Goal: Task Accomplishment & Management: Complete application form

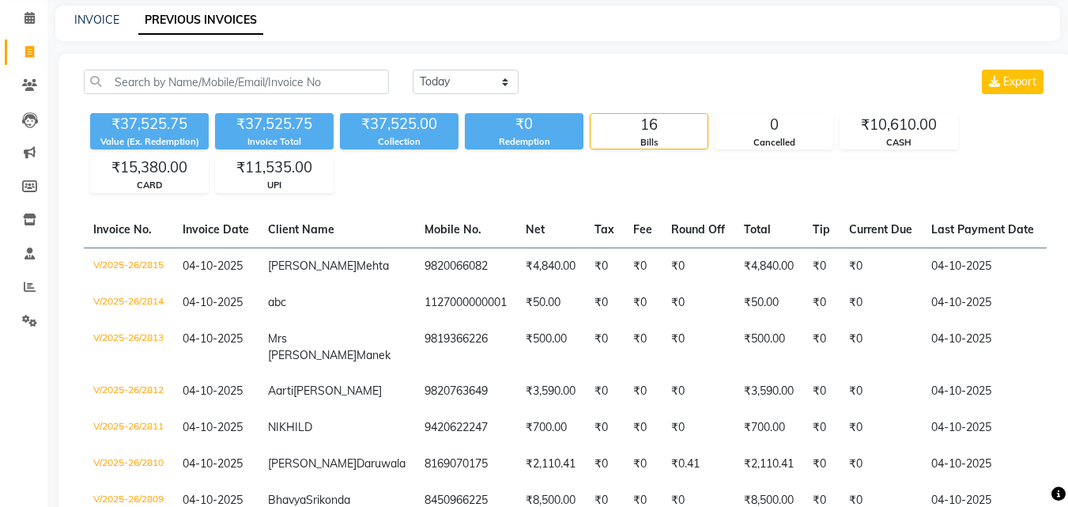
scroll to position [63, 0]
click at [29, 62] on link "Invoice" at bounding box center [24, 53] width 38 height 26
select select "service"
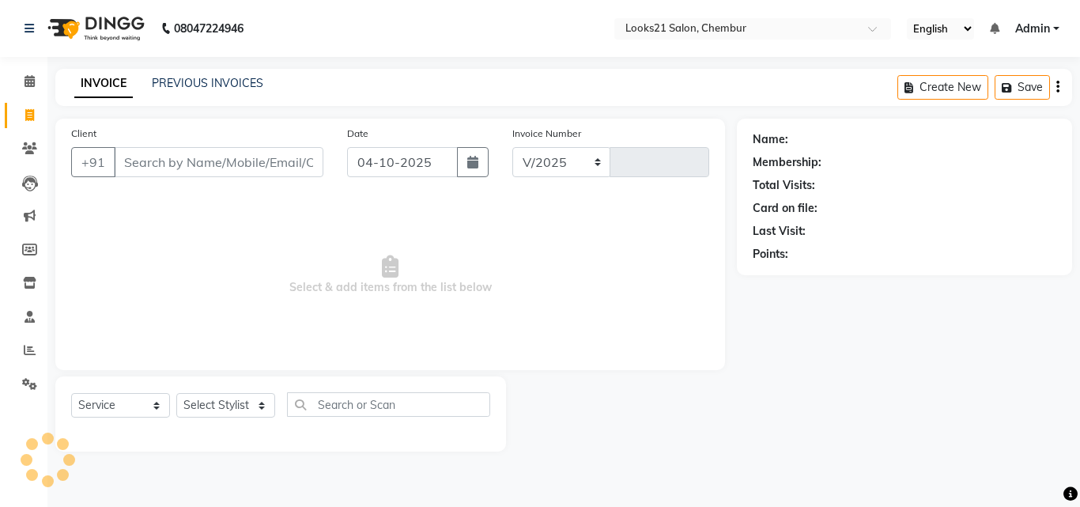
select select "844"
type input "2817"
click at [137, 160] on input "Client" at bounding box center [218, 162] width 209 height 30
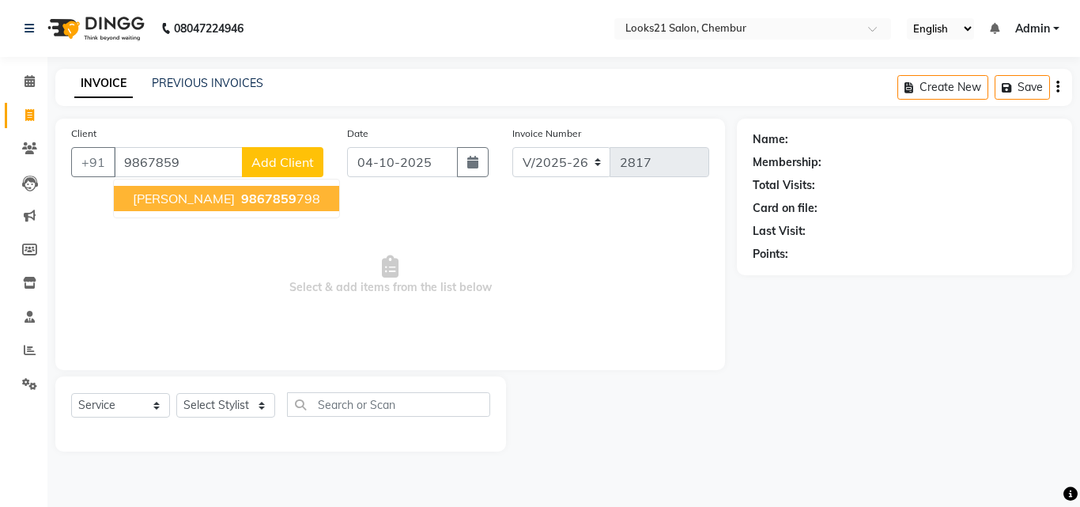
click at [172, 200] on span "[PERSON_NAME]" at bounding box center [184, 199] width 102 height 16
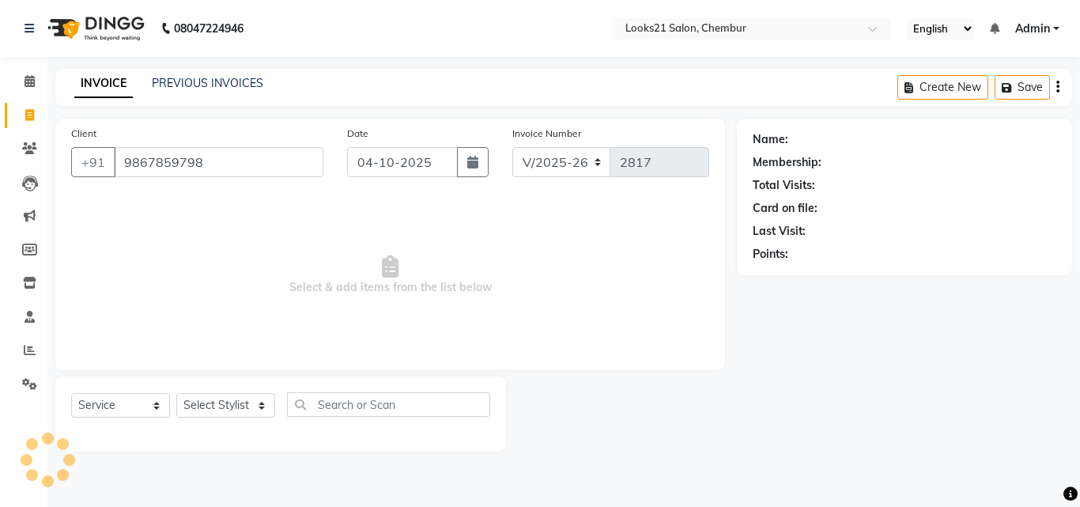
type input "9867859798"
select select "1: Object"
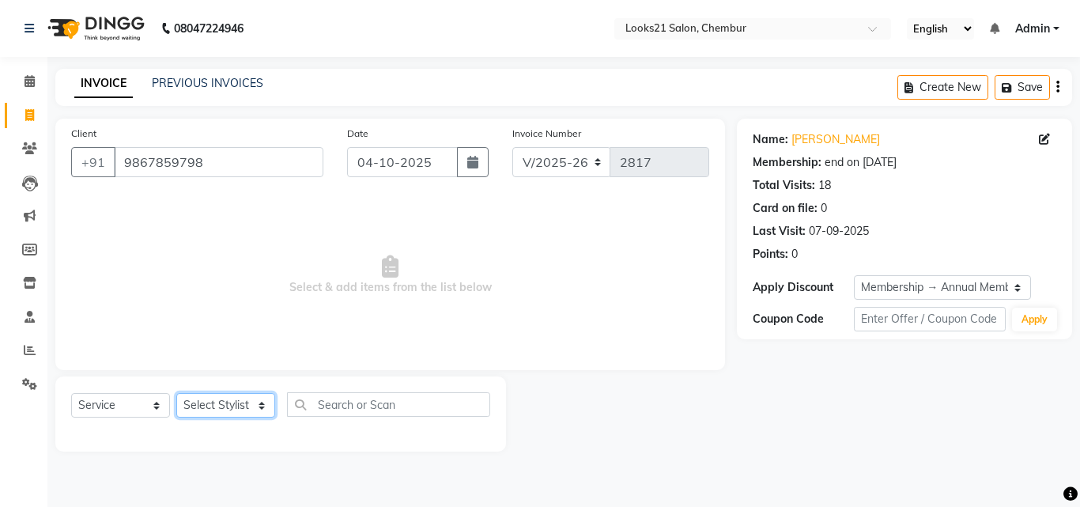
click at [221, 400] on select "Select Stylist [PERSON_NAME] LOOKS 21 [PERSON_NAME] [PERSON_NAME] [PERSON_NAME]…" at bounding box center [225, 405] width 99 height 25
select select "13885"
click at [176, 393] on select "Select Stylist [PERSON_NAME] LOOKS 21 [PERSON_NAME] [PERSON_NAME] [PERSON_NAME]…" at bounding box center [225, 405] width 99 height 25
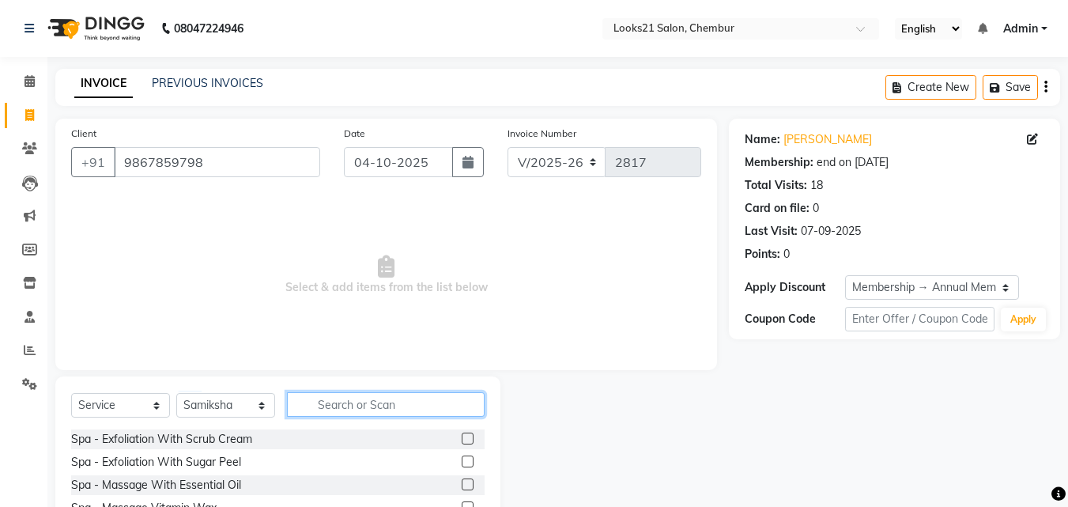
click at [344, 414] on input "text" at bounding box center [386, 404] width 198 height 25
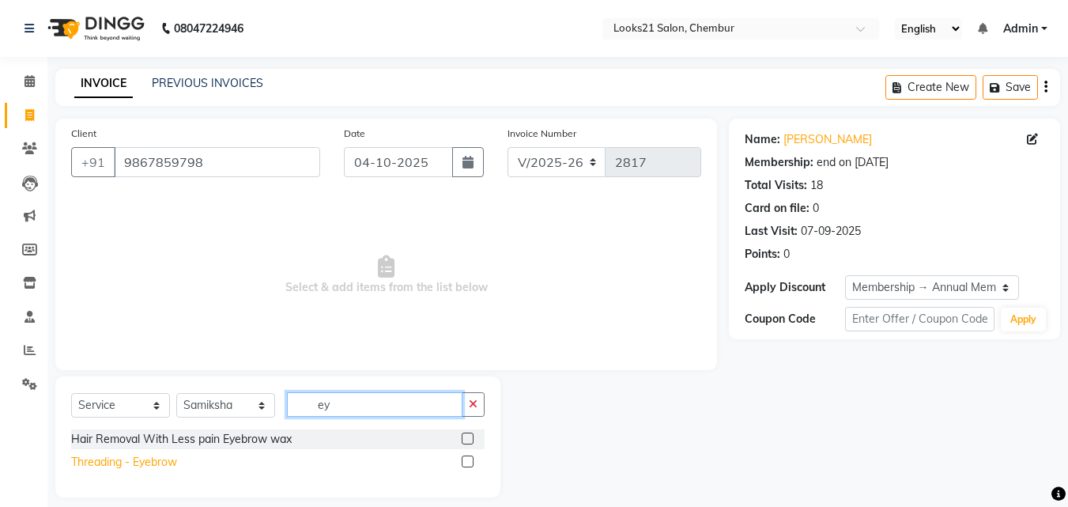
type input "ey"
click at [145, 459] on div "Threading - Eyebrow" at bounding box center [124, 462] width 106 height 17
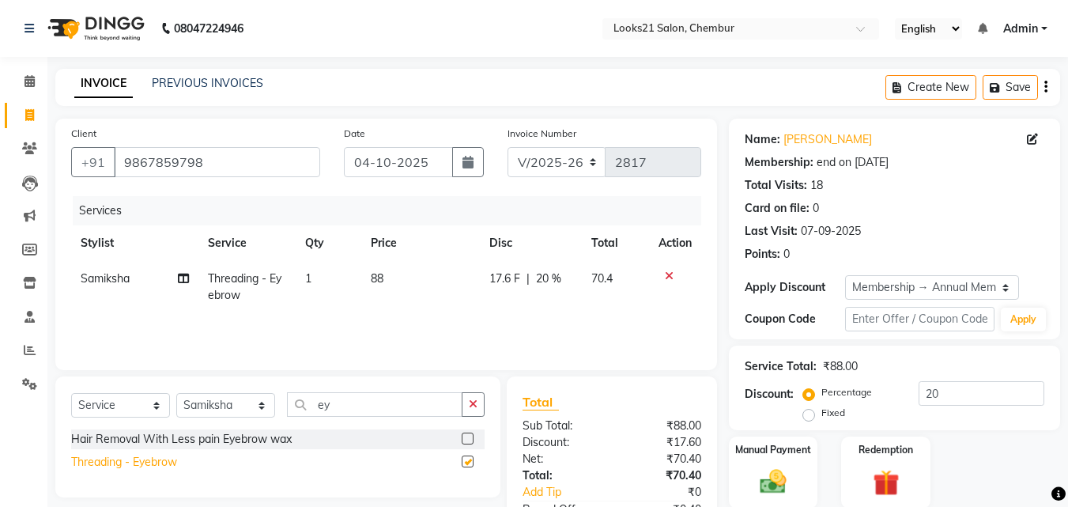
checkbox input "false"
click at [321, 283] on td "1" at bounding box center [328, 287] width 65 height 52
select select "13885"
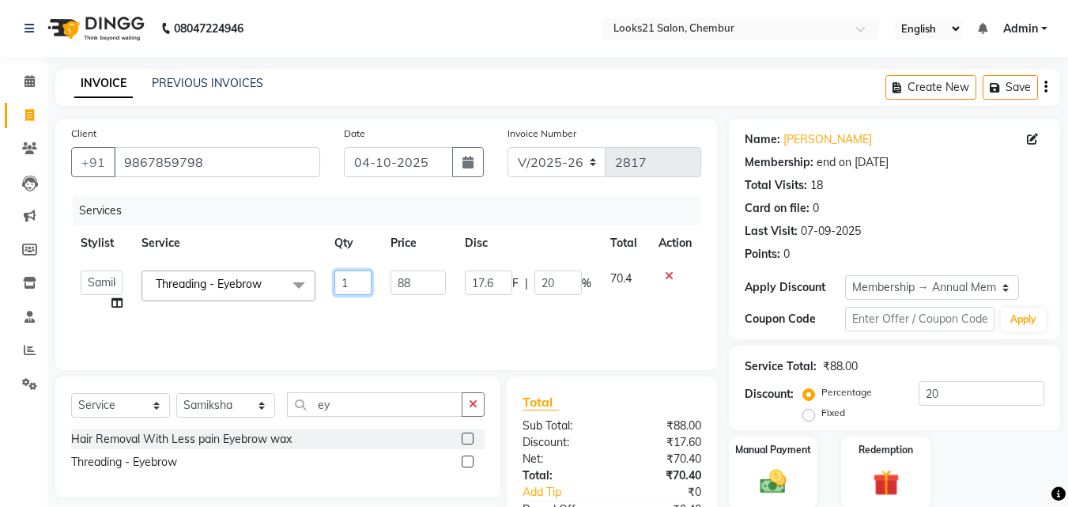
click at [349, 275] on input "1" at bounding box center [353, 282] width 38 height 25
type input "2"
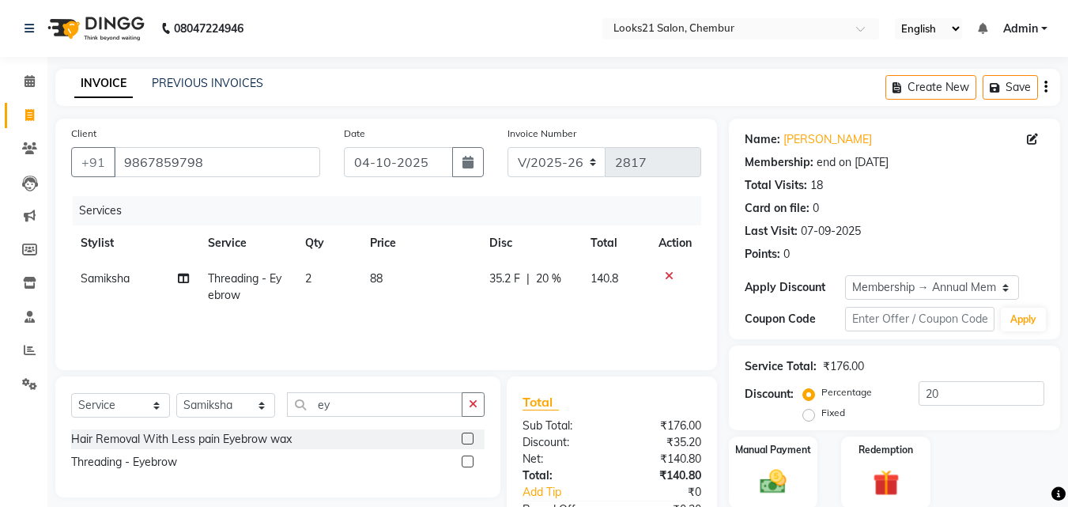
click at [425, 308] on td "88" at bounding box center [419, 287] width 119 height 52
select select "13885"
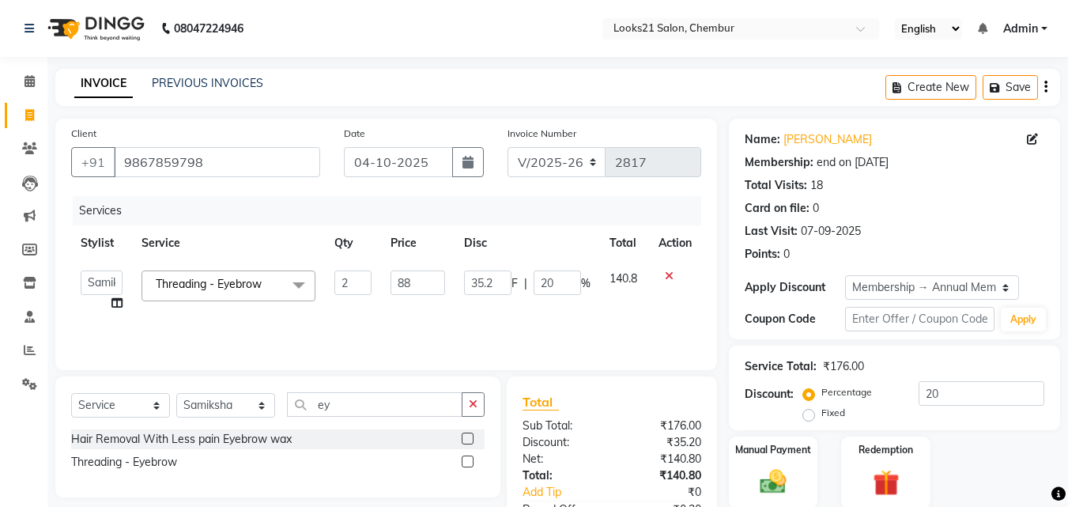
scroll to position [98, 0]
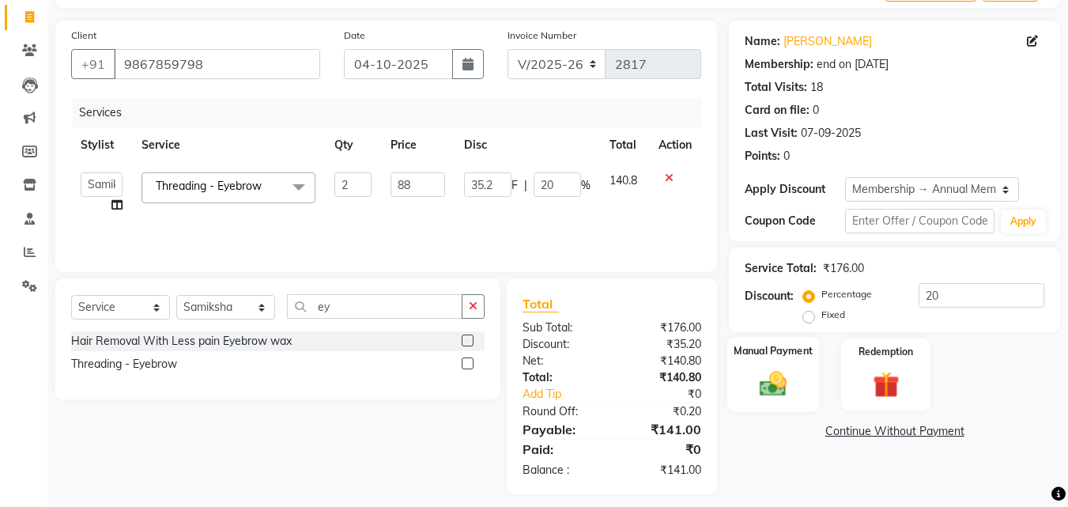
click at [802, 359] on div "Manual Payment" at bounding box center [773, 374] width 92 height 75
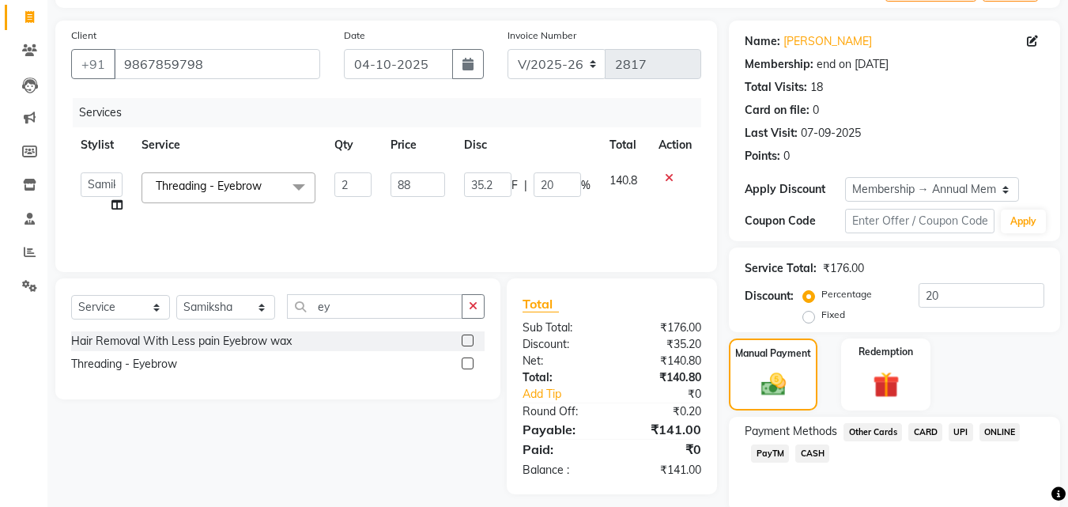
click at [813, 453] on span "CASH" at bounding box center [812, 453] width 34 height 18
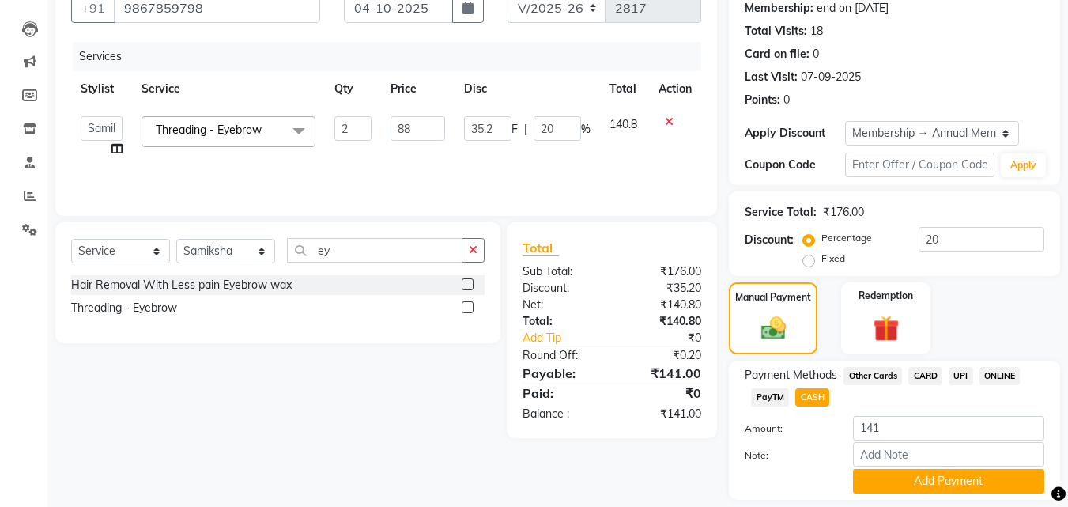
scroll to position [202, 0]
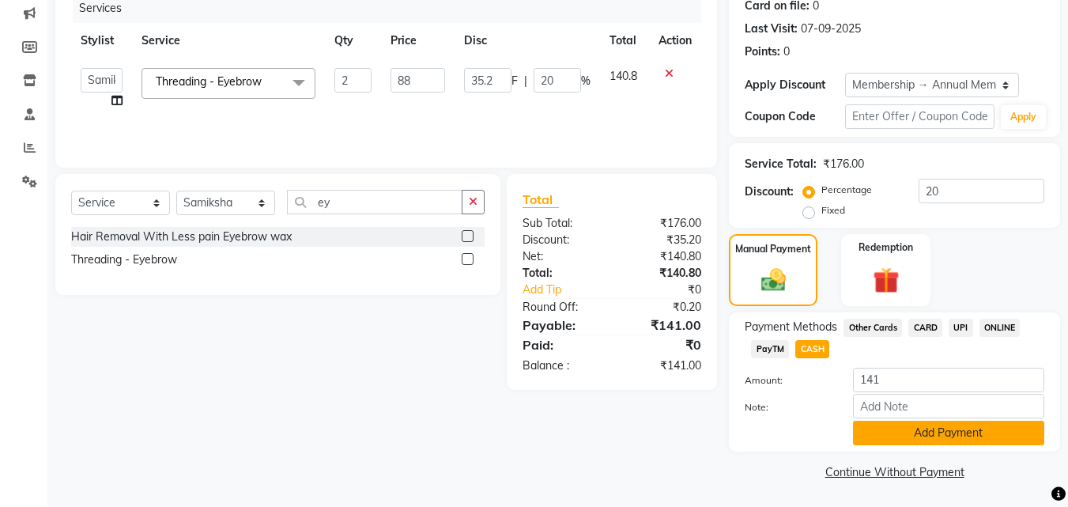
click at [1004, 436] on button "Add Payment" at bounding box center [948, 433] width 191 height 25
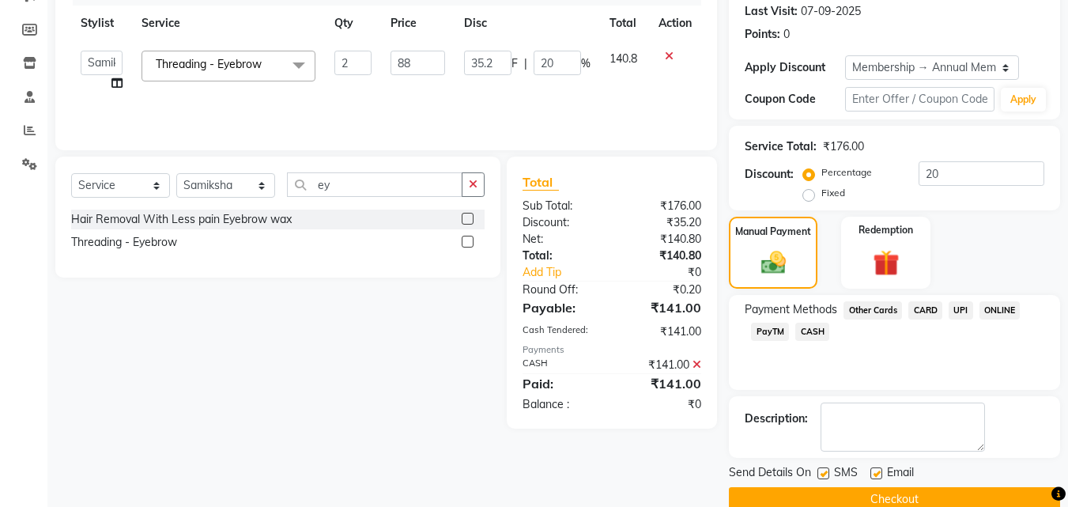
scroll to position [246, 0]
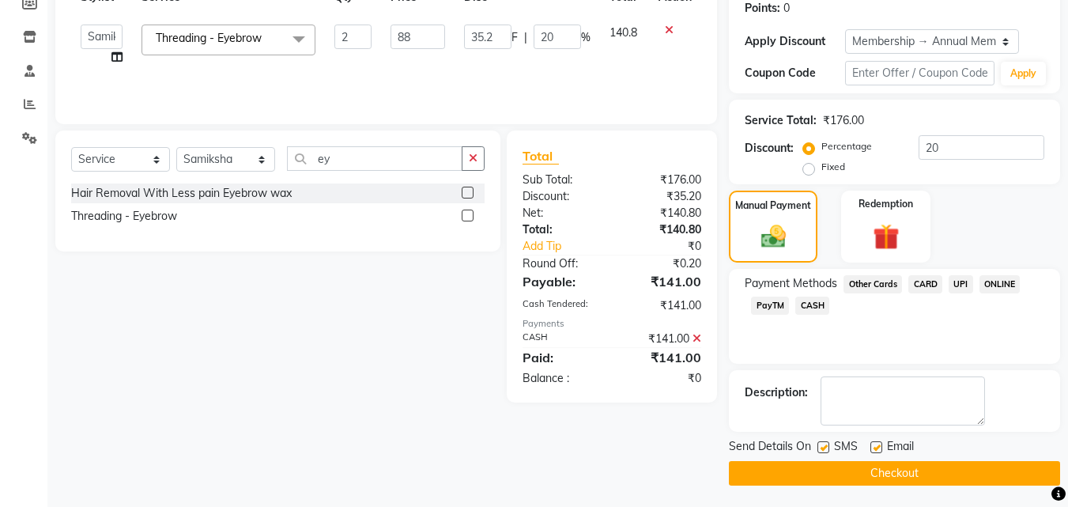
click at [937, 475] on button "Checkout" at bounding box center [894, 473] width 331 height 25
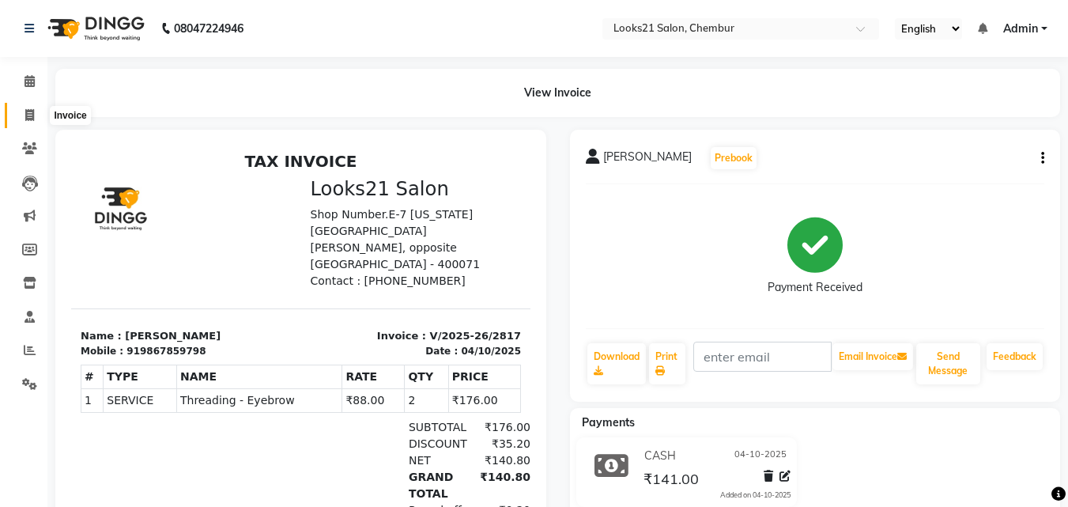
click at [30, 114] on icon at bounding box center [29, 115] width 9 height 12
select select "service"
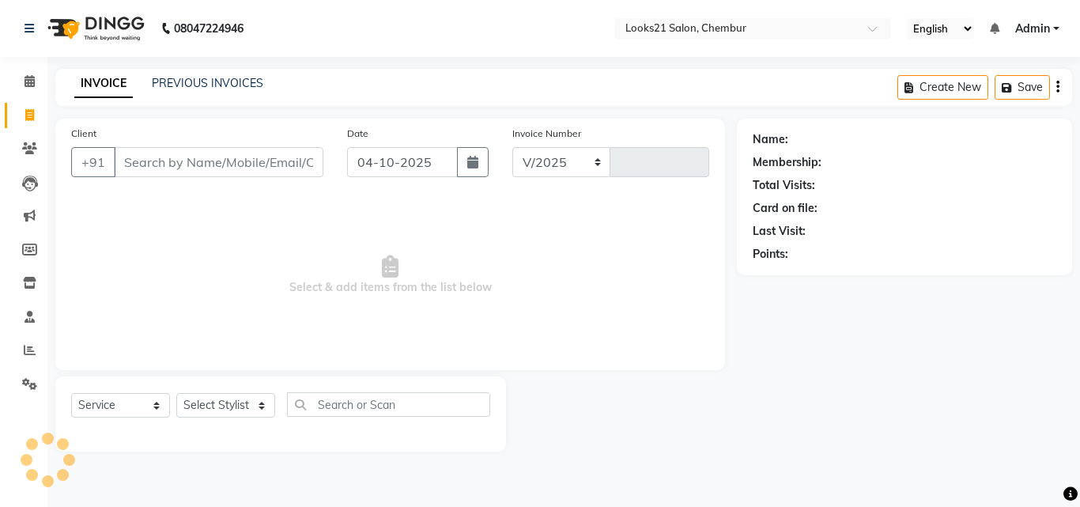
select select "844"
type input "2818"
click at [259, 171] on input "Client" at bounding box center [218, 162] width 209 height 30
click at [222, 88] on link "PREVIOUS INVOICES" at bounding box center [207, 83] width 111 height 14
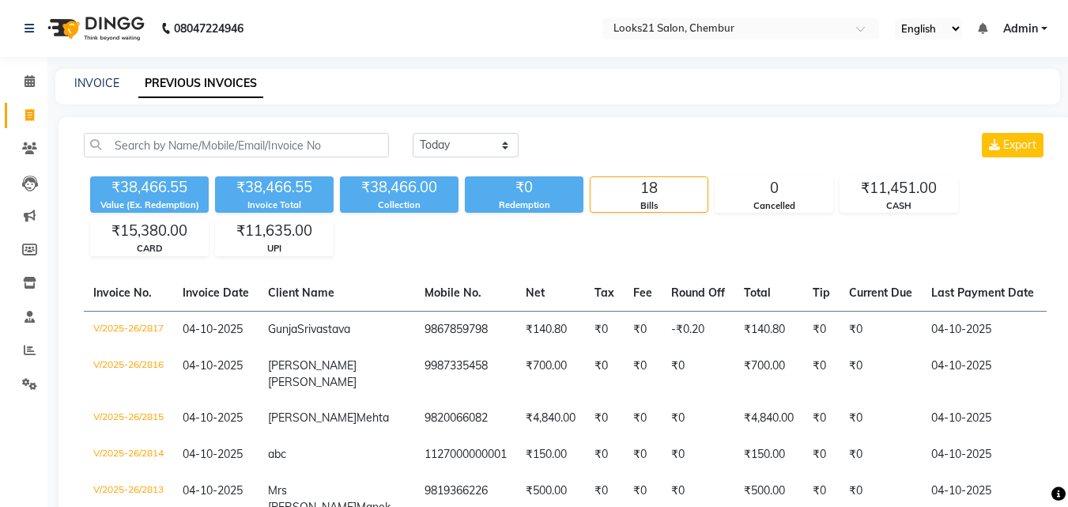
drag, startPoint x: 25, startPoint y: 125, endPoint x: 35, endPoint y: 119, distance: 11.7
click at [26, 125] on link "Invoice" at bounding box center [24, 116] width 38 height 26
select select "service"
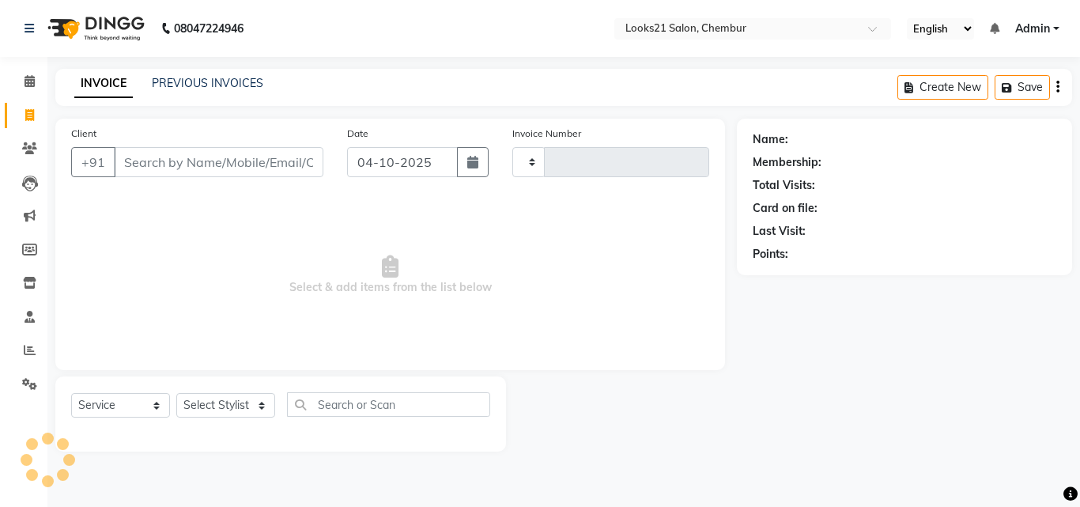
type input "2818"
select select "844"
click at [194, 168] on input "Client" at bounding box center [218, 162] width 209 height 30
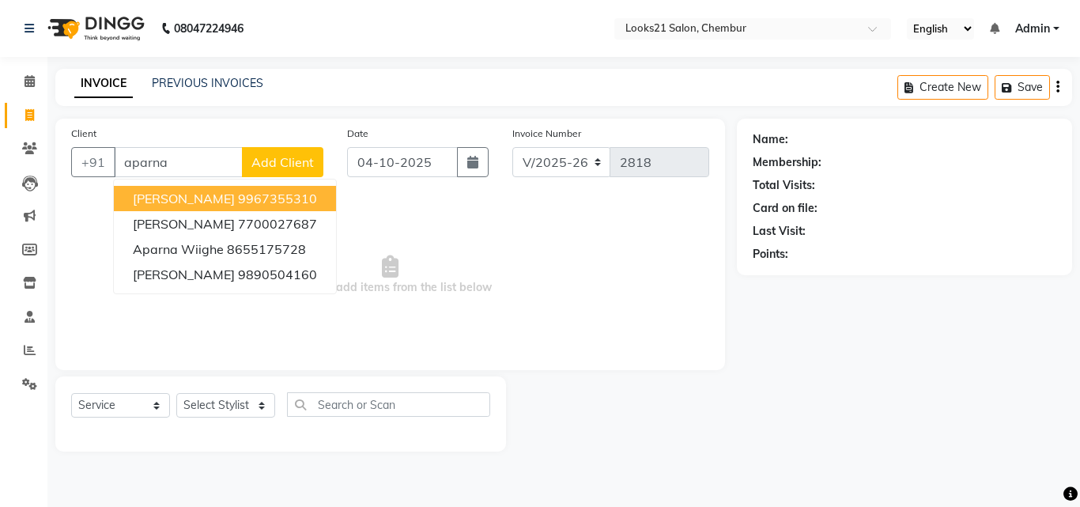
click at [221, 194] on span "[PERSON_NAME]" at bounding box center [184, 199] width 102 height 16
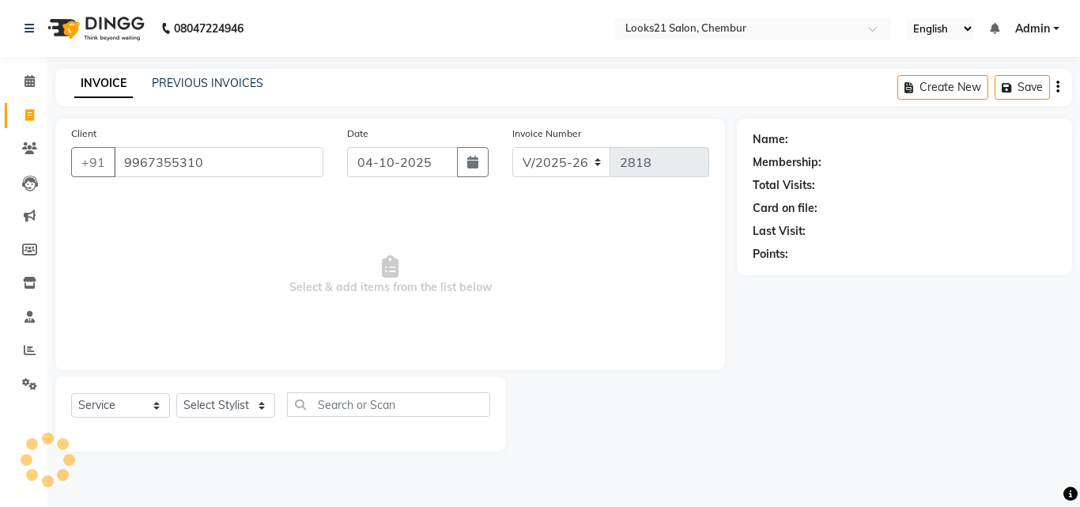
type input "9967355310"
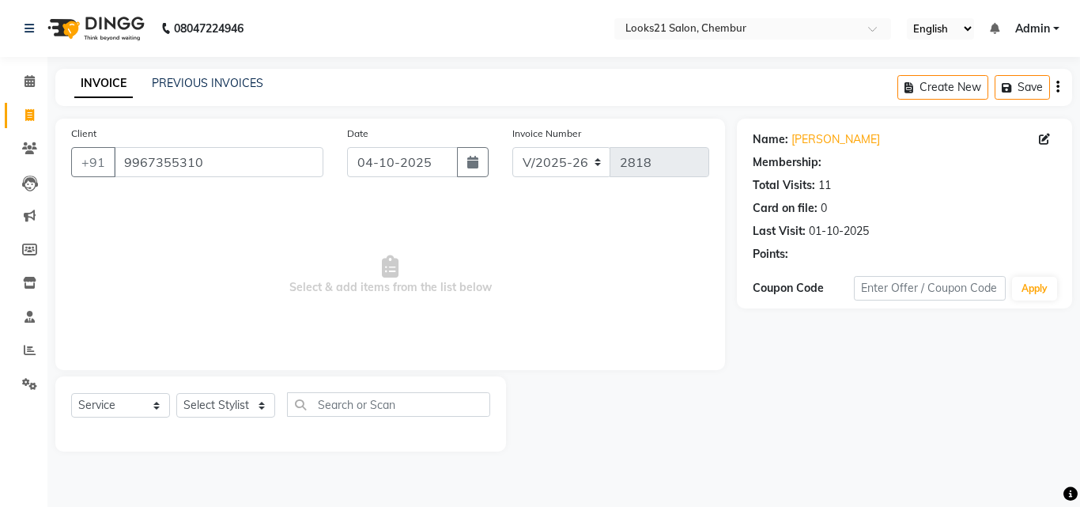
select select "1: Object"
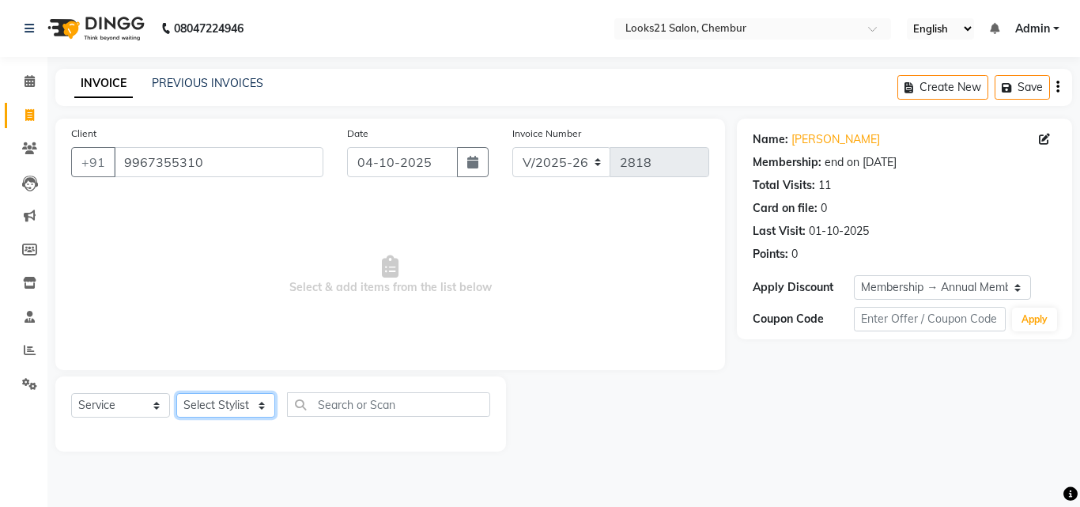
click at [204, 405] on select "Select Stylist [PERSON_NAME] LOOKS 21 [PERSON_NAME] [PERSON_NAME] [PERSON_NAME]…" at bounding box center [225, 405] width 99 height 25
select select "13882"
click at [176, 393] on select "Select Stylist [PERSON_NAME] LOOKS 21 [PERSON_NAME] [PERSON_NAME] [PERSON_NAME]…" at bounding box center [225, 405] width 99 height 25
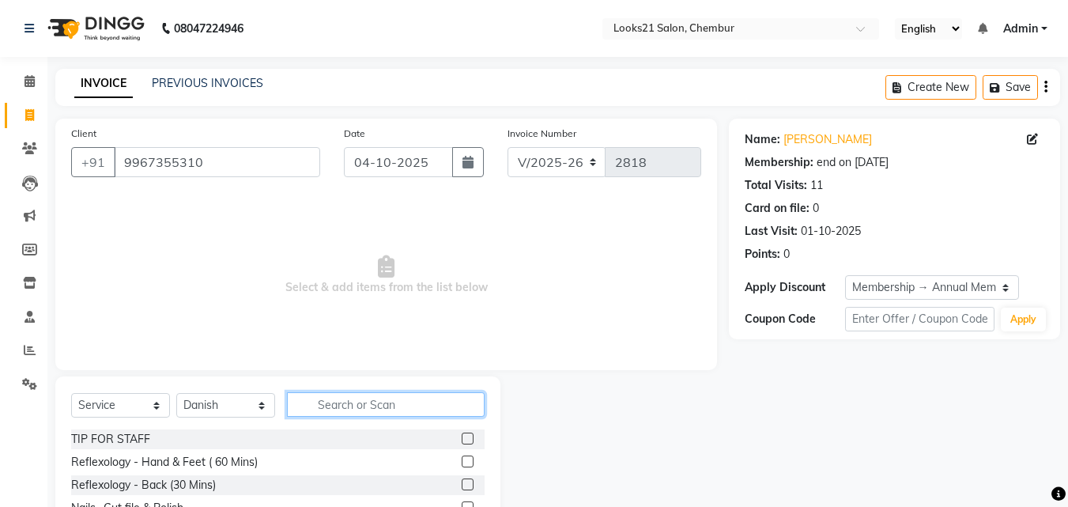
click at [382, 409] on input "text" at bounding box center [386, 404] width 198 height 25
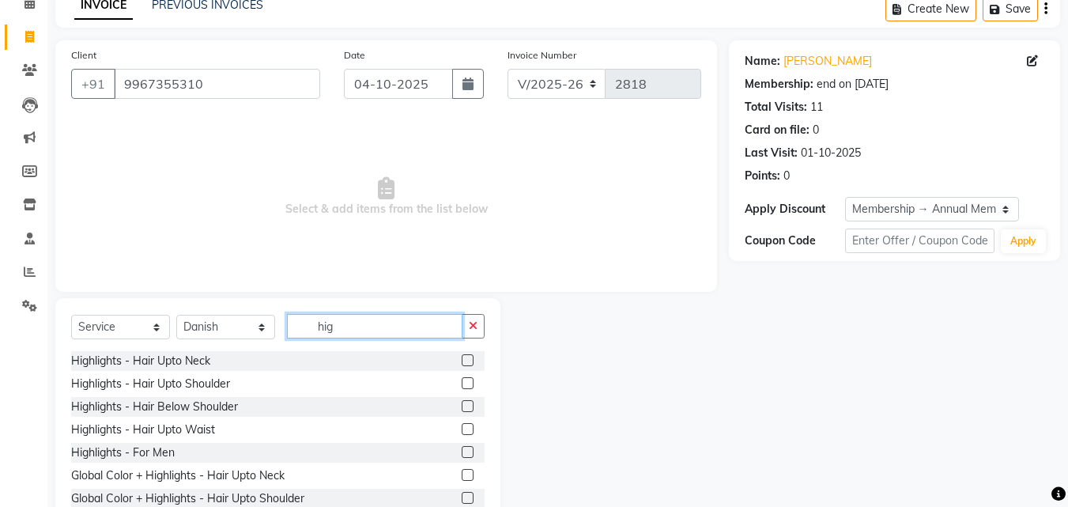
scroll to position [79, 0]
type input "hig"
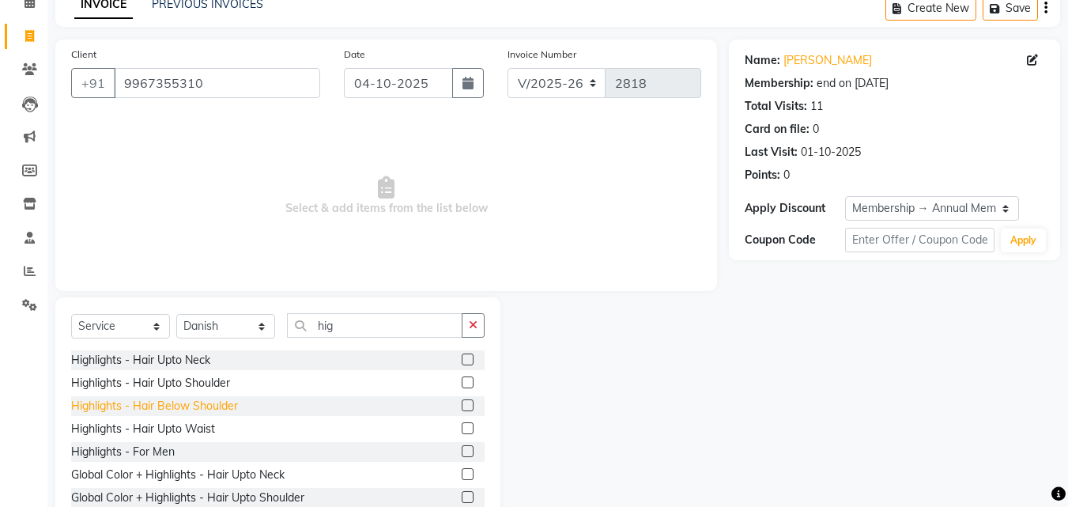
click at [222, 402] on div "Highlights - Hair Below Shoulder" at bounding box center [154, 406] width 167 height 17
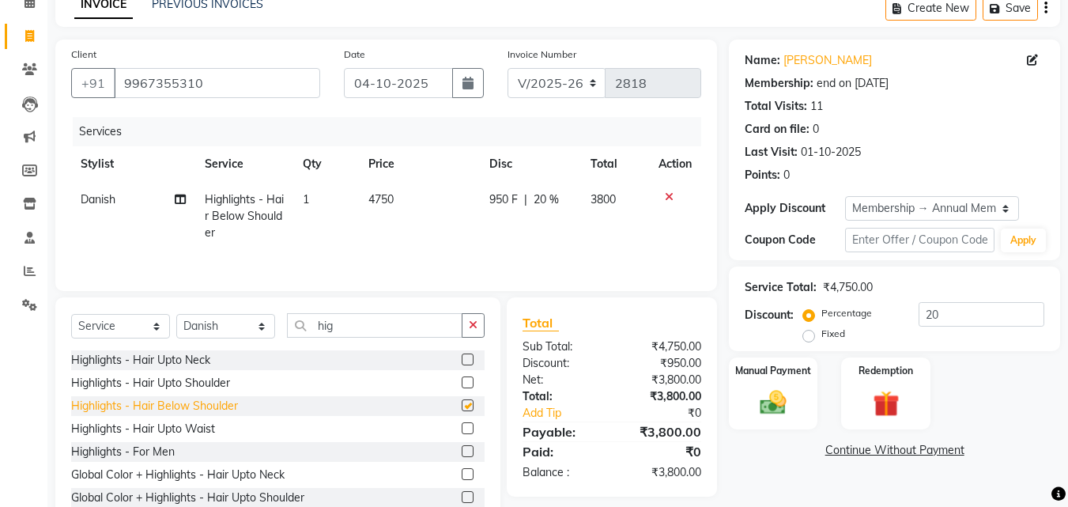
checkbox input "false"
click at [393, 197] on span "4750" at bounding box center [380, 199] width 25 height 14
select select "13882"
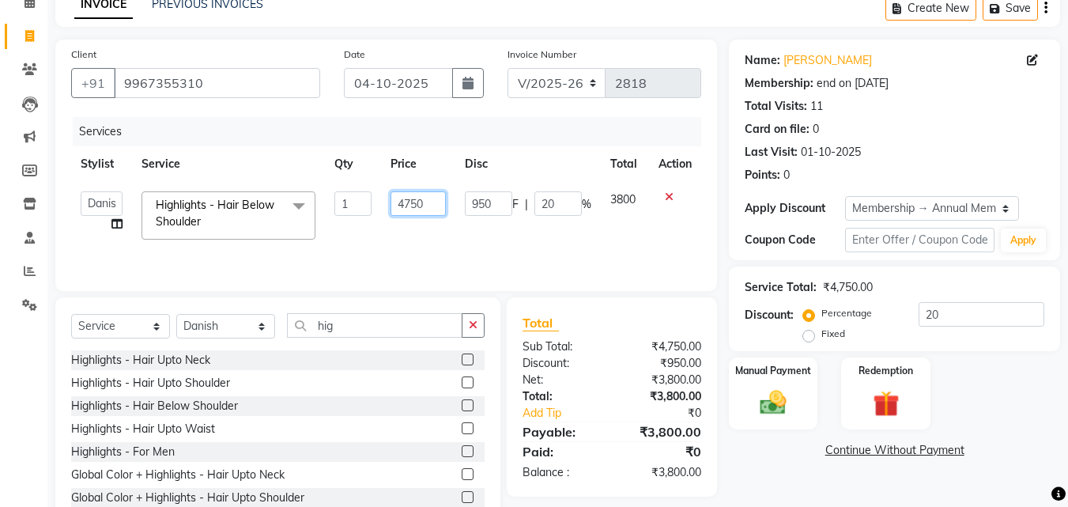
drag, startPoint x: 432, startPoint y: 197, endPoint x: 292, endPoint y: 169, distance: 142.6
click at [323, 179] on table "Stylist Service Qty Price Disc Total Action [PERSON_NAME] [PERSON_NAME] LOOKS 2…" at bounding box center [386, 197] width 630 height 103
type input "4500"
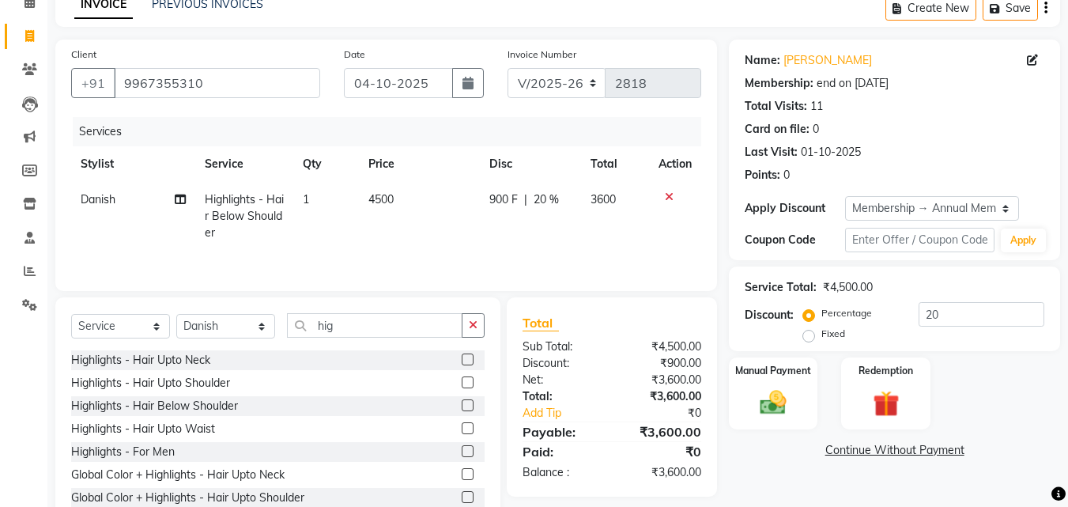
click at [360, 223] on tr "Danish Highlights - Hair Below Shoulder 1 4500 900 F | 20 % 3600" at bounding box center [386, 216] width 630 height 69
drag, startPoint x: 972, startPoint y: 315, endPoint x: 912, endPoint y: 309, distance: 59.6
click at [912, 309] on div "Percentage Fixed 20" at bounding box center [925, 323] width 238 height 43
click at [765, 391] on img at bounding box center [773, 403] width 44 height 32
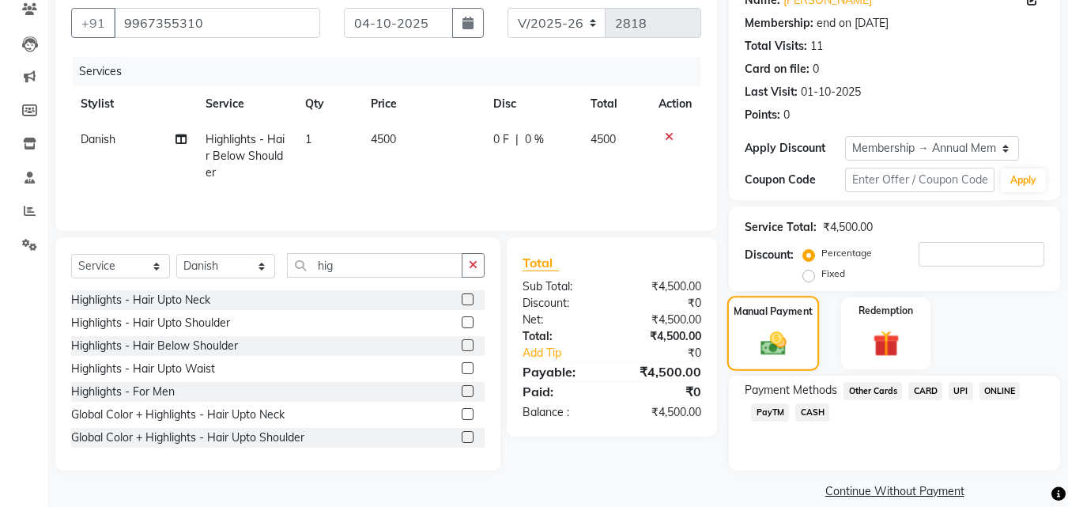
scroll to position [159, 0]
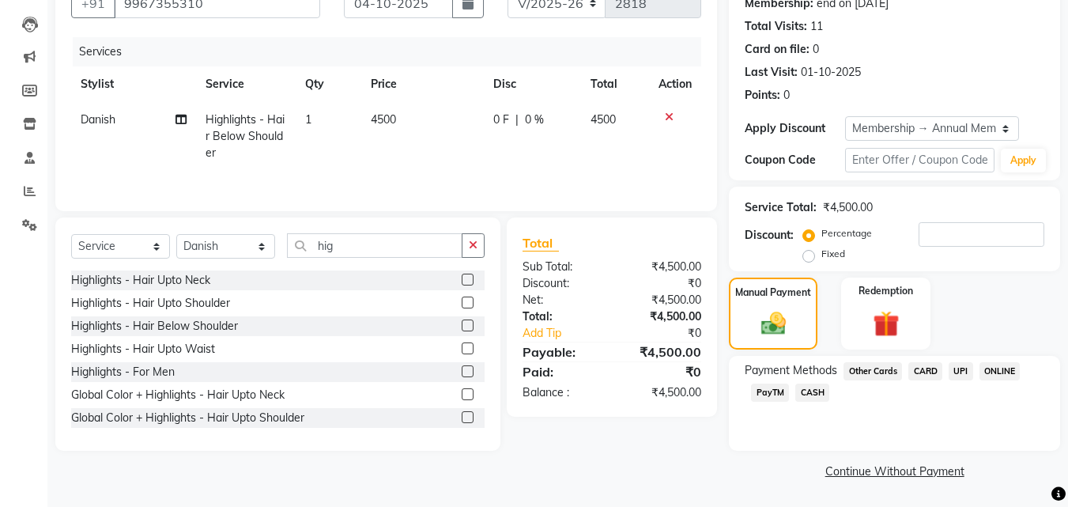
click at [815, 391] on span "CASH" at bounding box center [812, 392] width 34 height 18
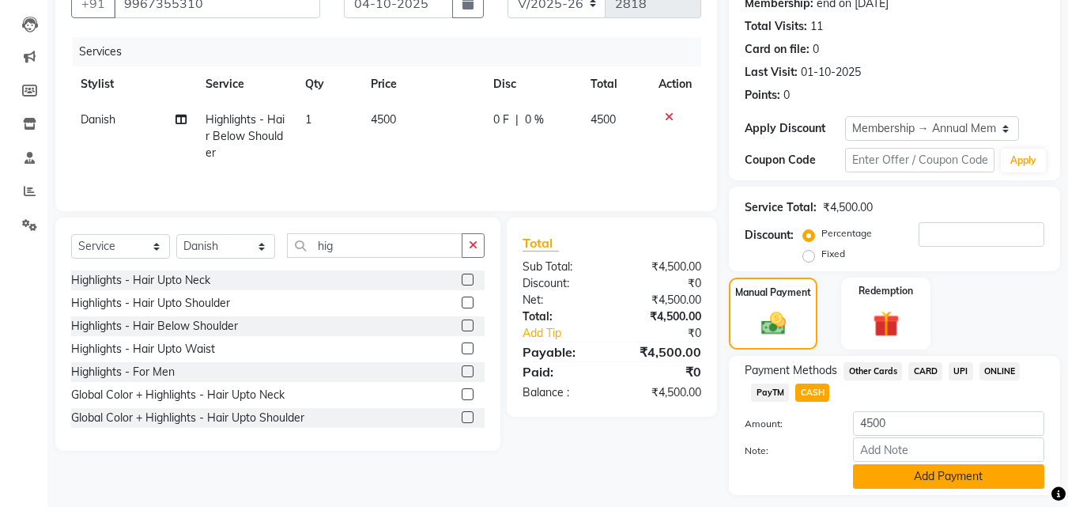
click at [1015, 483] on button "Add Payment" at bounding box center [948, 476] width 191 height 25
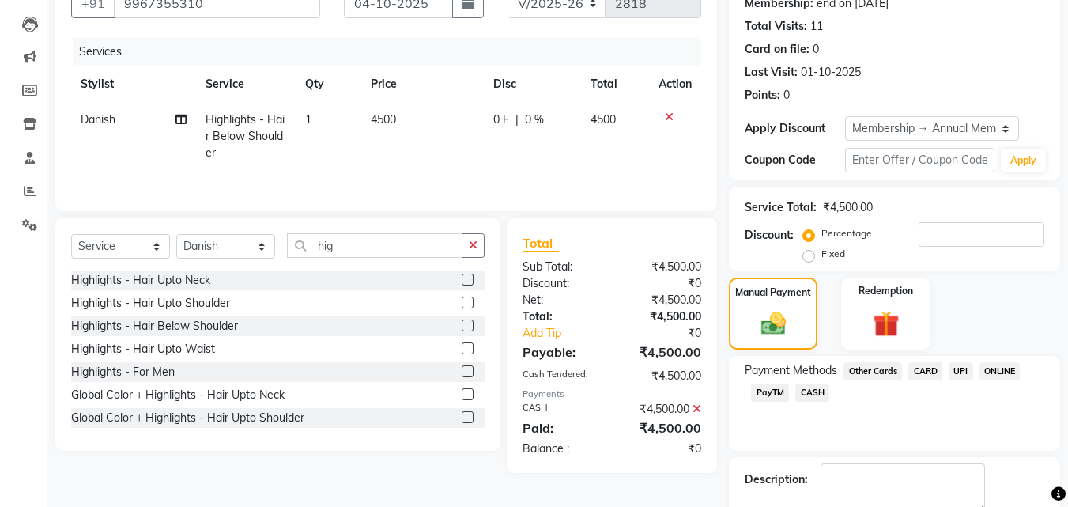
scroll to position [244, 0]
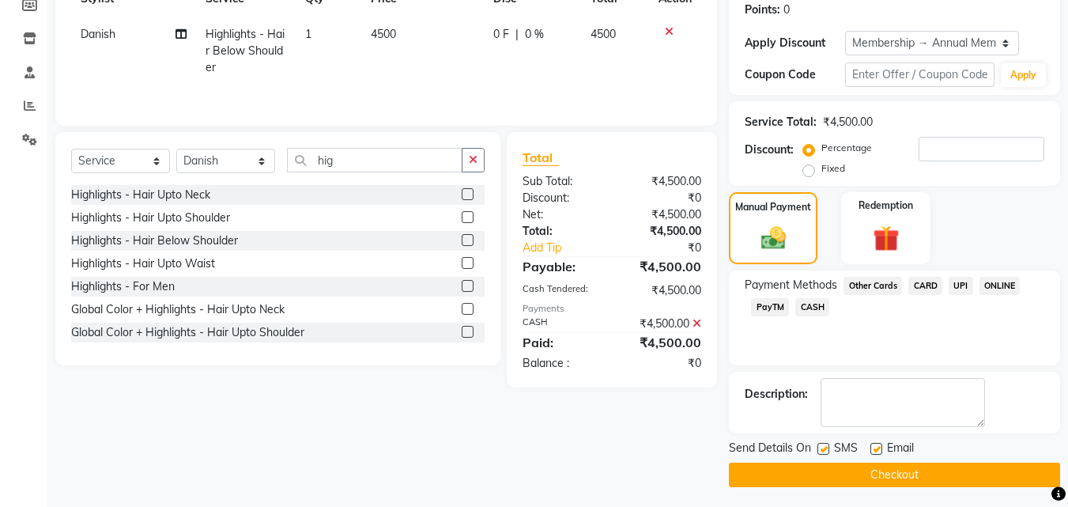
click at [995, 482] on button "Checkout" at bounding box center [894, 474] width 331 height 25
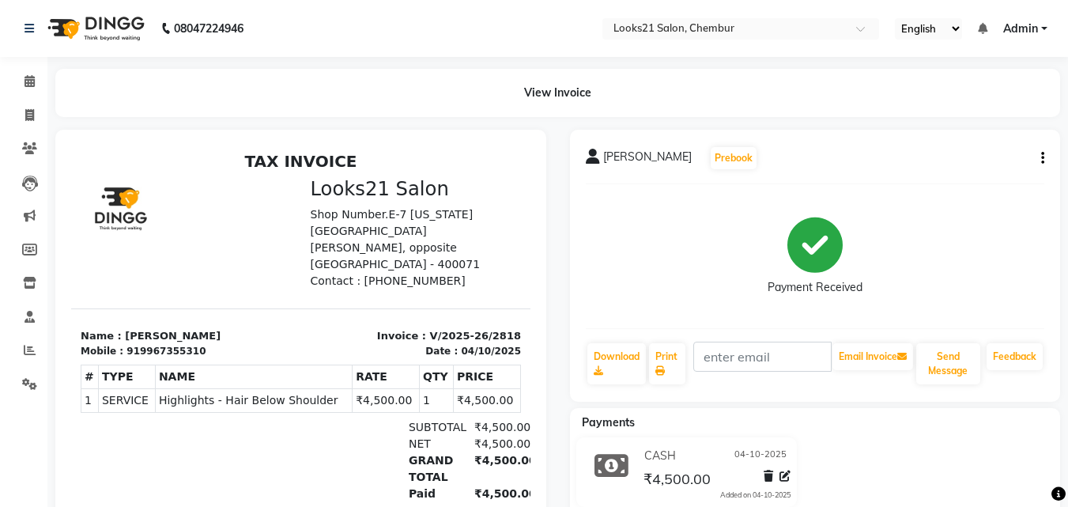
drag, startPoint x: 995, startPoint y: 482, endPoint x: 834, endPoint y: 504, distance: 162.7
select select "service"
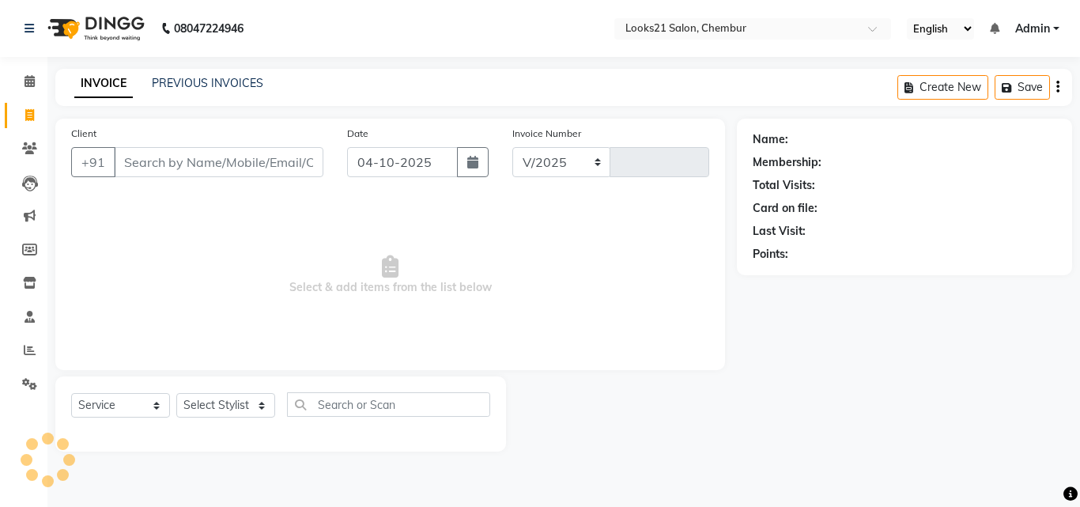
select select "844"
type input "2819"
click at [28, 359] on span at bounding box center [30, 351] width 28 height 18
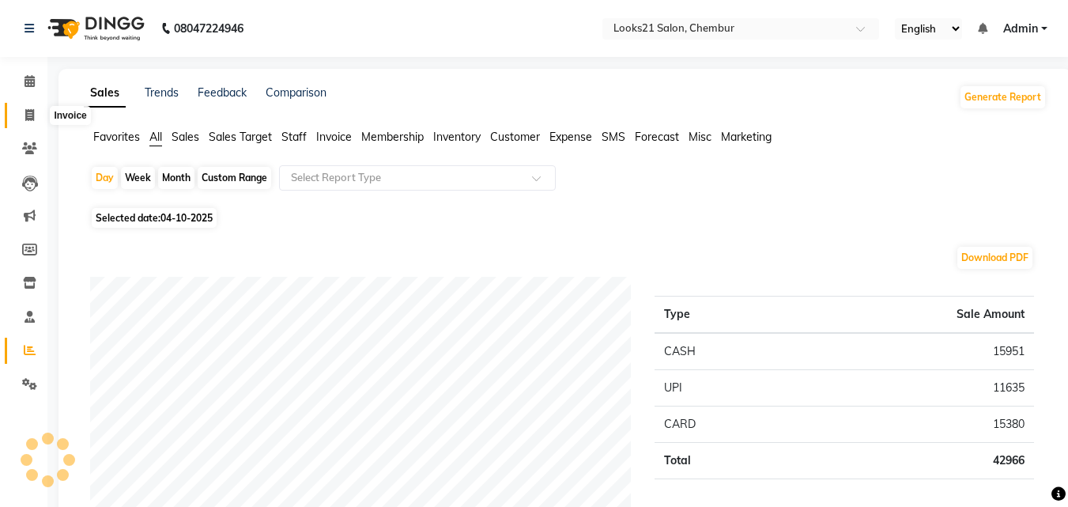
click at [23, 113] on span at bounding box center [30, 116] width 28 height 18
select select "service"
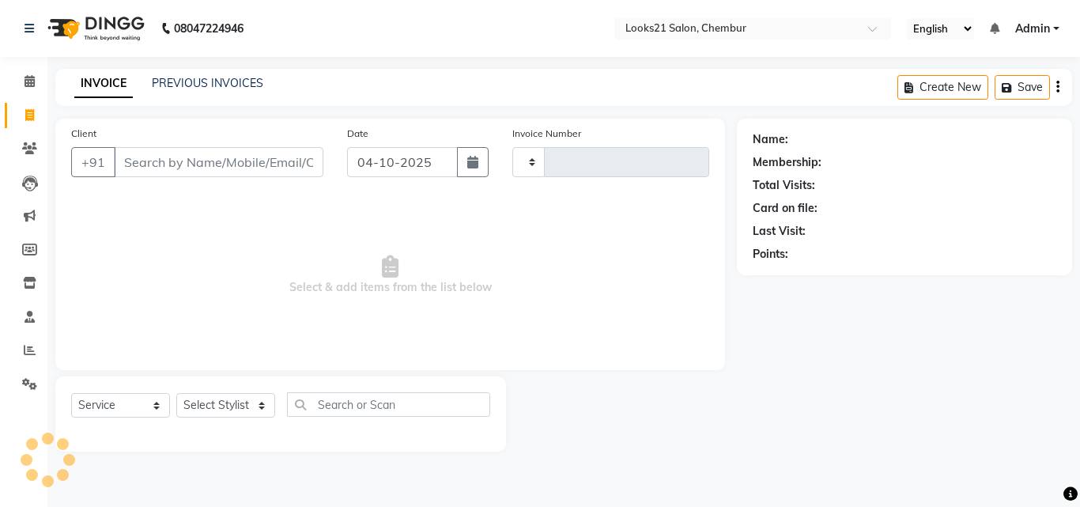
type input "2819"
select select "844"
click at [142, 157] on input "Client" at bounding box center [218, 162] width 209 height 30
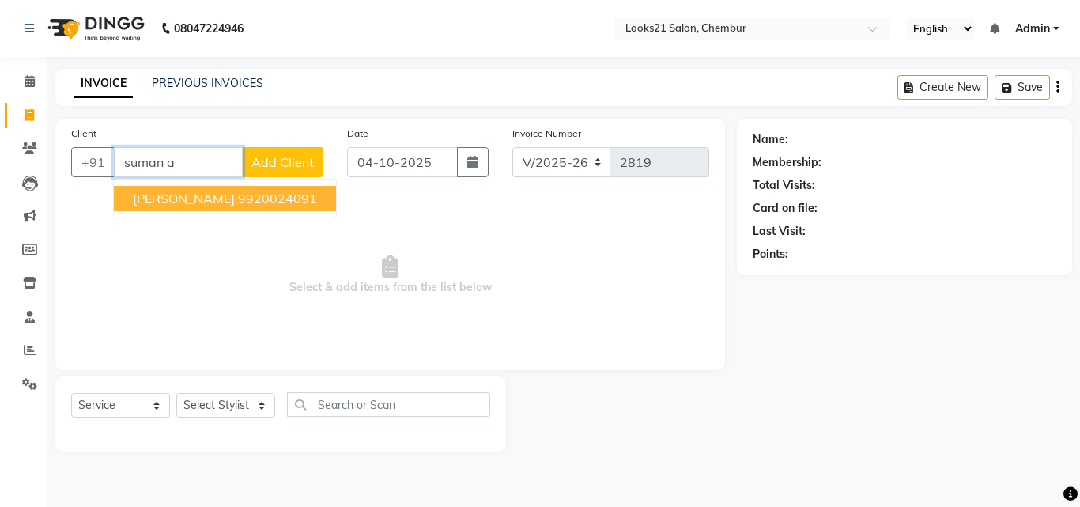
click at [172, 195] on span "[PERSON_NAME]" at bounding box center [184, 199] width 102 height 16
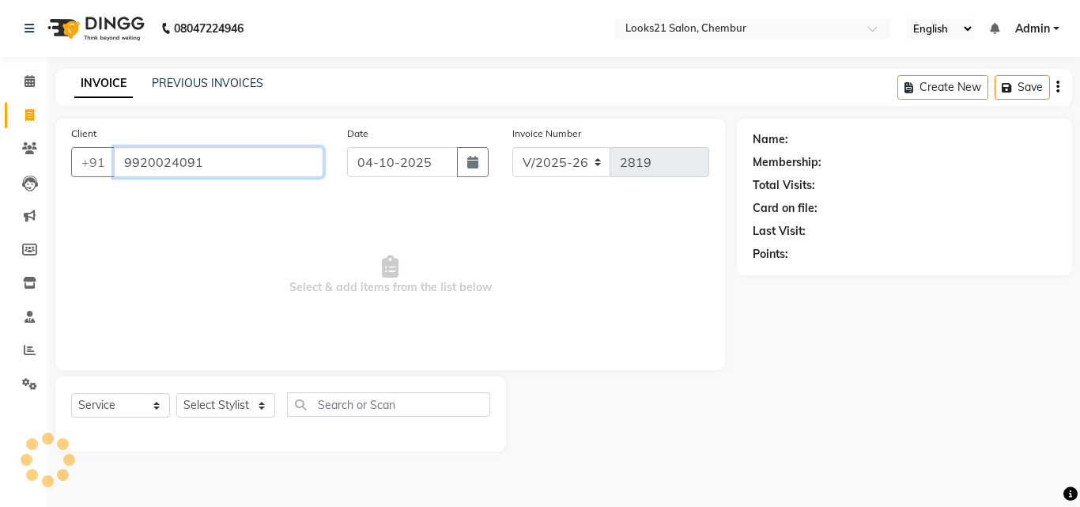
type input "9920024091"
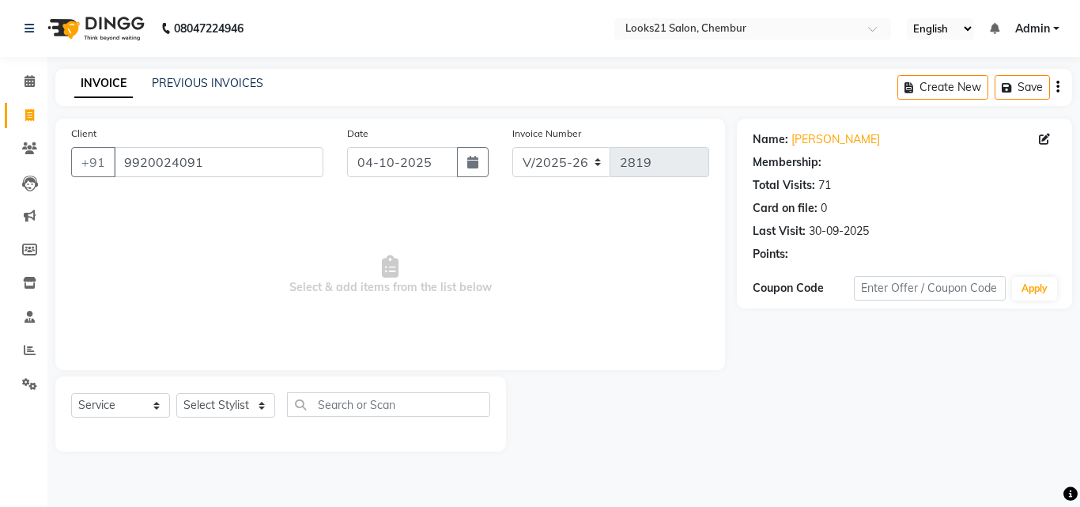
select select "1: Object"
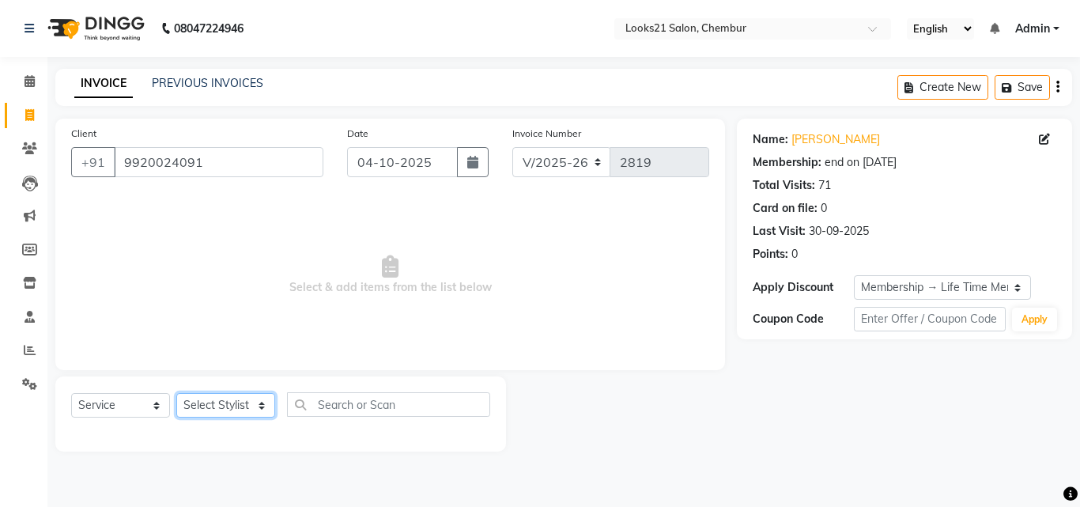
click at [217, 410] on select "Select Stylist [PERSON_NAME] LOOKS 21 [PERSON_NAME] [PERSON_NAME] [PERSON_NAME]…" at bounding box center [225, 405] width 99 height 25
select select "13884"
click at [176, 393] on select "Select Stylist [PERSON_NAME] LOOKS 21 [PERSON_NAME] [PERSON_NAME] [PERSON_NAME]…" at bounding box center [225, 405] width 99 height 25
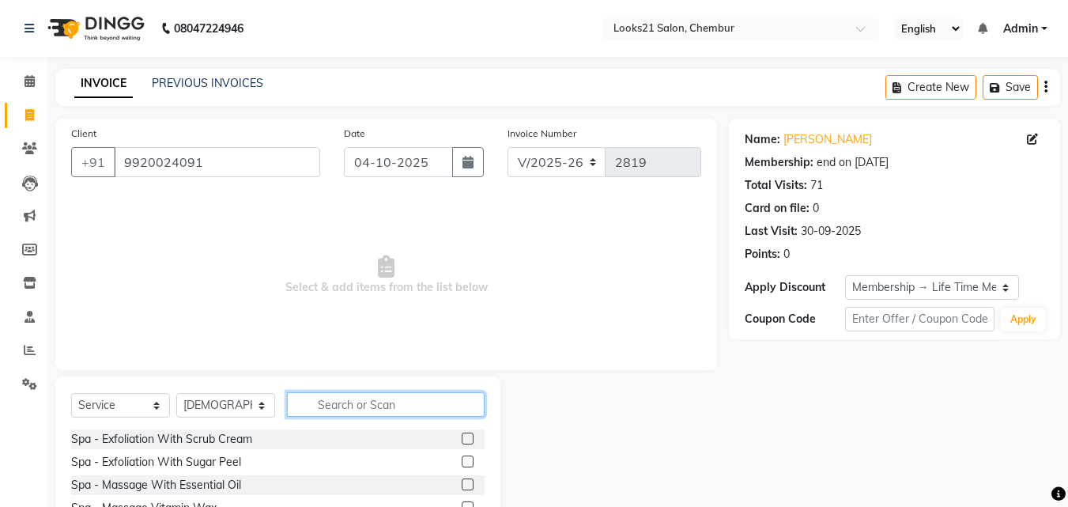
click at [345, 410] on input "text" at bounding box center [386, 404] width 198 height 25
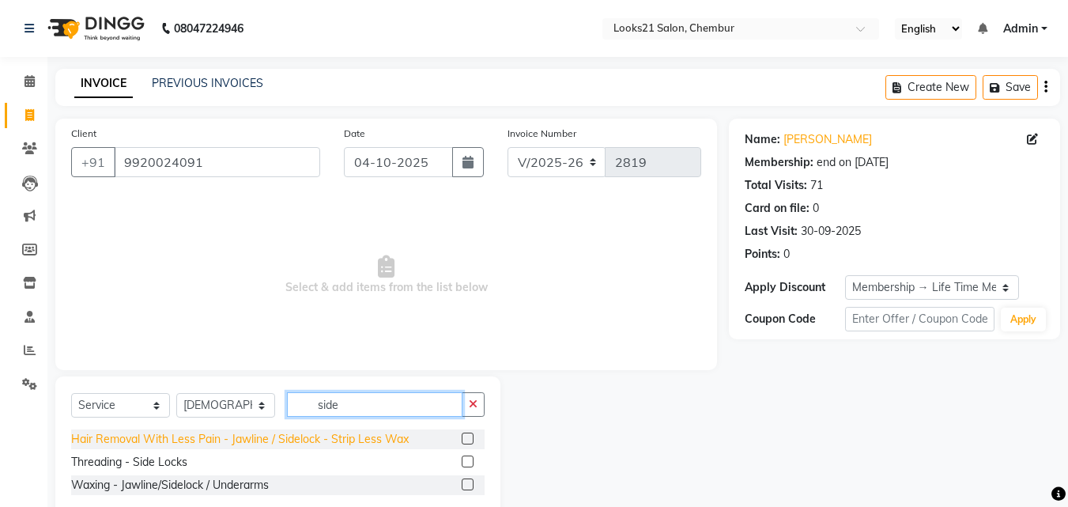
type input "side"
click at [318, 436] on div "Hair Removal With Less Pain - Jawline / Sidelock - Strip Less Wax" at bounding box center [240, 439] width 338 height 17
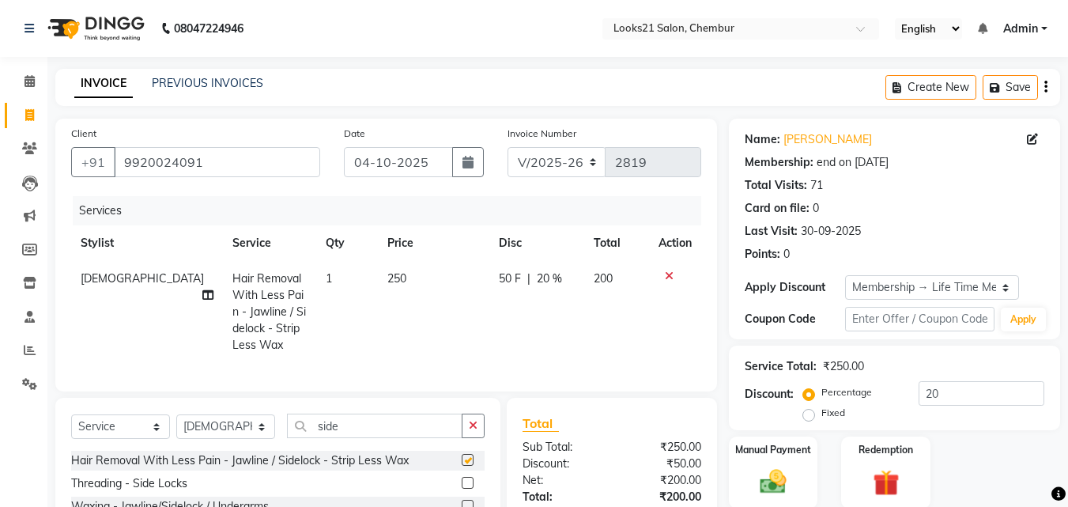
checkbox input "false"
drag, startPoint x: 354, startPoint y: 434, endPoint x: 238, endPoint y: 409, distance: 118.9
click at [237, 411] on div "Select Service Product Membership Package Voucher Prepaid Gift Card Select Styl…" at bounding box center [277, 470] width 445 height 144
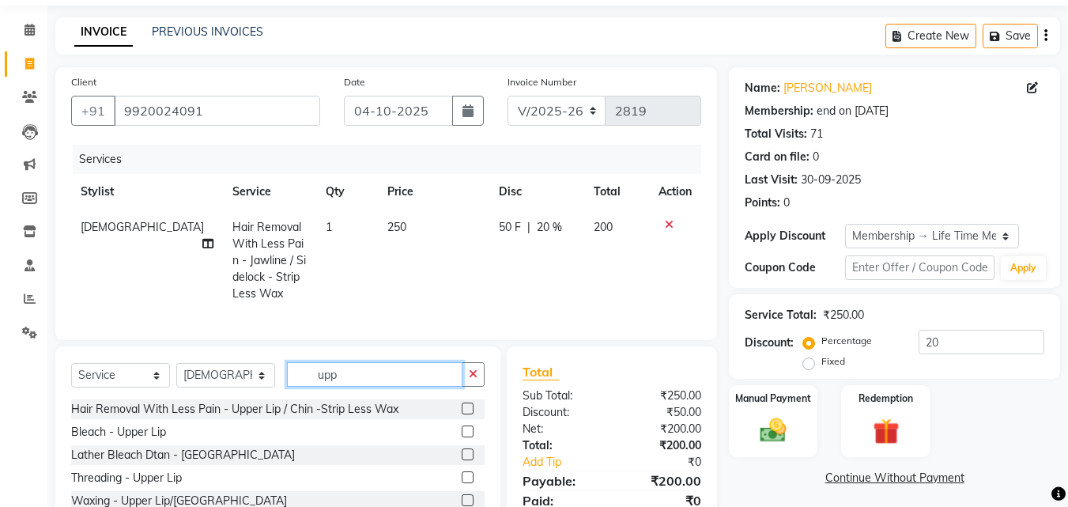
scroll to position [79, 0]
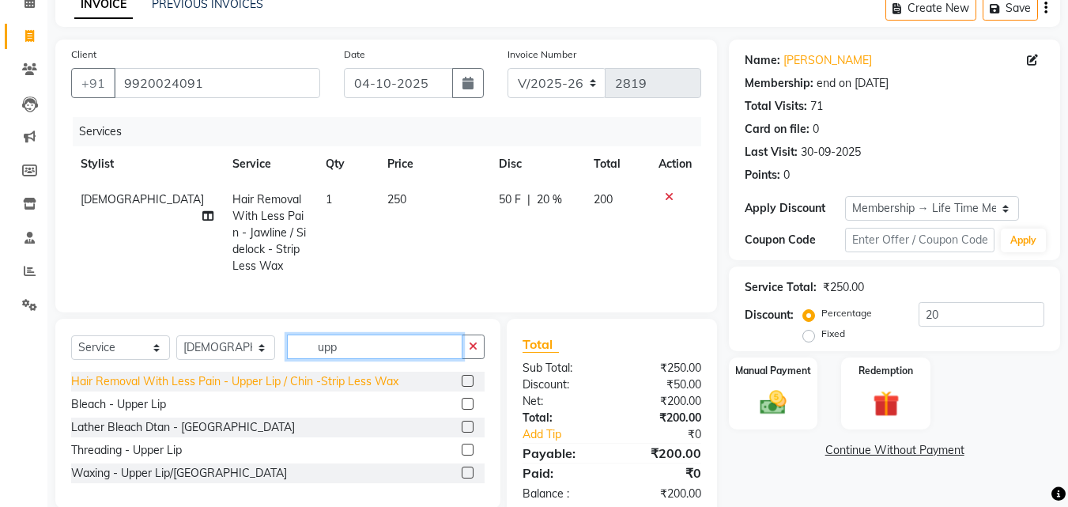
type input "upp"
click at [347, 390] on div "Hair Removal With Less Pain - Upper Lip / Chin -Strip Less Wax" at bounding box center [234, 381] width 327 height 17
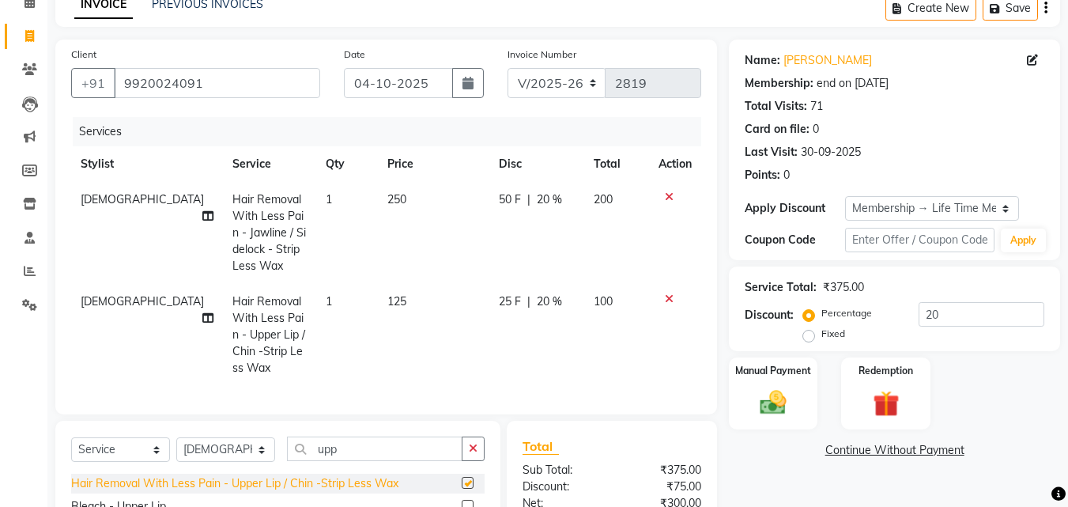
checkbox input "false"
click at [326, 308] on td "1" at bounding box center [347, 335] width 62 height 102
select select "13884"
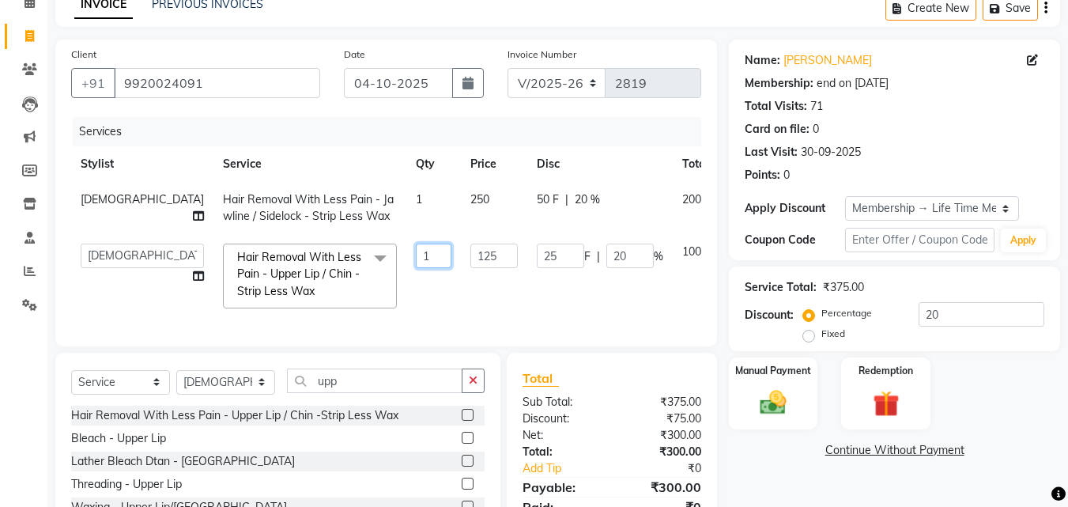
drag, startPoint x: 359, startPoint y: 252, endPoint x: 279, endPoint y: 248, distance: 79.9
click at [279, 248] on tr "[PERSON_NAME] [PERSON_NAME] LOOKS 21 [PERSON_NAME] [PERSON_NAME] [PERSON_NAME] …" at bounding box center [421, 276] width 700 height 84
type input "3"
click at [406, 318] on td "3" at bounding box center [433, 276] width 55 height 84
select select "13884"
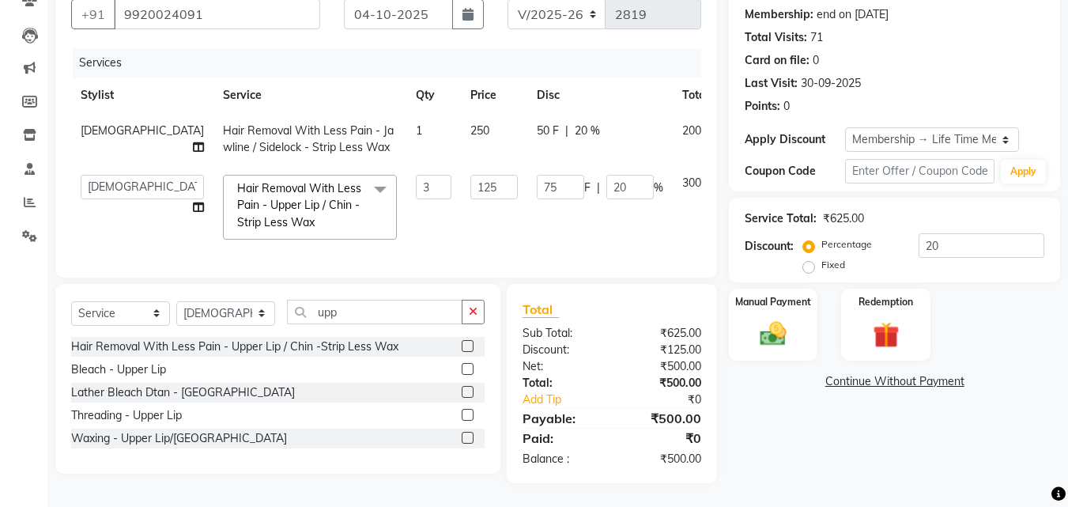
scroll to position [160, 0]
drag, startPoint x: 341, startPoint y: 304, endPoint x: 266, endPoint y: 300, distance: 75.2
click at [266, 301] on div "Select Service Product Membership Package Voucher Prepaid Gift Card Select Styl…" at bounding box center [277, 318] width 413 height 37
click at [224, 311] on select "Select Stylist [PERSON_NAME] LOOKS 21 [PERSON_NAME] [PERSON_NAME] [PERSON_NAME]…" at bounding box center [225, 313] width 99 height 25
select select "13887"
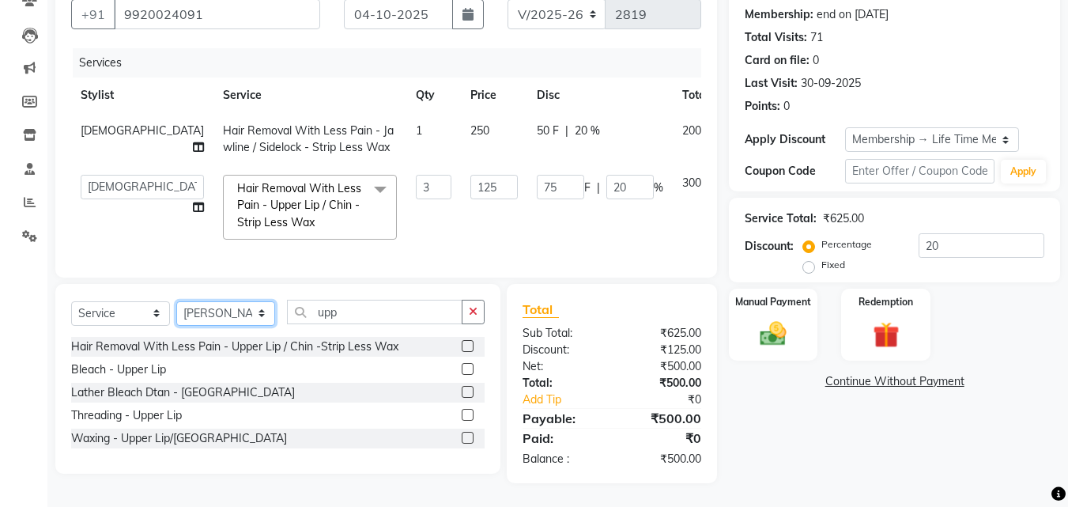
click at [176, 301] on select "Select Stylist [PERSON_NAME] LOOKS 21 [PERSON_NAME] [PERSON_NAME] [PERSON_NAME]…" at bounding box center [225, 313] width 99 height 25
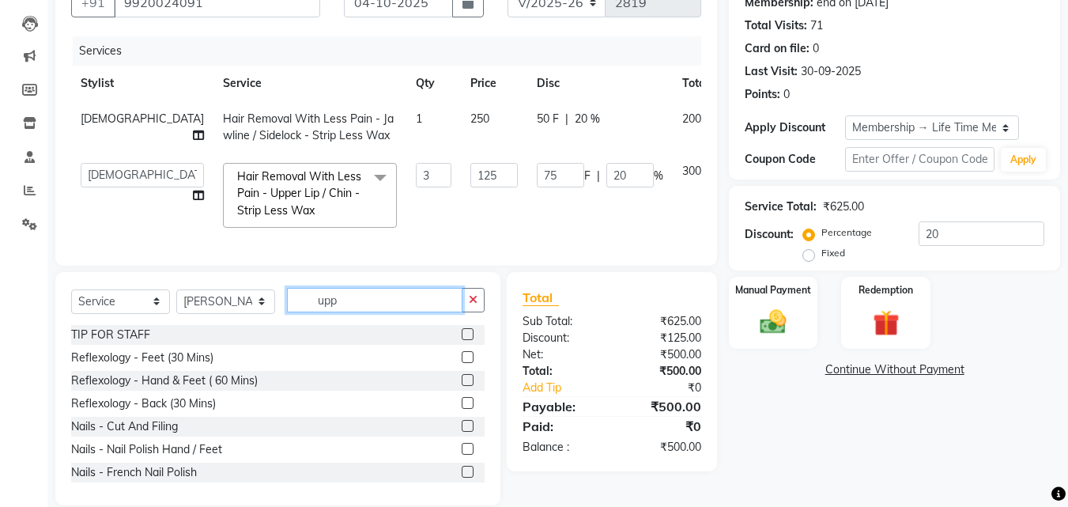
click at [357, 312] on input "upp" at bounding box center [375, 300] width 176 height 25
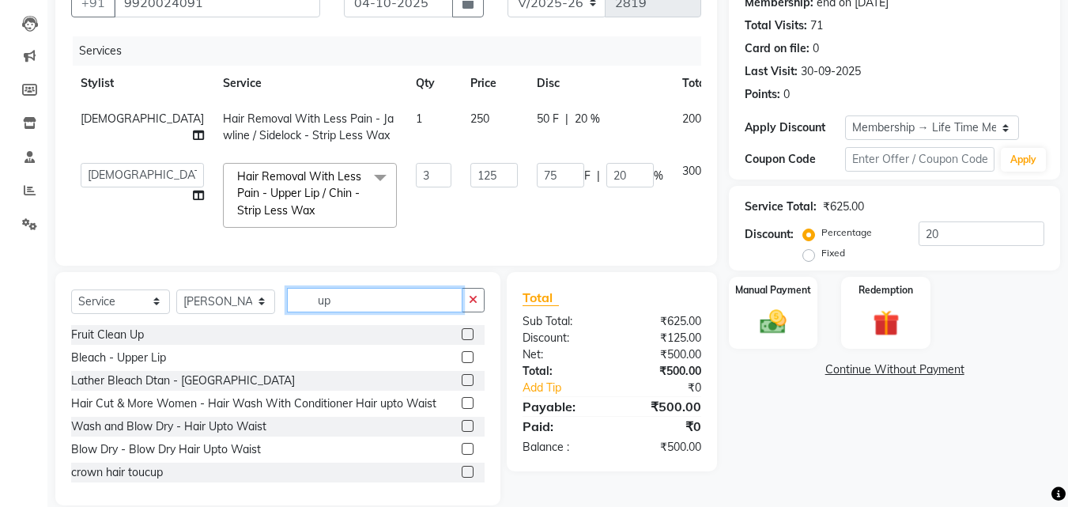
type input "u"
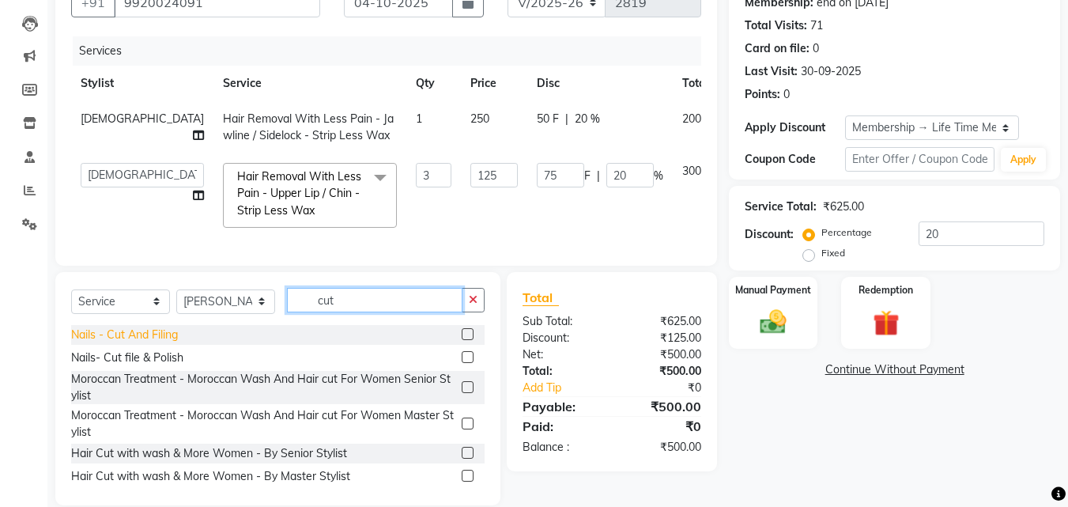
type input "cut"
click at [149, 343] on div "Nails - Cut And Filing" at bounding box center [124, 335] width 107 height 17
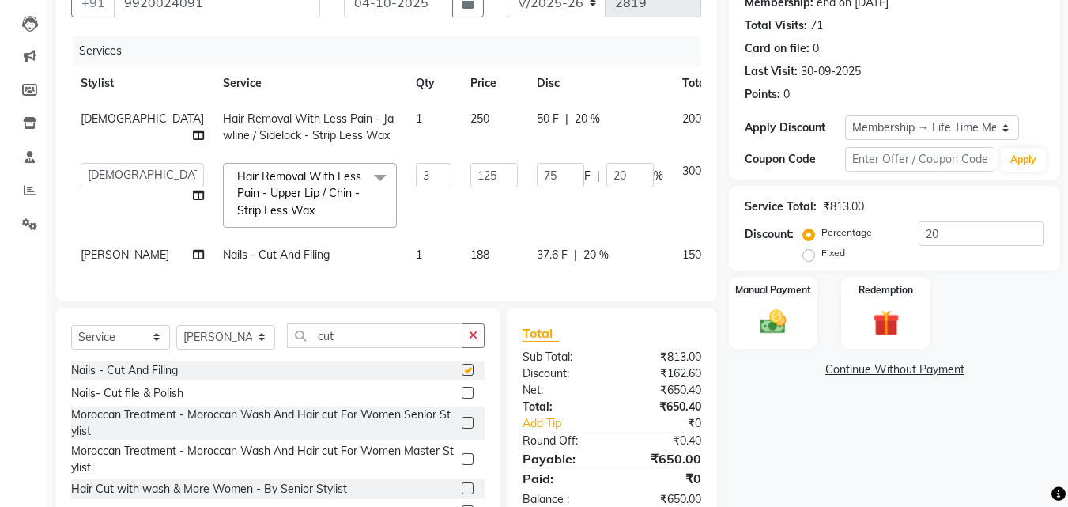
checkbox input "false"
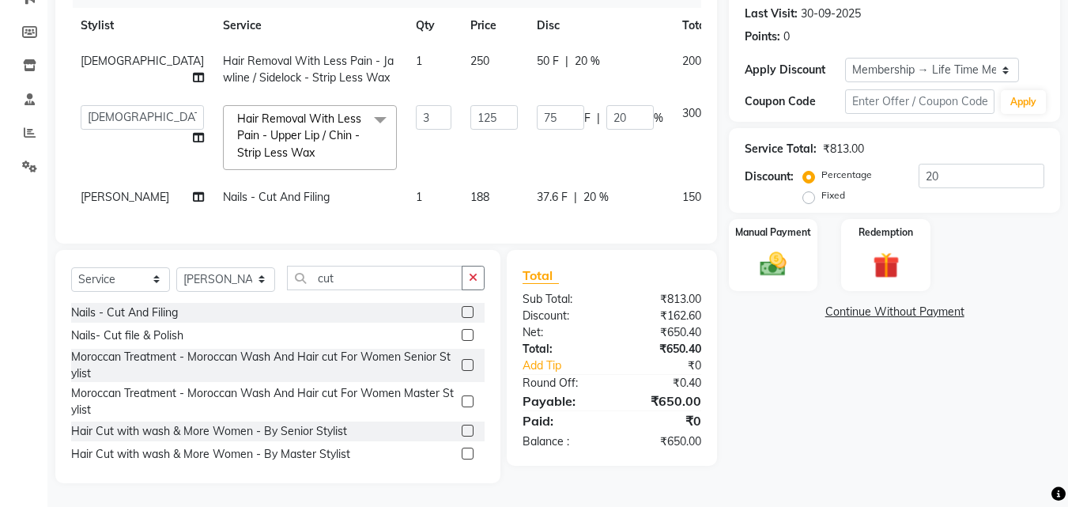
scroll to position [246, 0]
click at [228, 274] on select "Select Stylist [PERSON_NAME] LOOKS 21 [PERSON_NAME] [PERSON_NAME] [PERSON_NAME]…" at bounding box center [225, 279] width 99 height 25
select select "13883"
click at [176, 267] on select "Select Stylist [PERSON_NAME] LOOKS 21 [PERSON_NAME] [PERSON_NAME] [PERSON_NAME]…" at bounding box center [225, 279] width 99 height 25
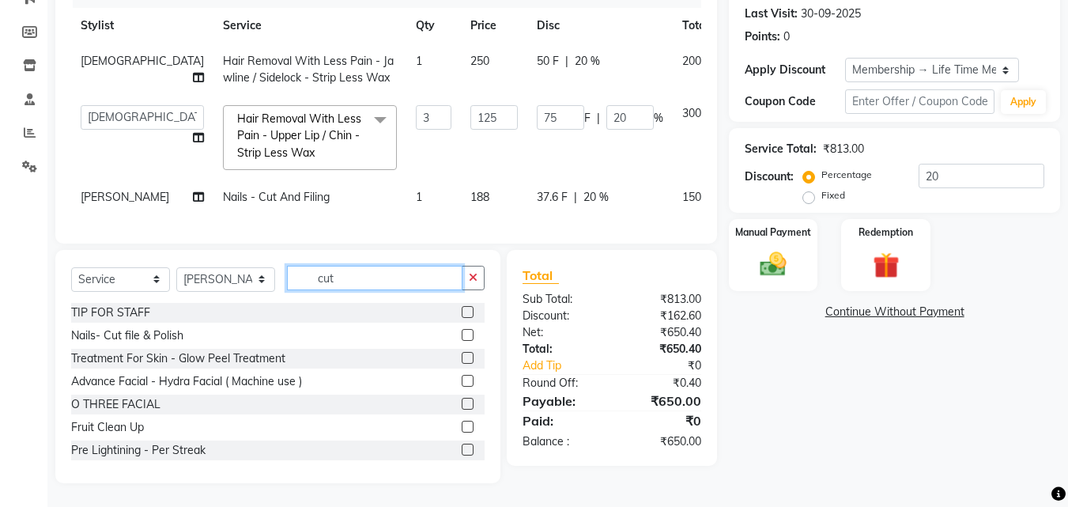
drag, startPoint x: 356, startPoint y: 277, endPoint x: 258, endPoint y: 272, distance: 98.1
click at [258, 272] on div "Select Service Product Membership Package Voucher Prepaid Gift Card Select Styl…" at bounding box center [277, 284] width 413 height 37
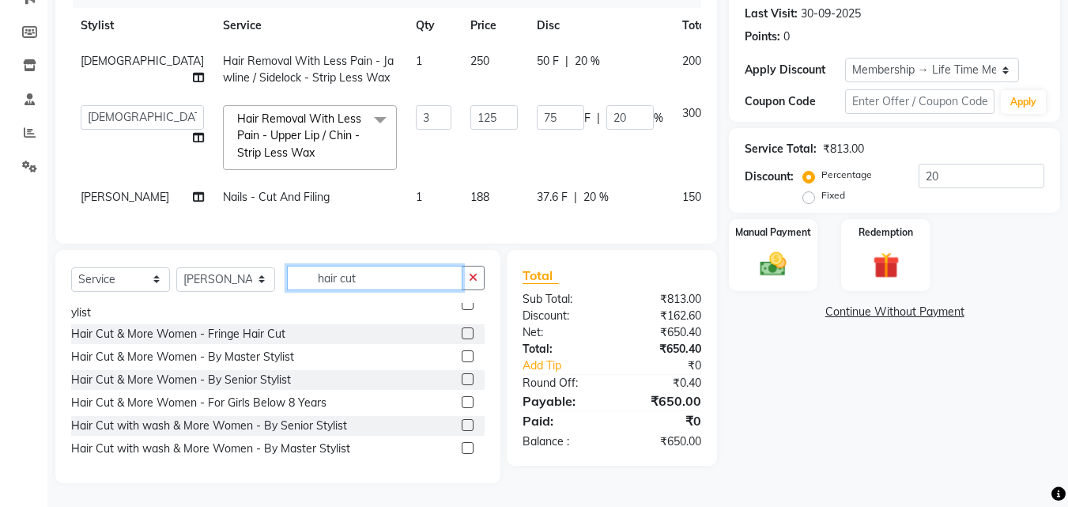
scroll to position [79, 0]
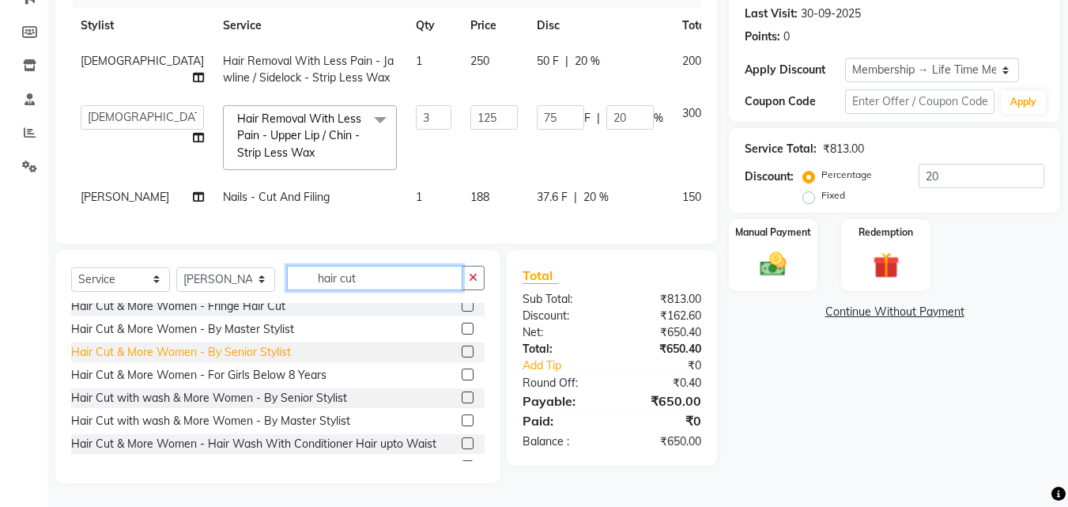
type input "hair cut"
click at [279, 356] on div "Hair Cut & More Women - By Senior Stylist" at bounding box center [181, 352] width 220 height 17
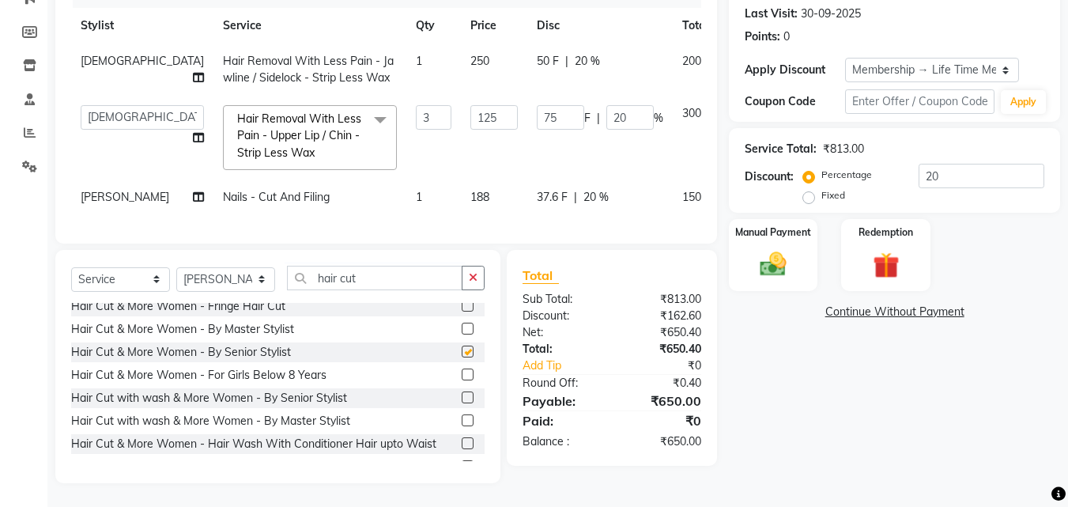
checkbox input "false"
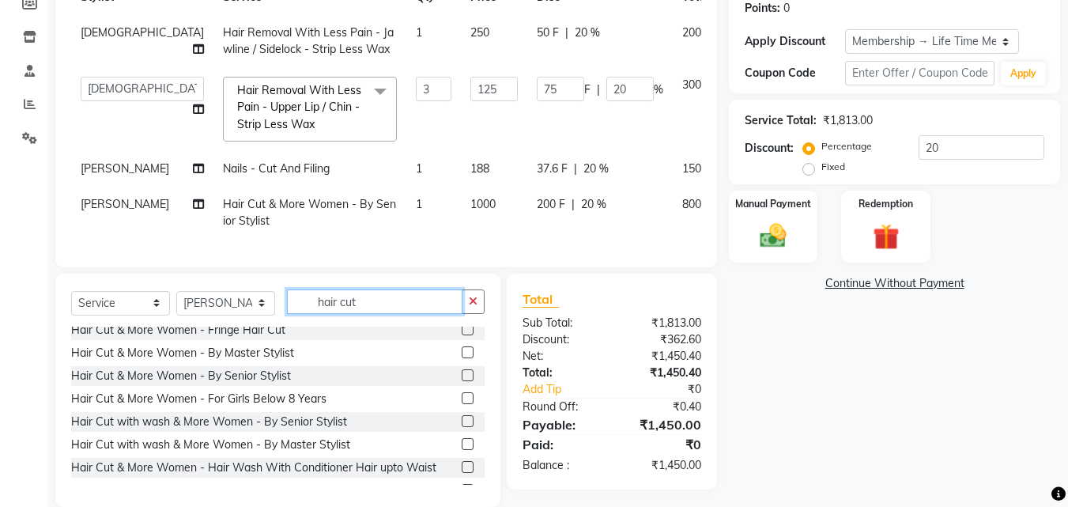
drag, startPoint x: 401, startPoint y: 323, endPoint x: 311, endPoint y: 318, distance: 90.2
click at [311, 314] on input "hair cut" at bounding box center [375, 301] width 176 height 25
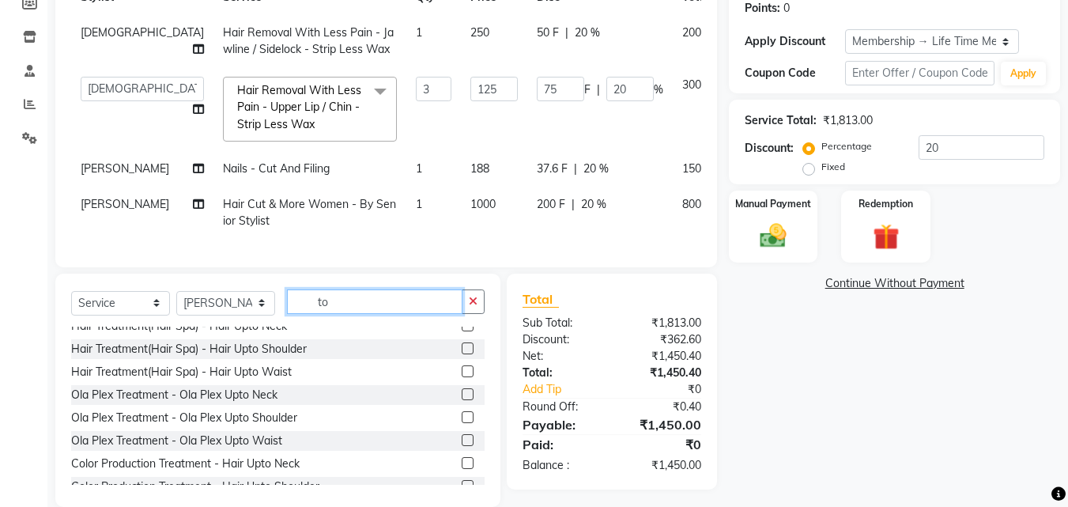
scroll to position [0, 0]
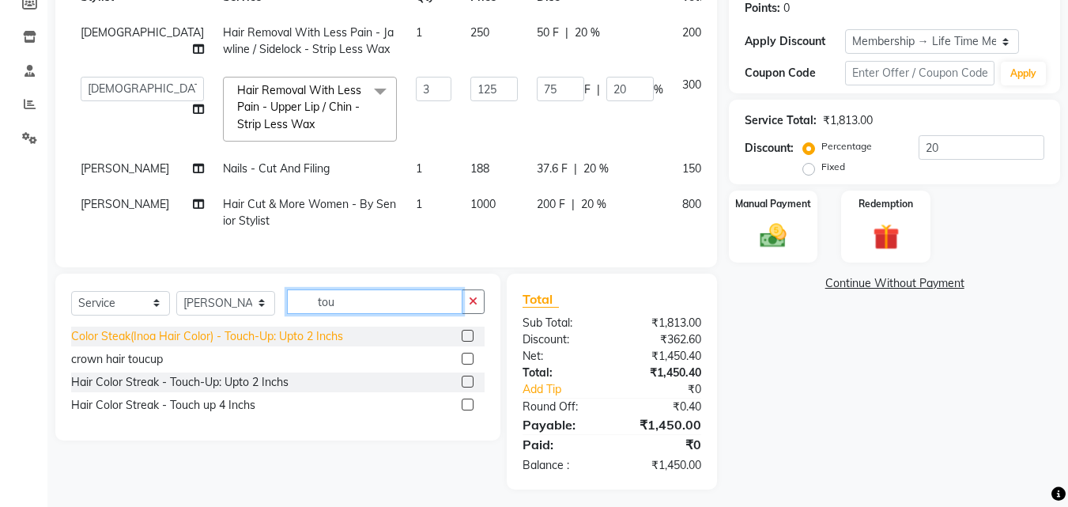
type input "tou"
click at [262, 345] on div "Color Steak(Inoa Hair Color) - Touch-Up: Upto 2 Inchs" at bounding box center [207, 336] width 272 height 17
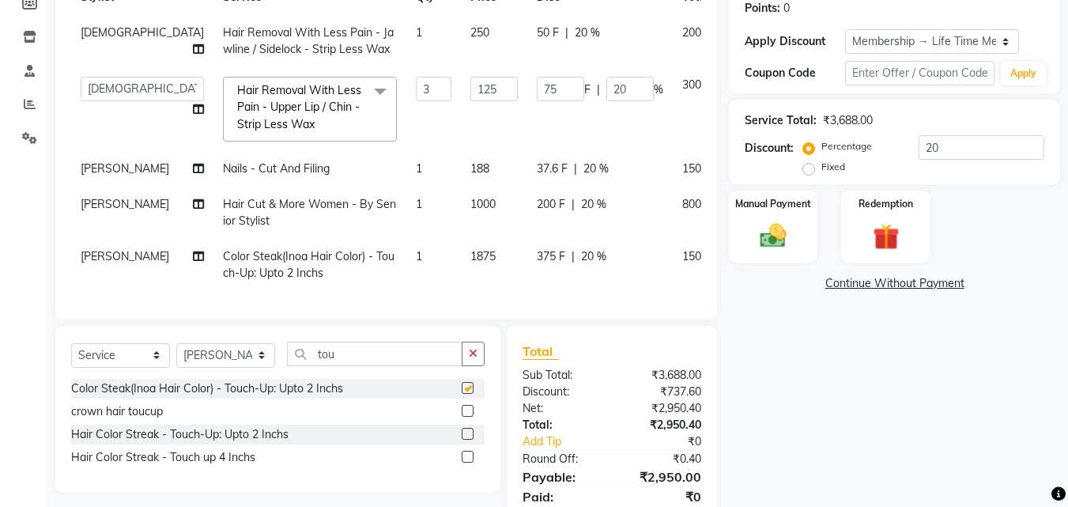
checkbox input "false"
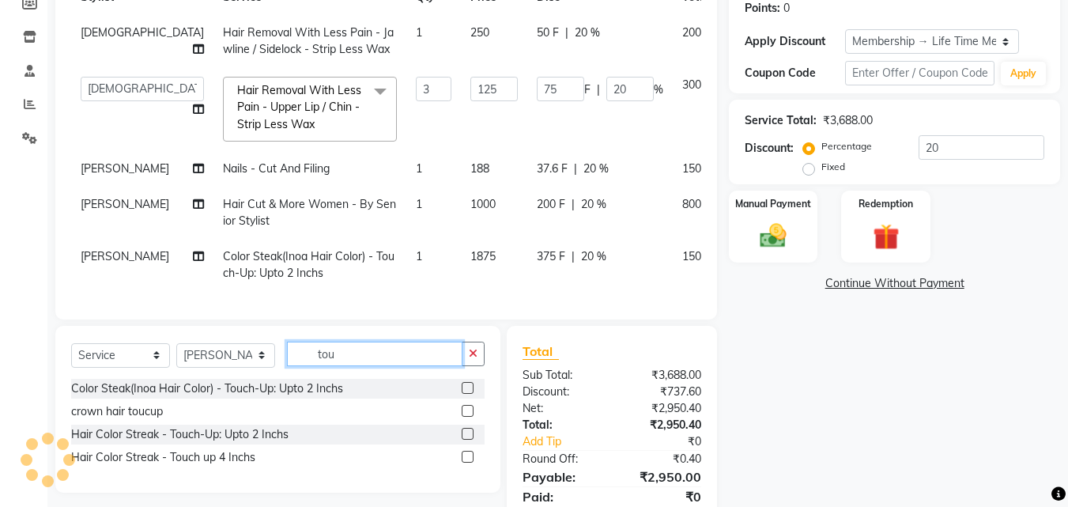
drag, startPoint x: 383, startPoint y: 377, endPoint x: 253, endPoint y: 366, distance: 130.1
click at [253, 366] on div "Select Service Product Membership Package Voucher Prepaid Gift Card Select Styl…" at bounding box center [277, 409] width 445 height 167
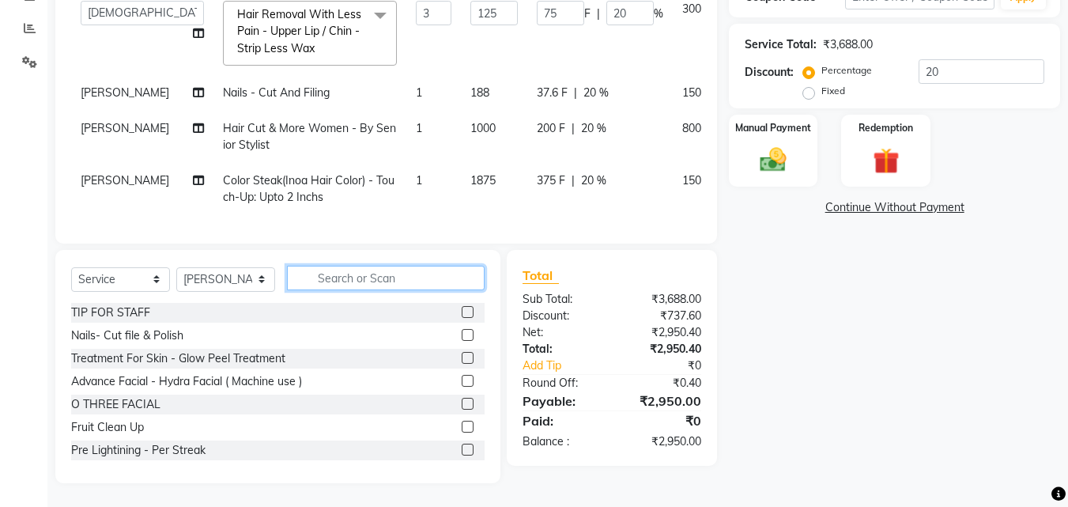
scroll to position [350, 0]
type input "a"
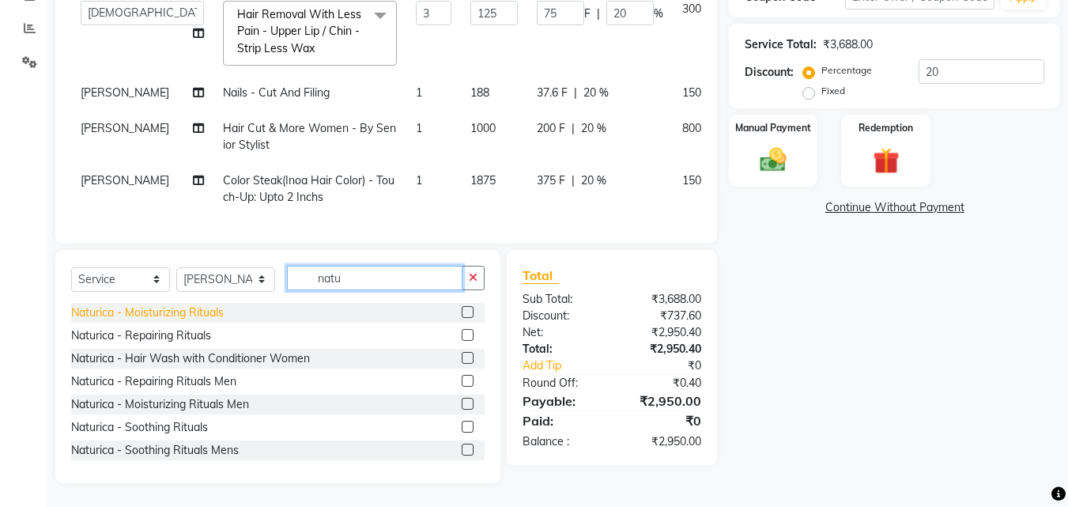
type input "natu"
click at [194, 307] on div "Naturica - Moisturizing Rituals" at bounding box center [147, 312] width 153 height 17
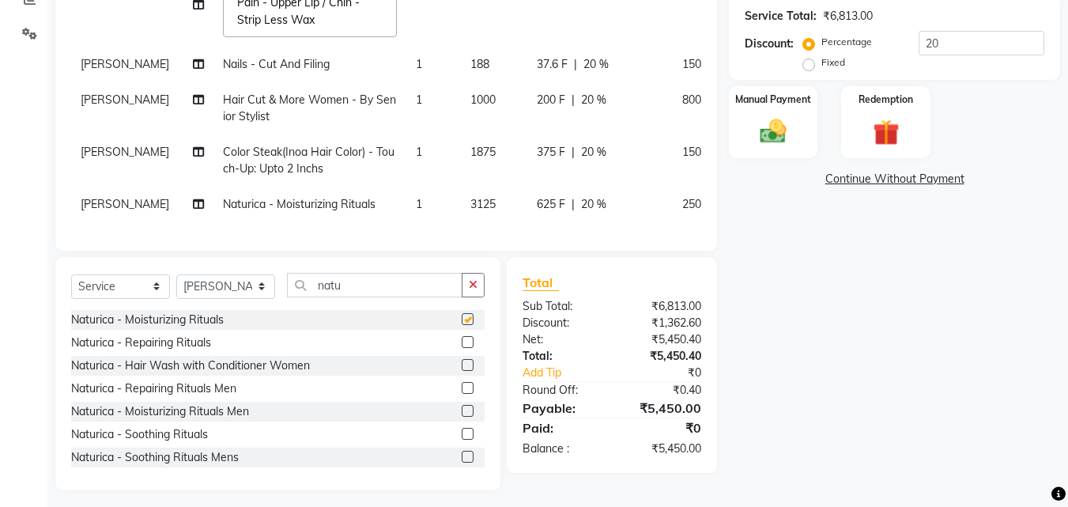
checkbox input "false"
click at [765, 123] on img at bounding box center [773, 131] width 44 height 32
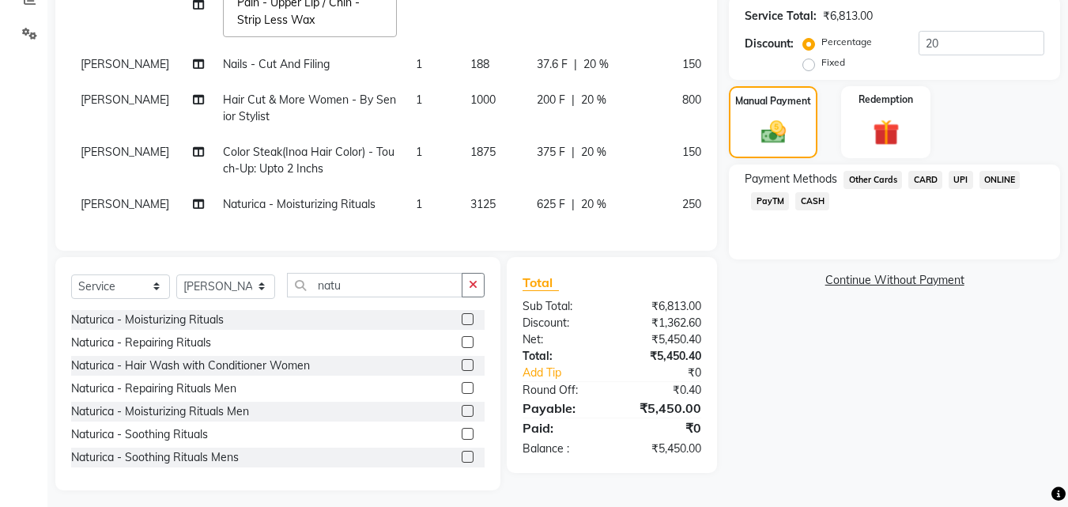
click at [929, 179] on span "CARD" at bounding box center [925, 180] width 34 height 18
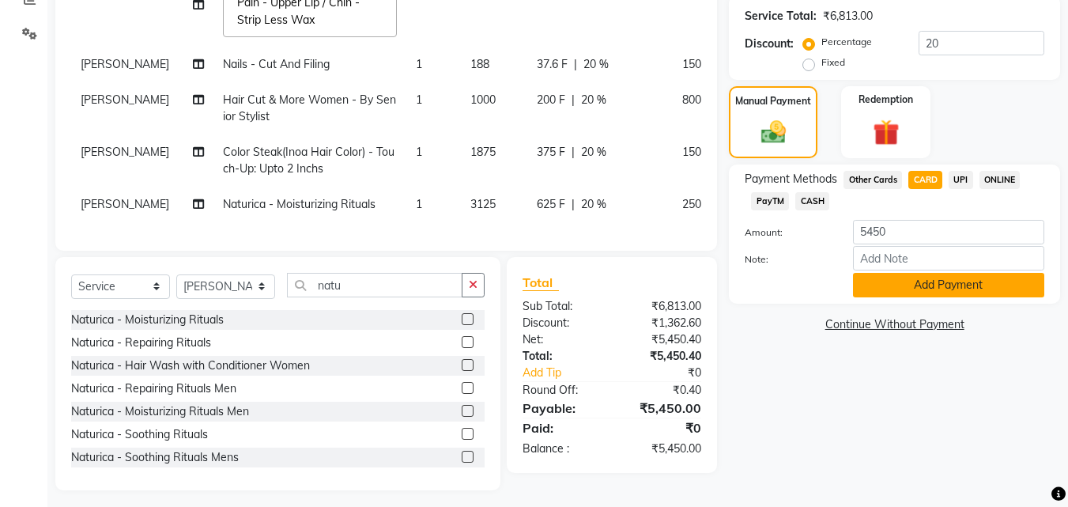
click at [926, 286] on button "Add Payment" at bounding box center [948, 285] width 191 height 25
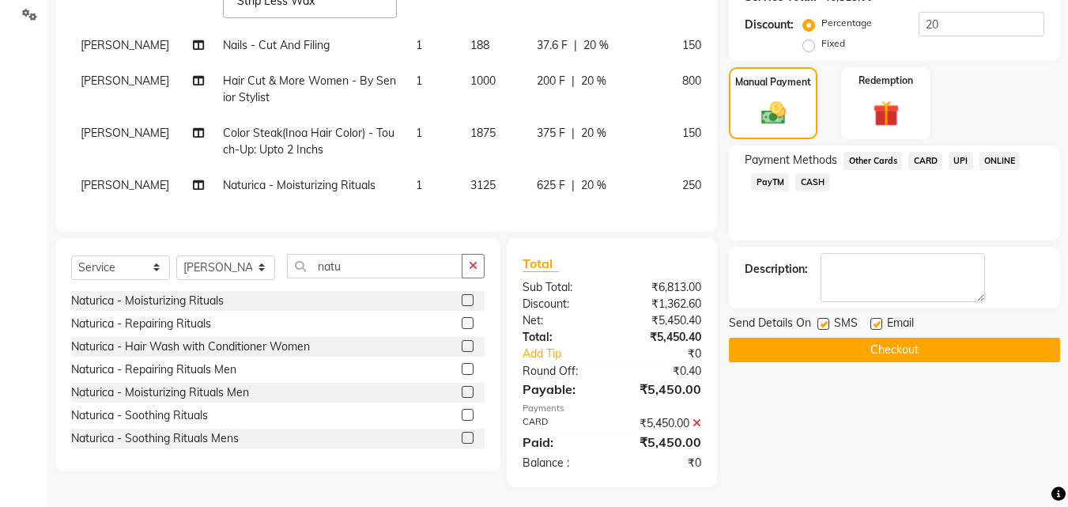
scroll to position [379, 0]
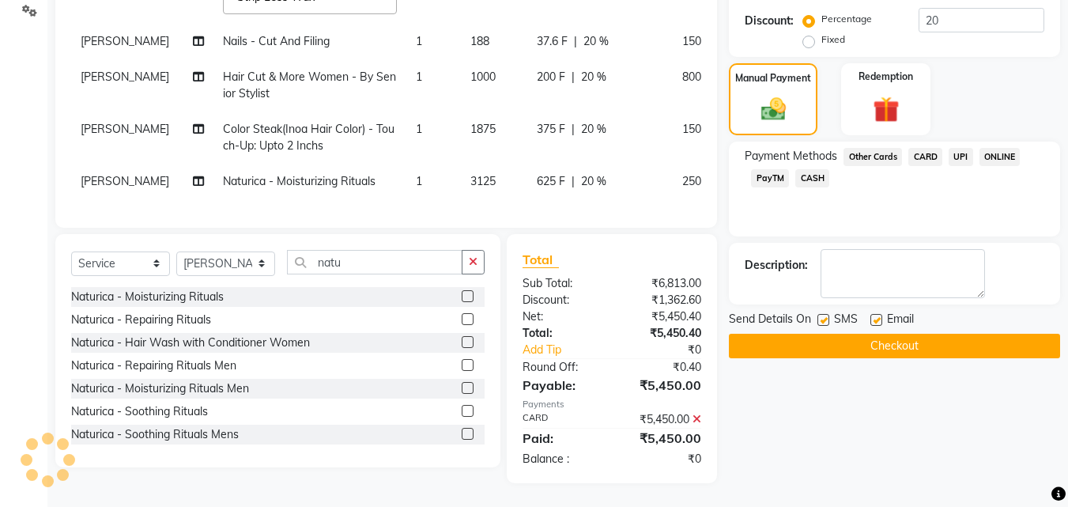
click at [964, 334] on button "Checkout" at bounding box center [894, 346] width 331 height 25
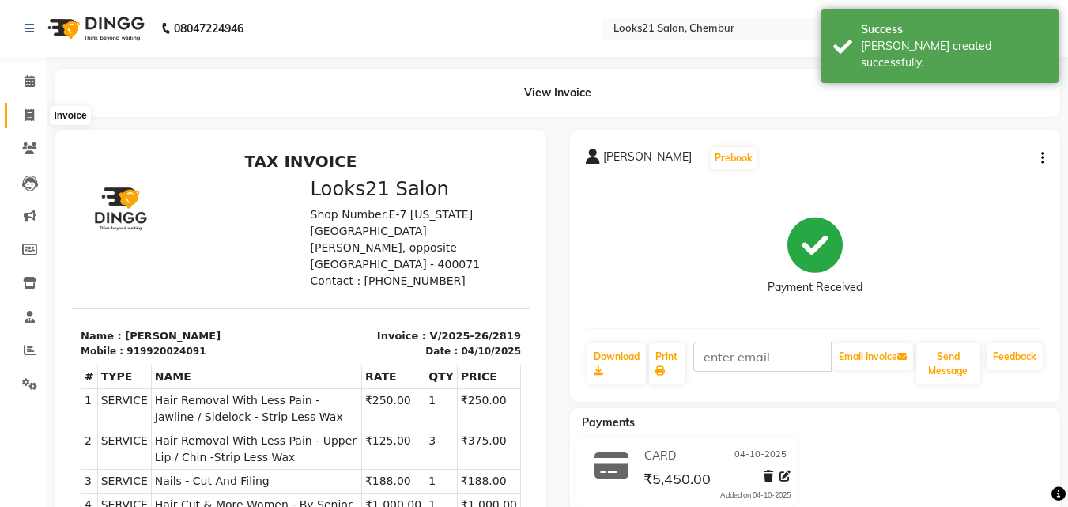
click at [29, 115] on icon at bounding box center [29, 115] width 9 height 12
select select "service"
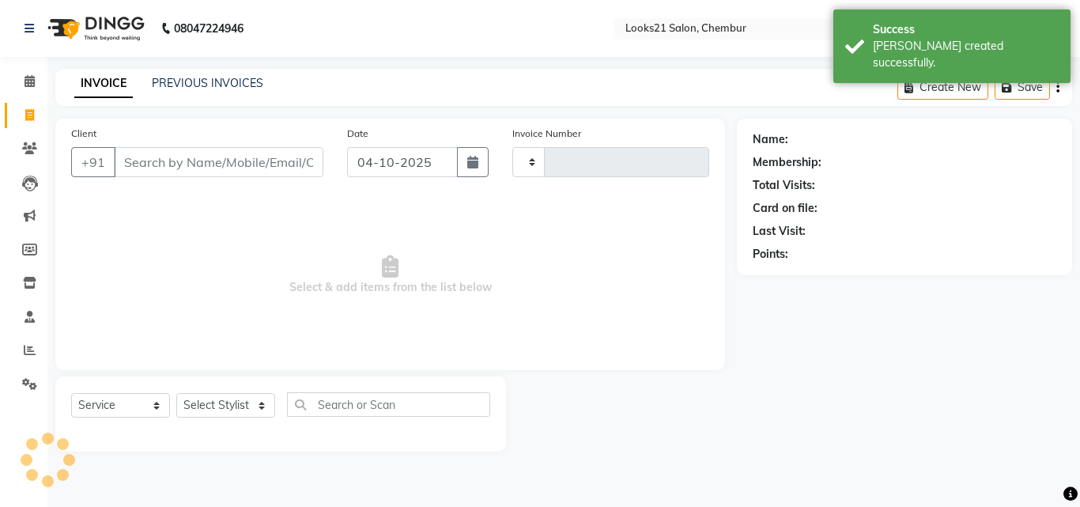
click at [184, 164] on input "Client" at bounding box center [218, 162] width 209 height 30
select select "844"
type input "2820"
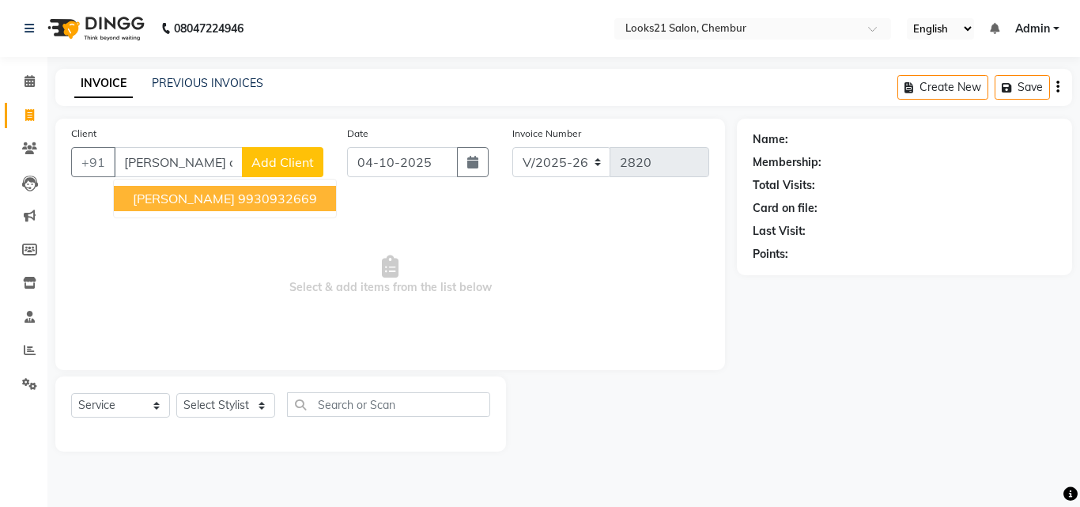
click at [262, 201] on ngb-highlight "9930932669" at bounding box center [277, 199] width 79 height 16
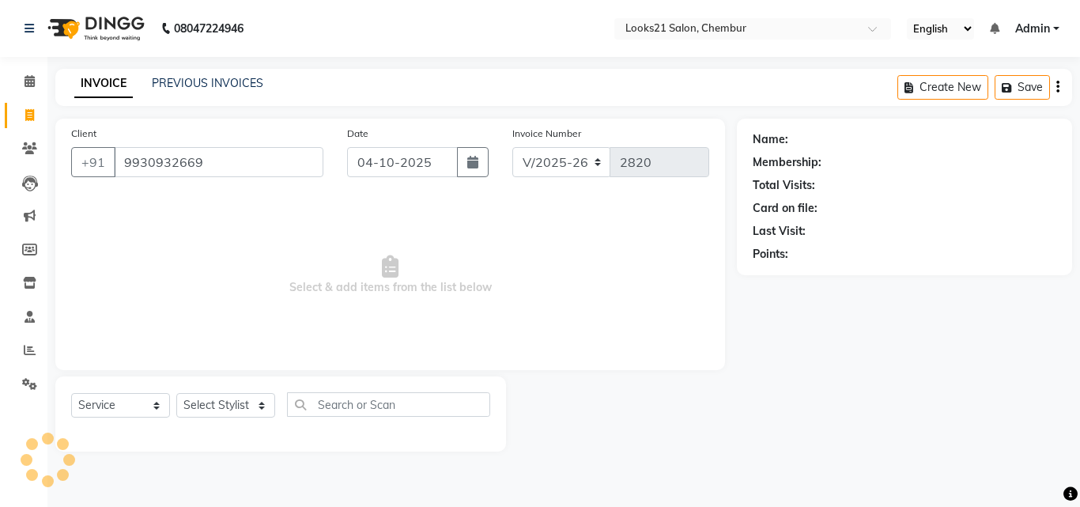
type input "9930932669"
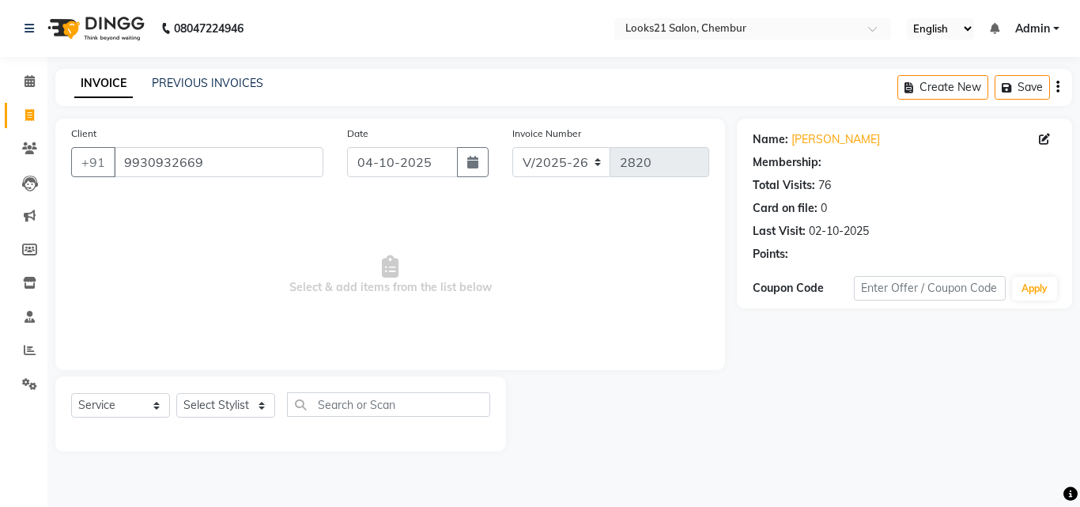
select select "1: Object"
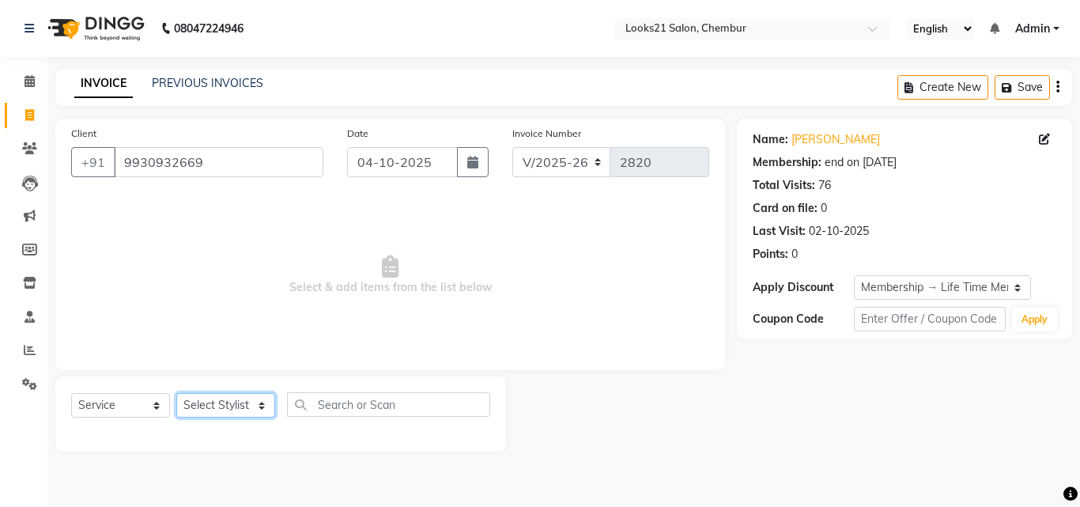
click at [222, 410] on select "Select Stylist [PERSON_NAME] LOOKS 21 [PERSON_NAME] [PERSON_NAME] [PERSON_NAME]…" at bounding box center [225, 405] width 99 height 25
select select "13886"
click at [176, 393] on select "Select Stylist [PERSON_NAME] LOOKS 21 [PERSON_NAME] [PERSON_NAME] [PERSON_NAME]…" at bounding box center [225, 405] width 99 height 25
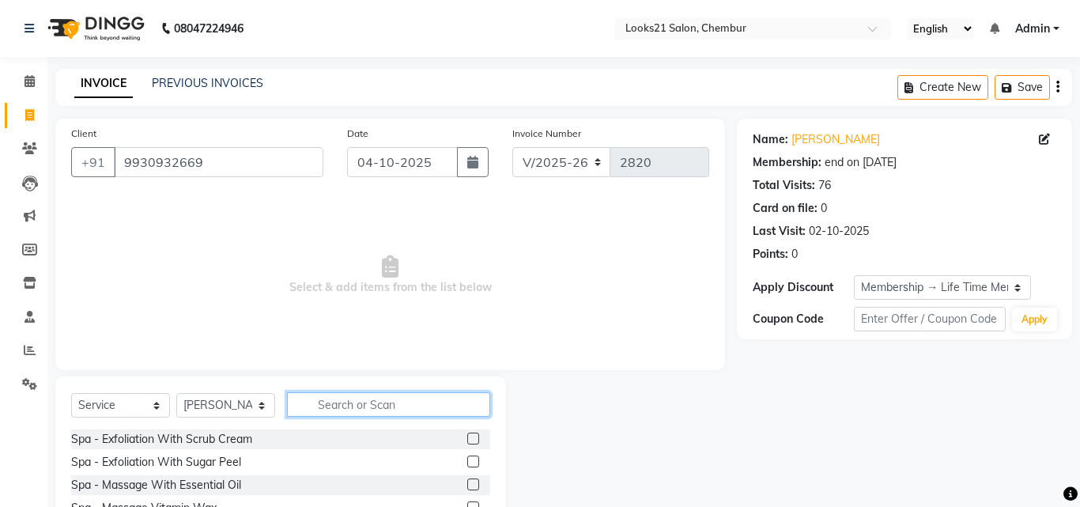
click at [326, 399] on input "text" at bounding box center [388, 404] width 203 height 25
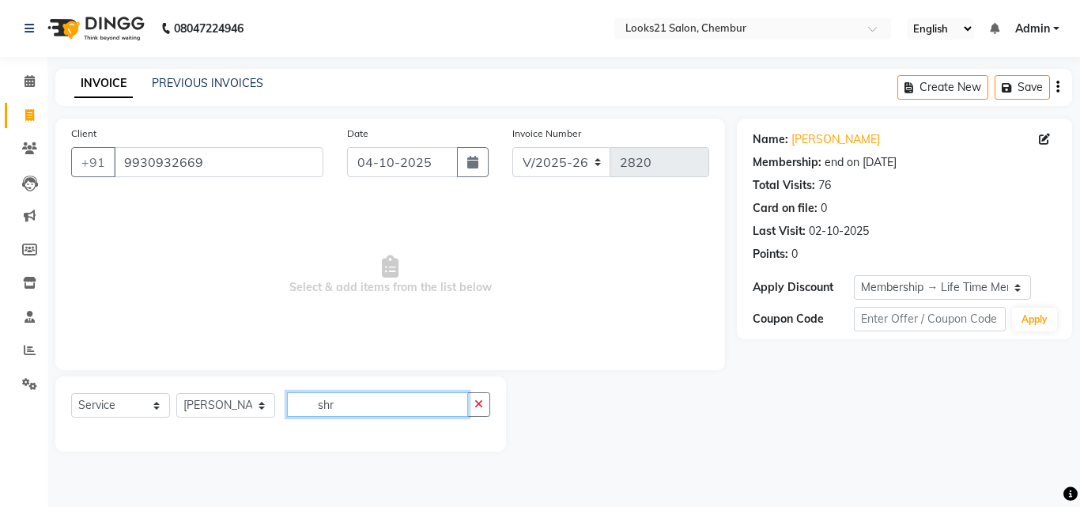
drag, startPoint x: 213, startPoint y: 407, endPoint x: 222, endPoint y: 402, distance: 9.9
click at [213, 406] on div "Select Service Product Membership Package Voucher Prepaid Gift Card Select Styl…" at bounding box center [280, 410] width 419 height 37
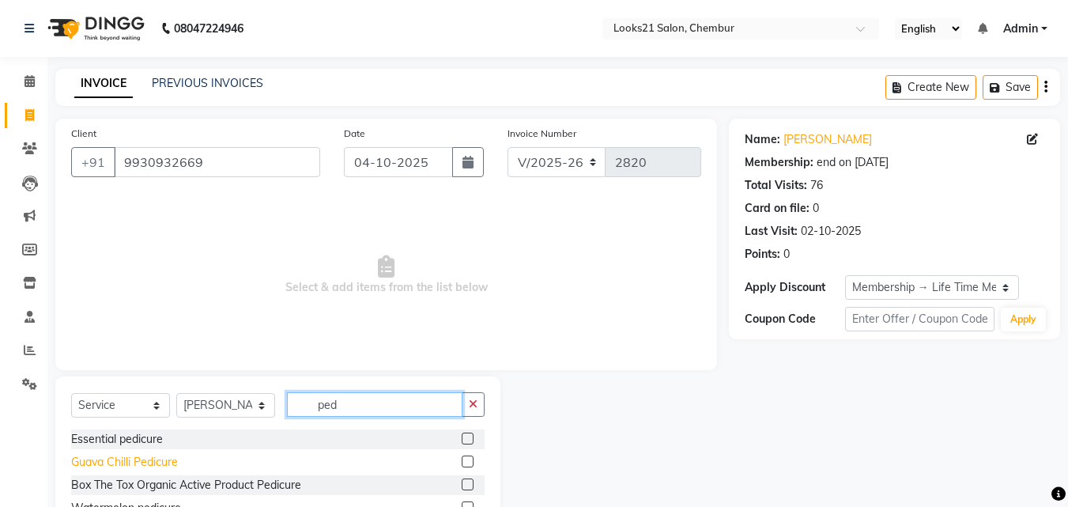
type input "ped"
drag, startPoint x: 122, startPoint y: 456, endPoint x: 180, endPoint y: 424, distance: 66.9
click at [123, 456] on div "Guava Chilli Pedicure" at bounding box center [124, 462] width 107 height 17
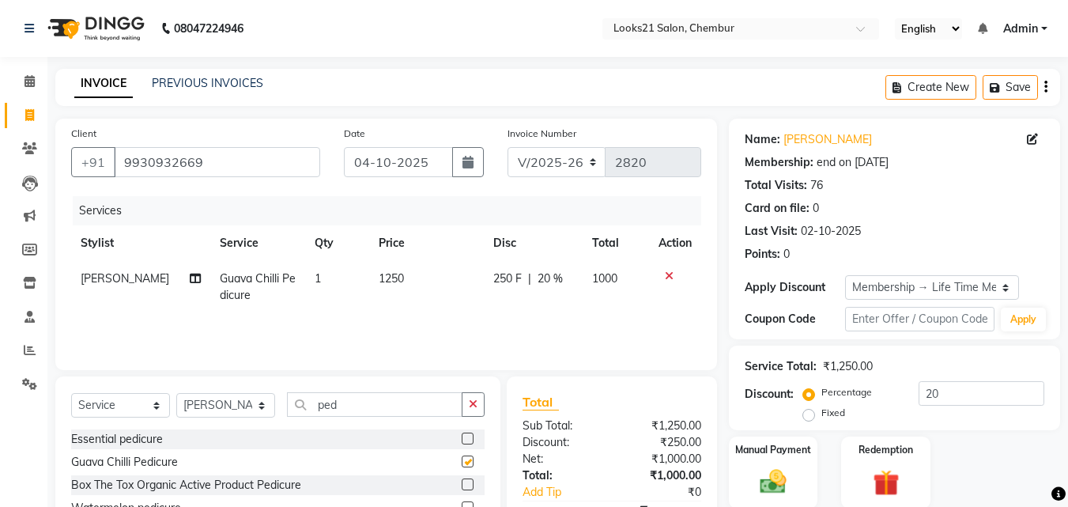
checkbox input "false"
click at [369, 287] on td "1250" at bounding box center [426, 287] width 115 height 52
select select "13886"
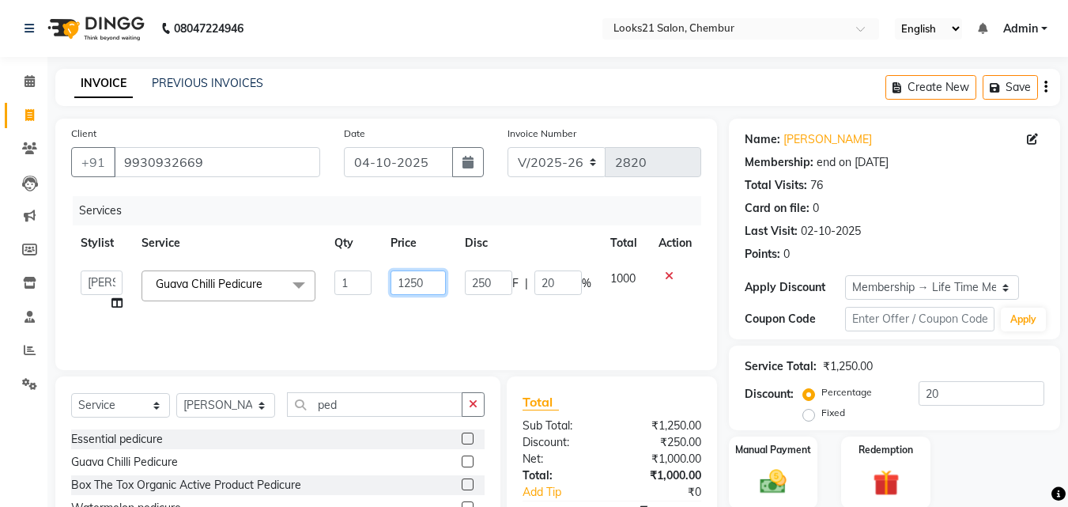
drag, startPoint x: 432, startPoint y: 277, endPoint x: 387, endPoint y: 282, distance: 45.3
click at [387, 282] on td "1250" at bounding box center [418, 291] width 74 height 60
type input "1500"
click at [394, 304] on td "1500" at bounding box center [418, 291] width 74 height 60
select select "13886"
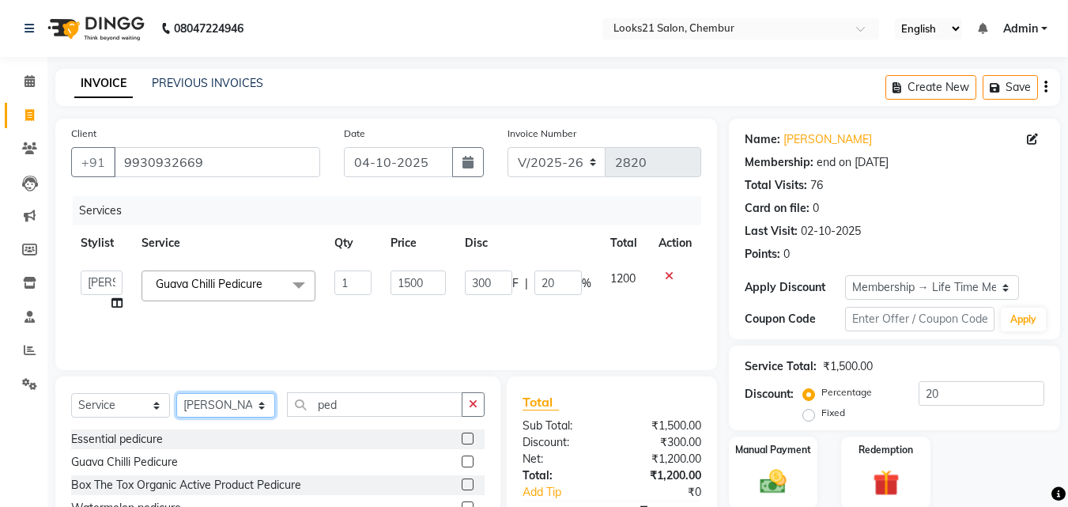
click at [232, 400] on select "Select Stylist [PERSON_NAME] LOOKS 21 [PERSON_NAME] [PERSON_NAME] [PERSON_NAME]…" at bounding box center [225, 405] width 99 height 25
select select "13884"
click at [176, 393] on select "Select Stylist [PERSON_NAME] LOOKS 21 [PERSON_NAME] [PERSON_NAME] [PERSON_NAME]…" at bounding box center [225, 405] width 99 height 25
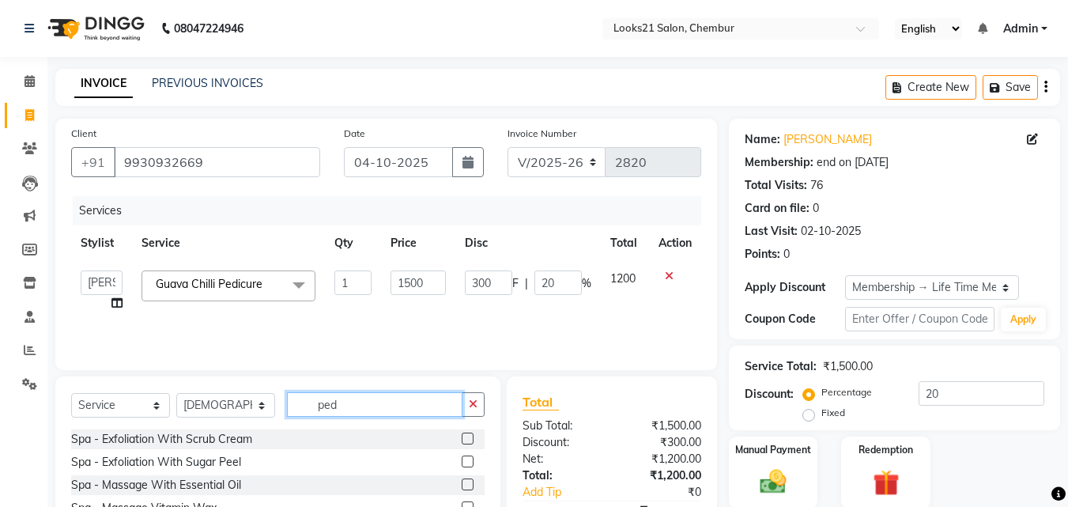
drag, startPoint x: 363, startPoint y: 396, endPoint x: 304, endPoint y: 386, distance: 59.4
click at [304, 386] on div "Select Service Product Membership Package Voucher Prepaid Gift Card Select Styl…" at bounding box center [277, 492] width 445 height 233
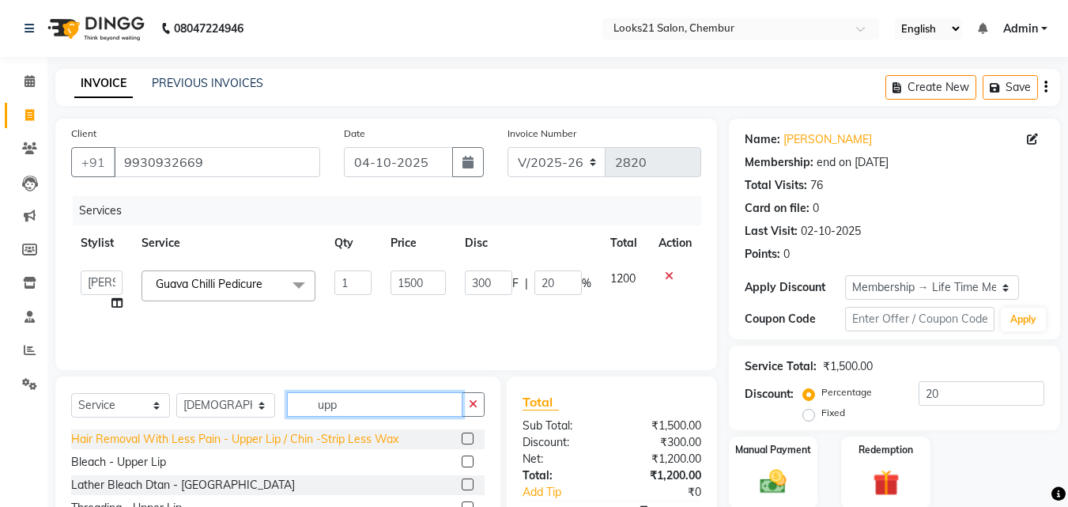
type input "upp"
click at [319, 432] on div "Hair Removal With Less Pain - Upper Lip / Chin -Strip Less Wax" at bounding box center [234, 439] width 327 height 17
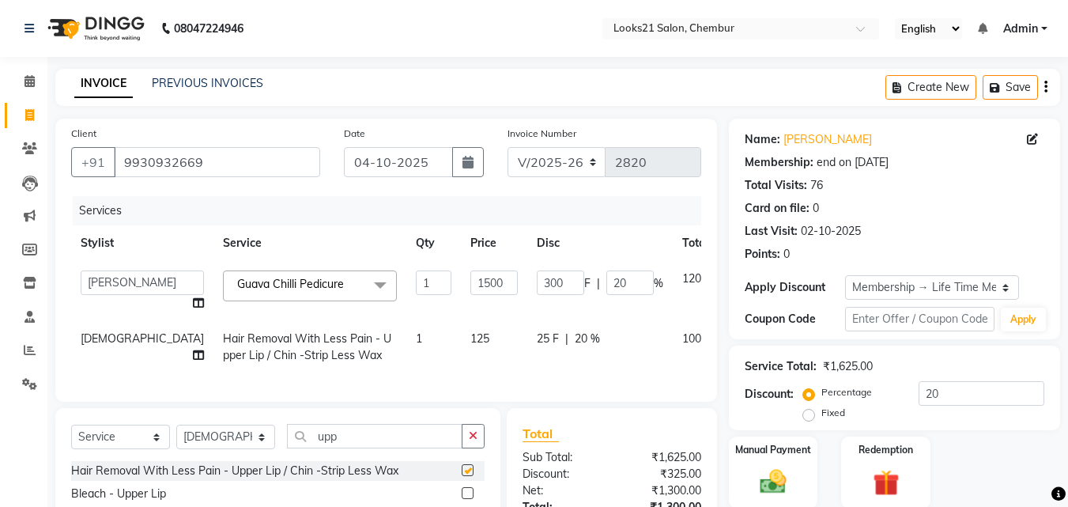
checkbox input "false"
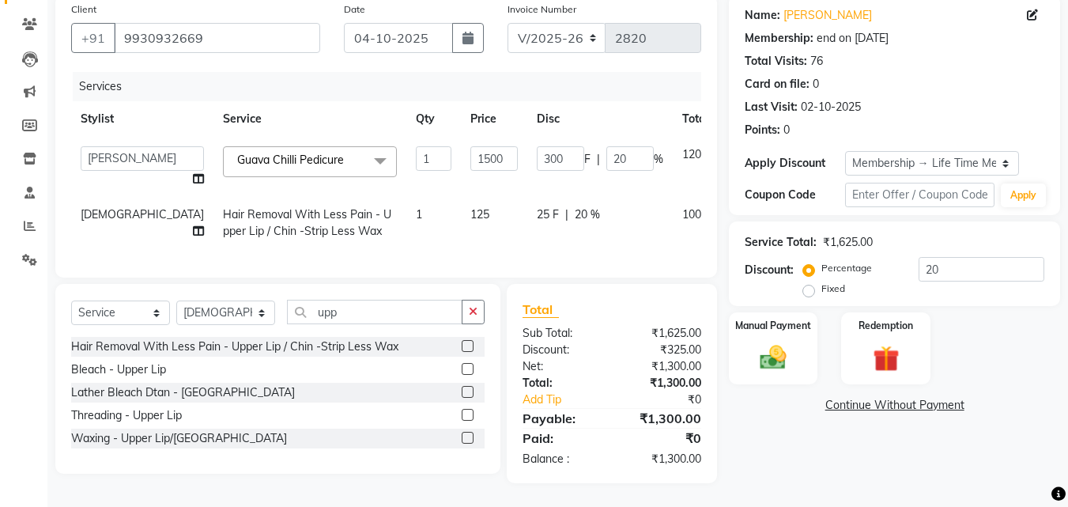
scroll to position [136, 0]
click at [792, 342] on img at bounding box center [773, 358] width 44 height 32
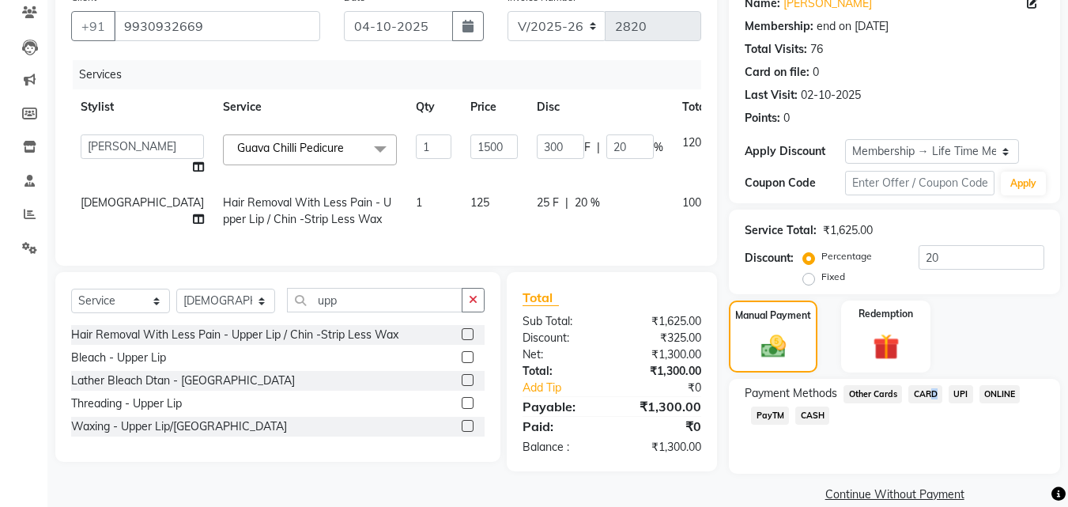
click at [929, 394] on span "CARD" at bounding box center [925, 394] width 34 height 18
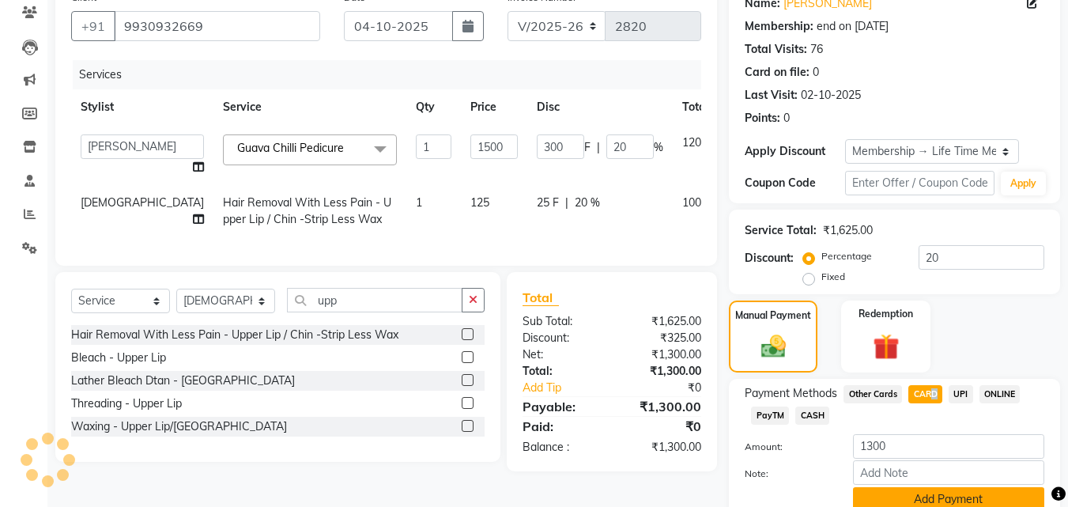
click at [938, 501] on button "Add Payment" at bounding box center [948, 499] width 191 height 25
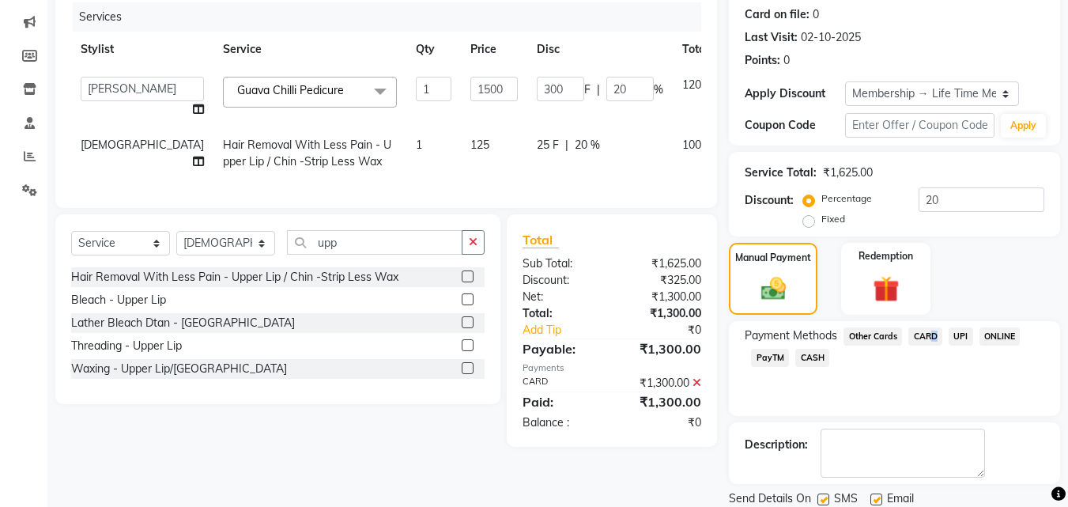
scroll to position [248, 0]
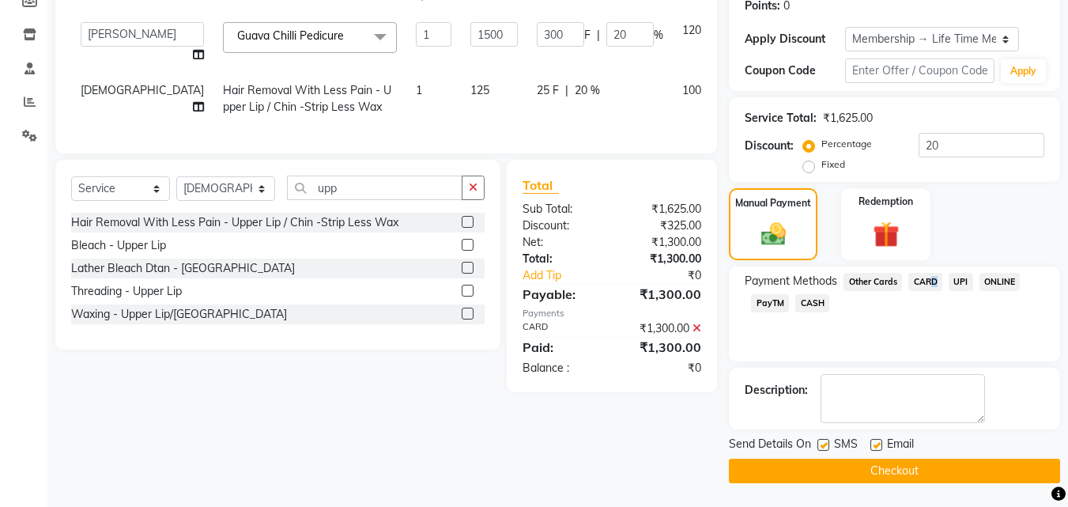
click at [951, 470] on button "Checkout" at bounding box center [894, 471] width 331 height 25
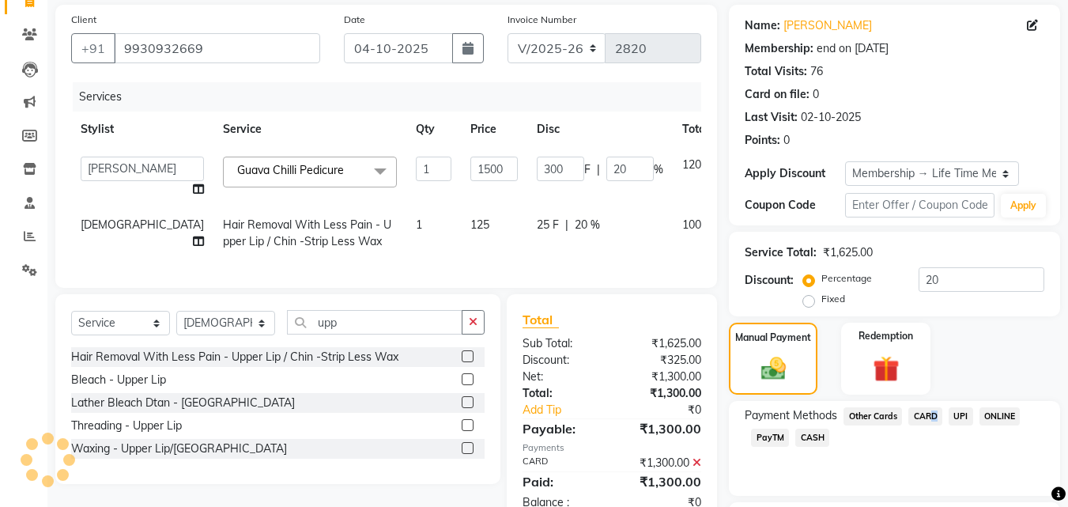
scroll to position [0, 0]
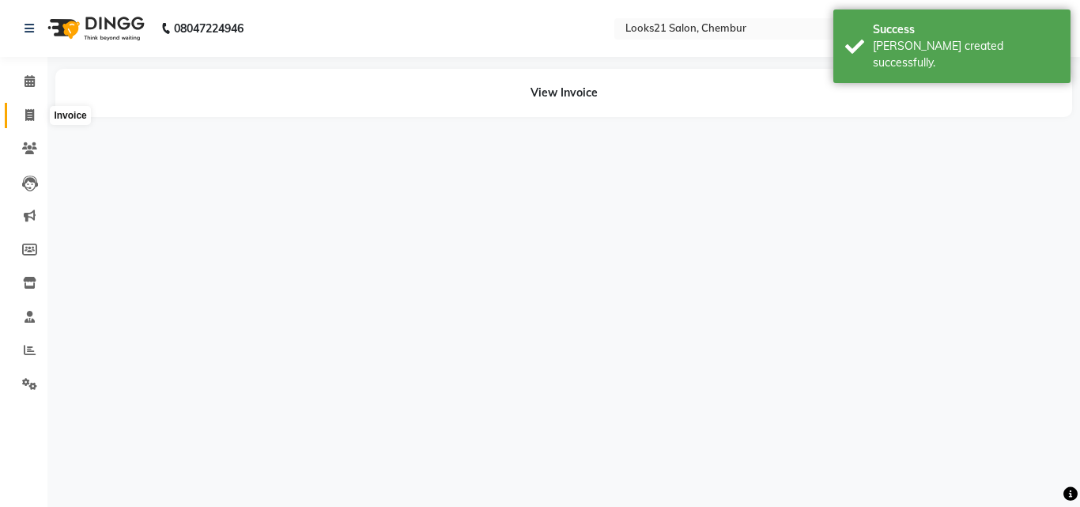
click at [34, 112] on icon at bounding box center [29, 115] width 9 height 12
select select "service"
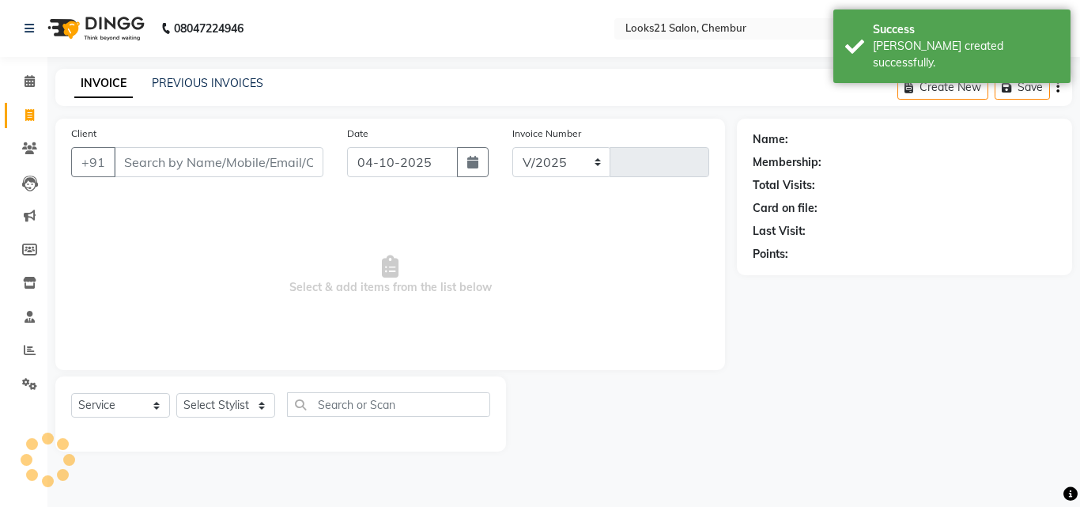
select select "844"
type input "2821"
click at [172, 155] on input "Client" at bounding box center [218, 162] width 209 height 30
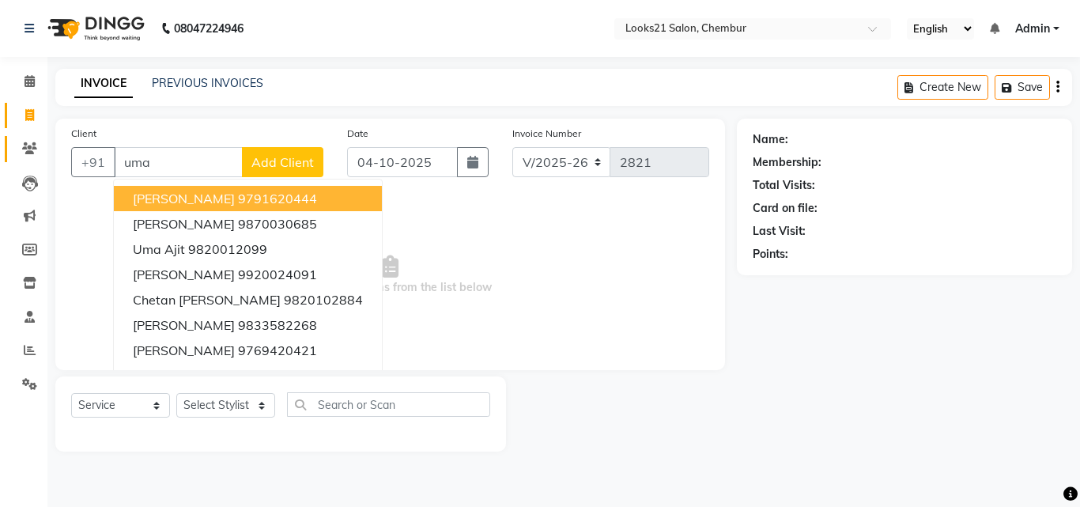
drag, startPoint x: 174, startPoint y: 165, endPoint x: 28, endPoint y: 148, distance: 146.5
click at [30, 149] on app-home "08047224946 Select Location × Looks21 Salon, Chembur English ENGLISH Español ال…" at bounding box center [540, 237] width 1080 height 475
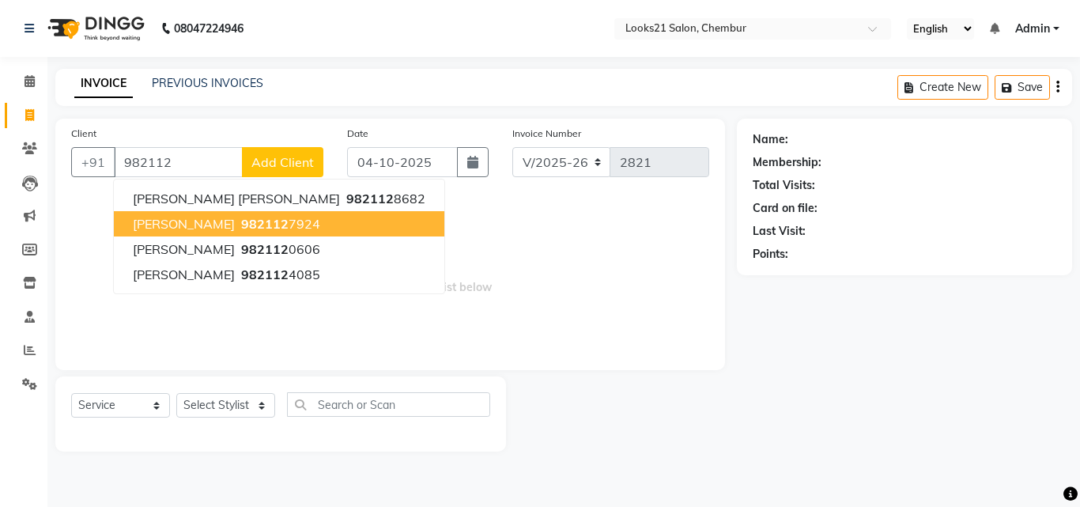
click at [235, 225] on span "[PERSON_NAME]" at bounding box center [184, 224] width 102 height 16
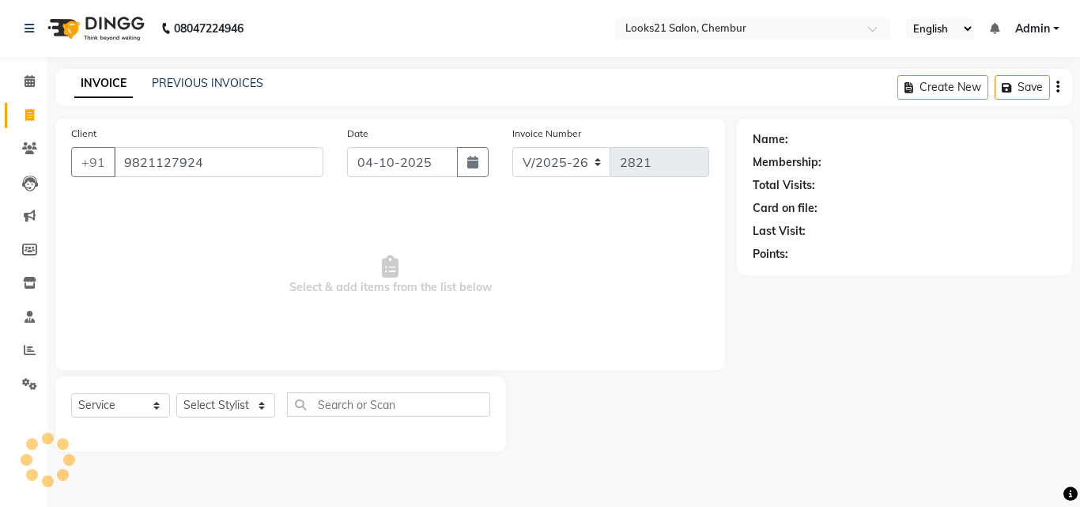
type input "9821127924"
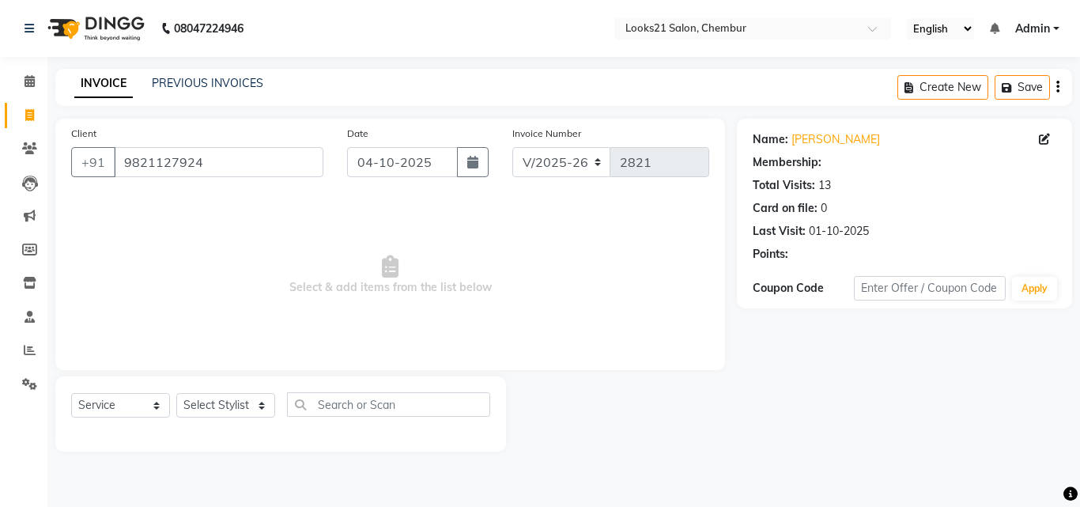
select select "1: Object"
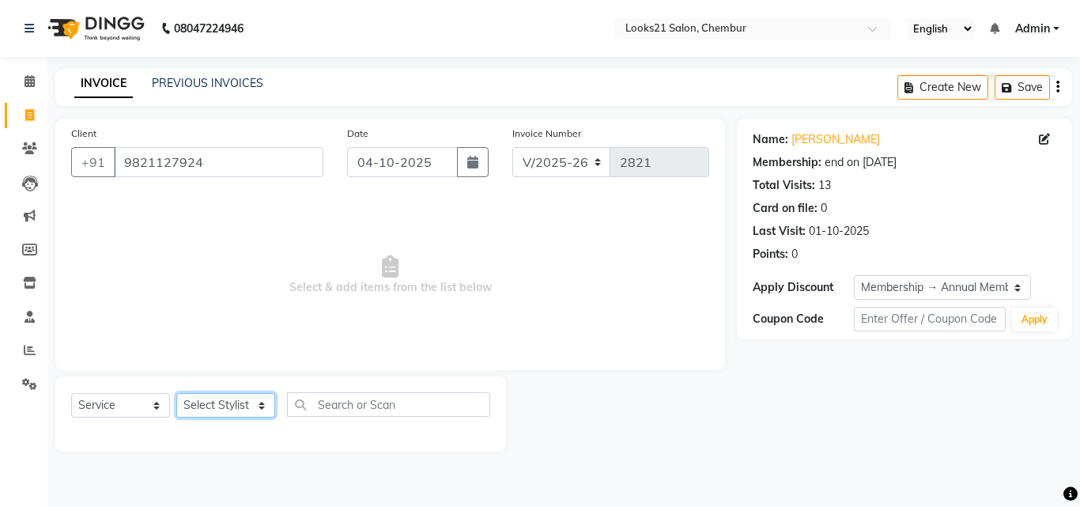
click at [213, 408] on select "Select Stylist [PERSON_NAME] LOOKS 21 [PERSON_NAME] [PERSON_NAME] [PERSON_NAME]…" at bounding box center [225, 405] width 99 height 25
select select "13882"
click at [176, 393] on select "Select Stylist [PERSON_NAME] LOOKS 21 [PERSON_NAME] [PERSON_NAME] [PERSON_NAME]…" at bounding box center [225, 405] width 99 height 25
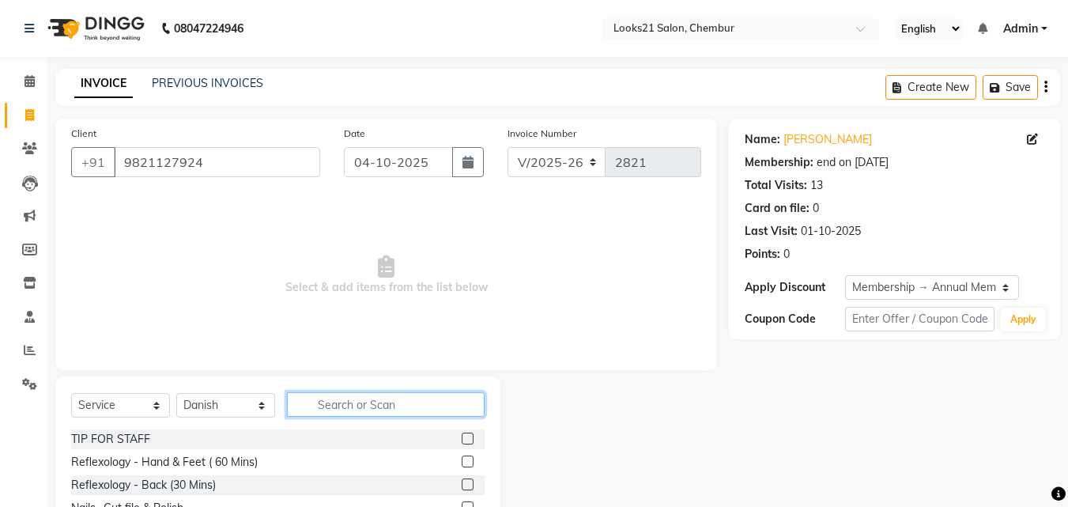
click at [376, 409] on input "text" at bounding box center [386, 404] width 198 height 25
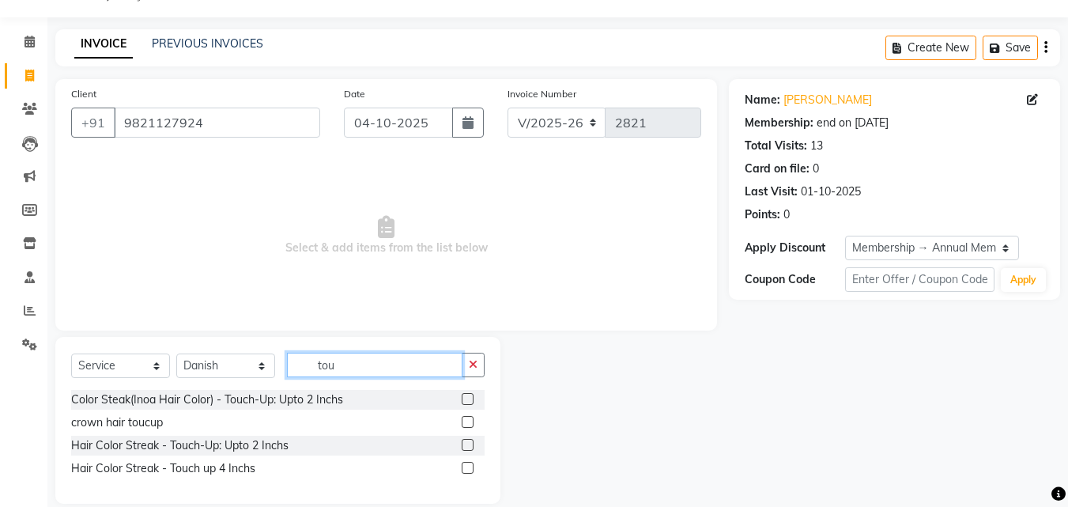
scroll to position [60, 0]
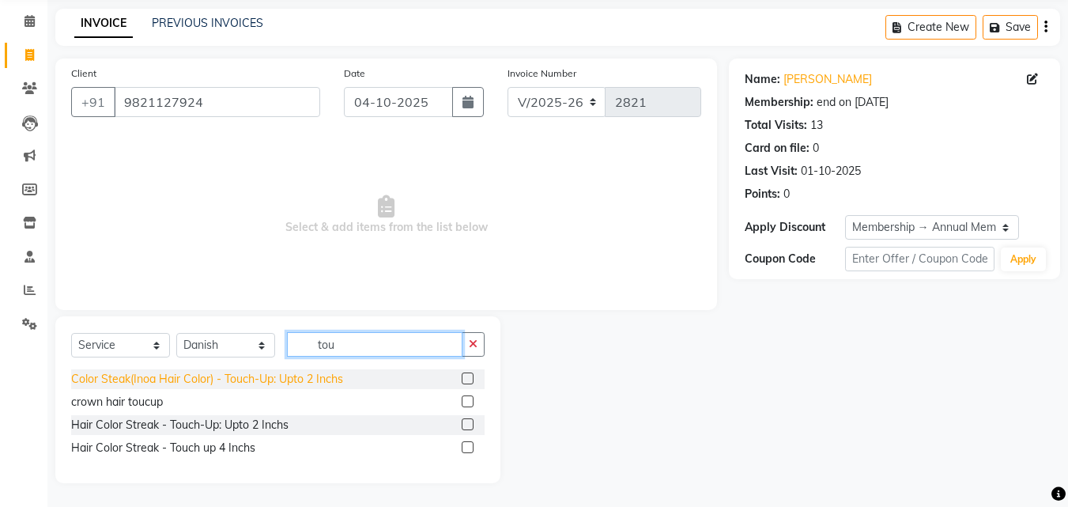
type input "tou"
click at [327, 380] on div "Color Steak(Inoa Hair Color) - Touch-Up: Upto 2 Inchs" at bounding box center [207, 379] width 272 height 17
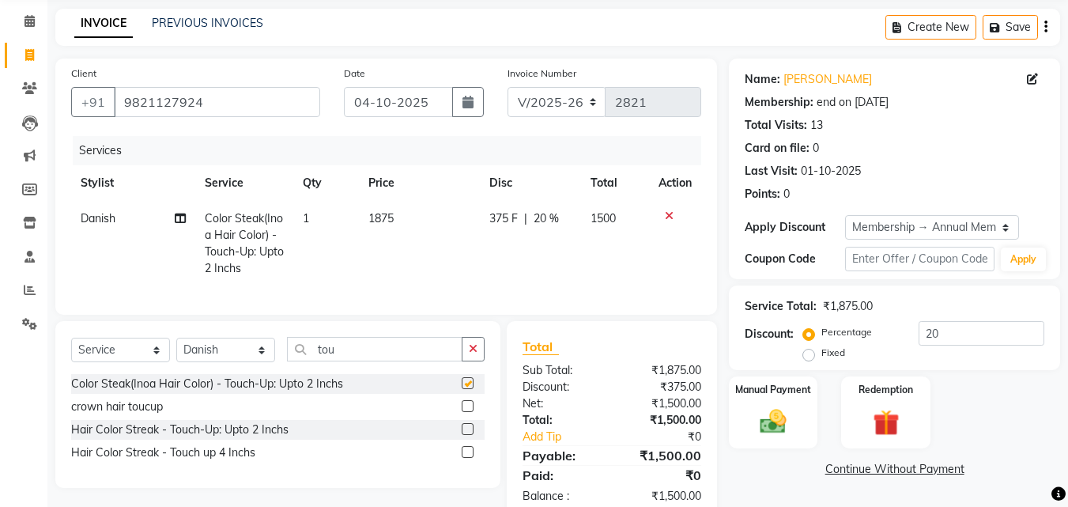
checkbox input "false"
click at [237, 361] on select "Select Stylist [PERSON_NAME] LOOKS 21 [PERSON_NAME] [PERSON_NAME] [PERSON_NAME]…" at bounding box center [225, 350] width 99 height 25
select select "13885"
click at [176, 349] on select "Select Stylist [PERSON_NAME] LOOKS 21 [PERSON_NAME] [PERSON_NAME] [PERSON_NAME]…" at bounding box center [225, 350] width 99 height 25
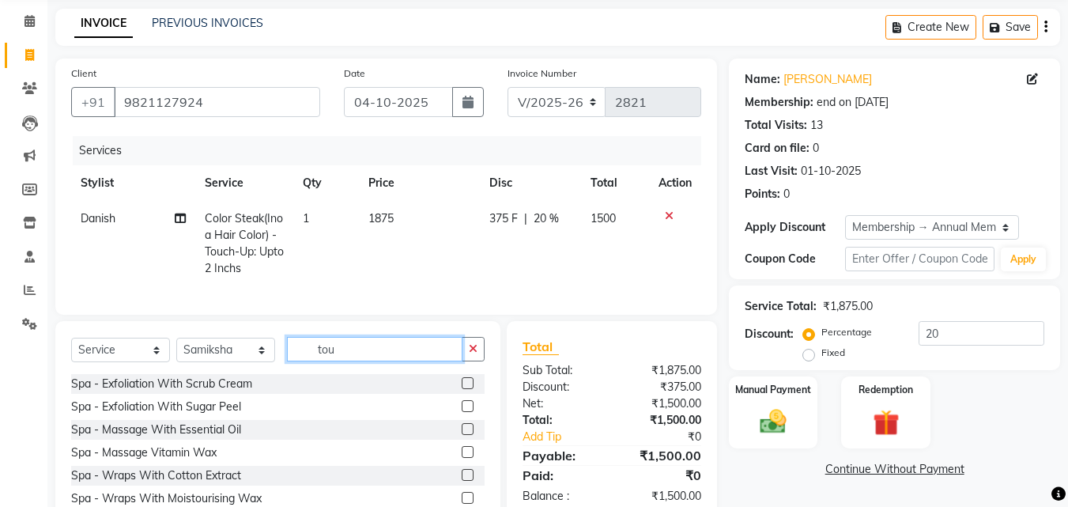
drag, startPoint x: 353, startPoint y: 351, endPoint x: 278, endPoint y: 350, distance: 74.3
click at [278, 350] on div "Select Service Product Membership Package Voucher Prepaid Gift Card Select Styl…" at bounding box center [277, 355] width 413 height 37
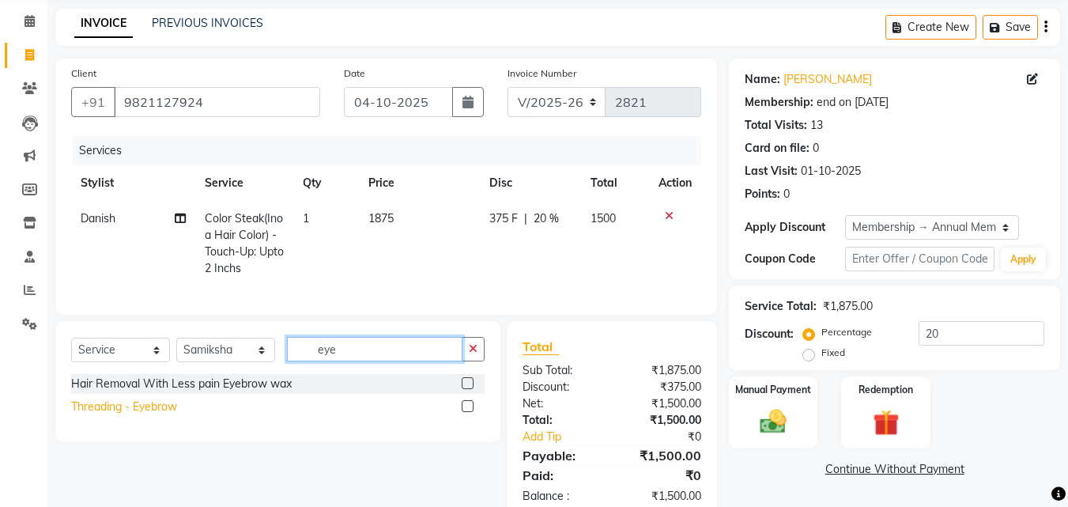
type input "eye"
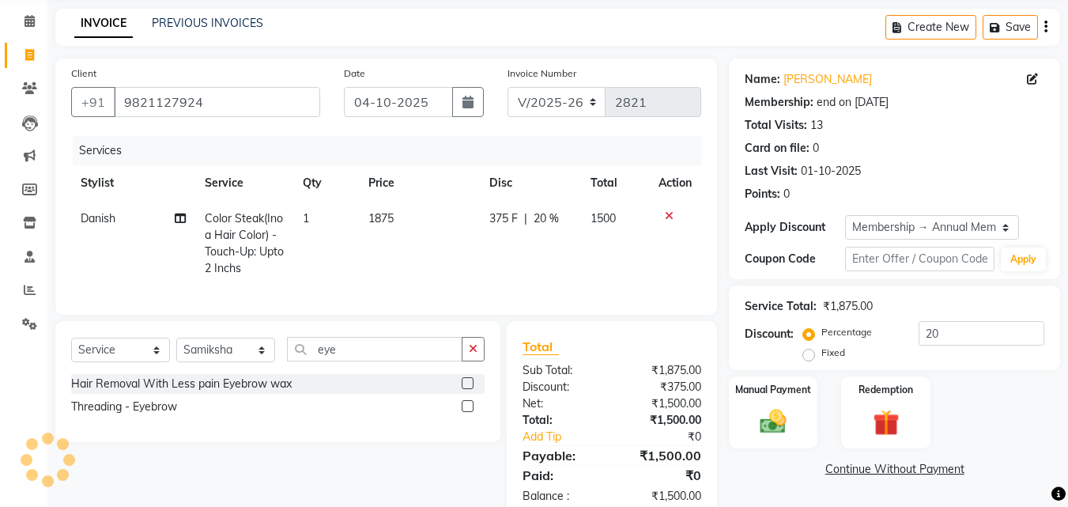
drag, startPoint x: 174, startPoint y: 414, endPoint x: 229, endPoint y: 395, distance: 58.5
click at [175, 415] on div "Threading - Eyebrow" at bounding box center [124, 406] width 106 height 17
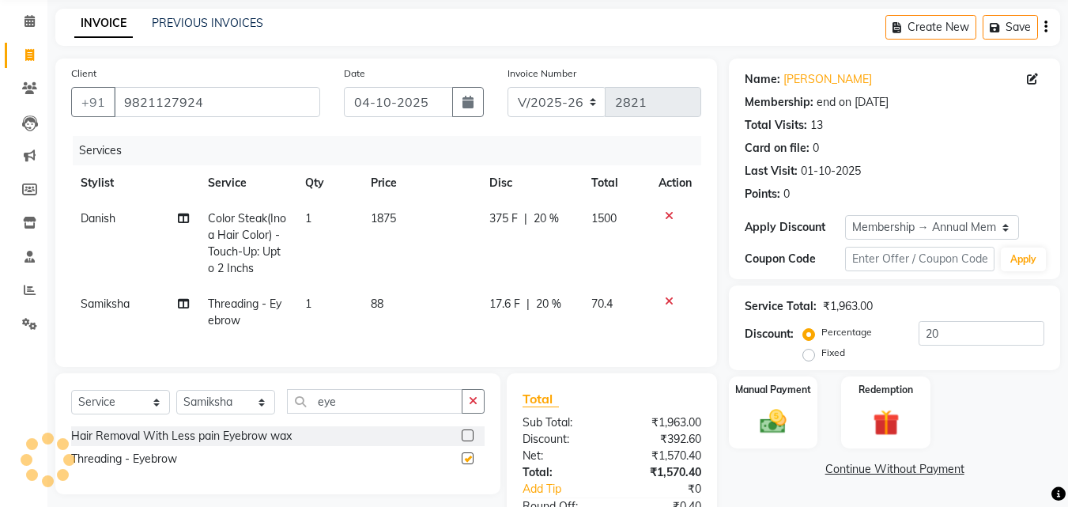
checkbox input "false"
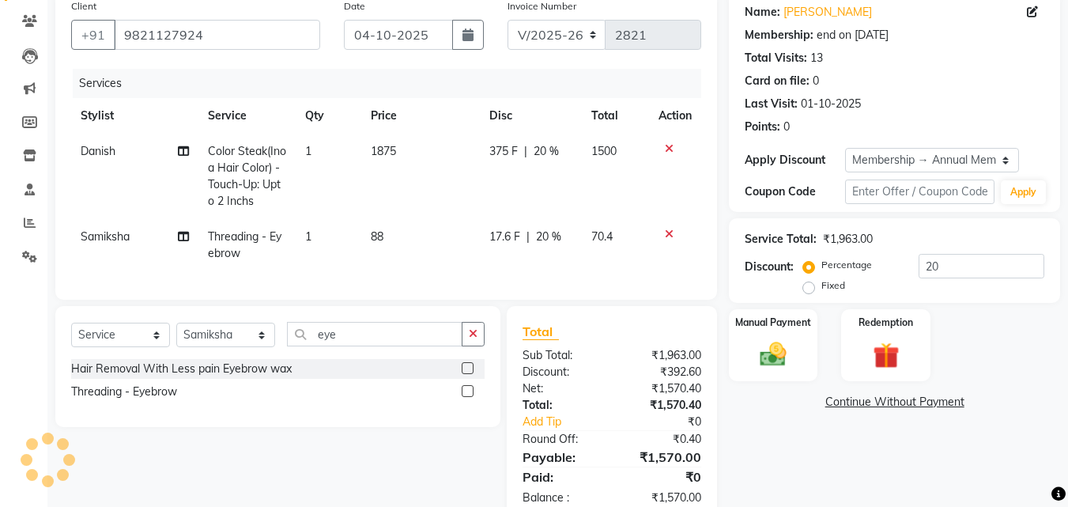
scroll to position [178, 0]
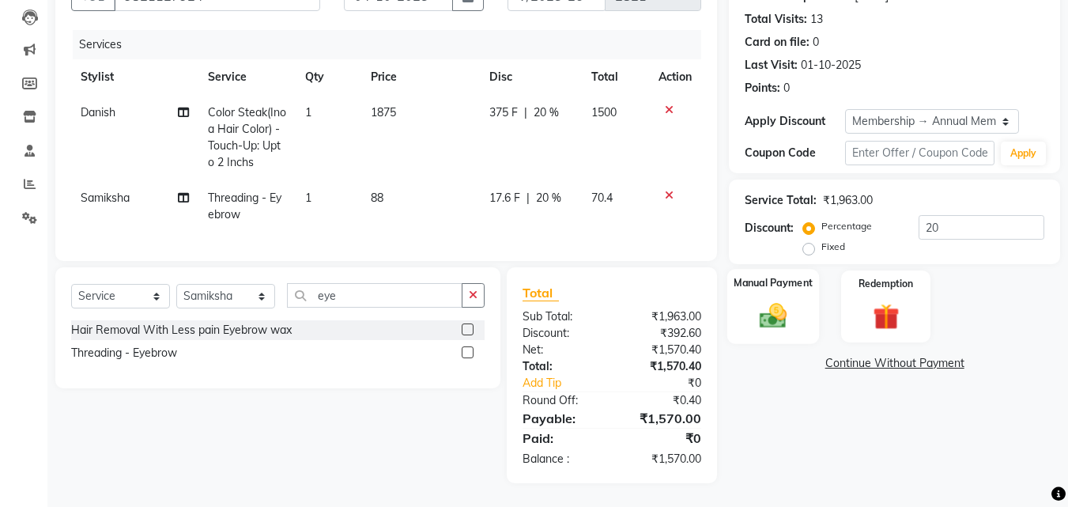
click at [758, 323] on div "Manual Payment" at bounding box center [773, 306] width 92 height 75
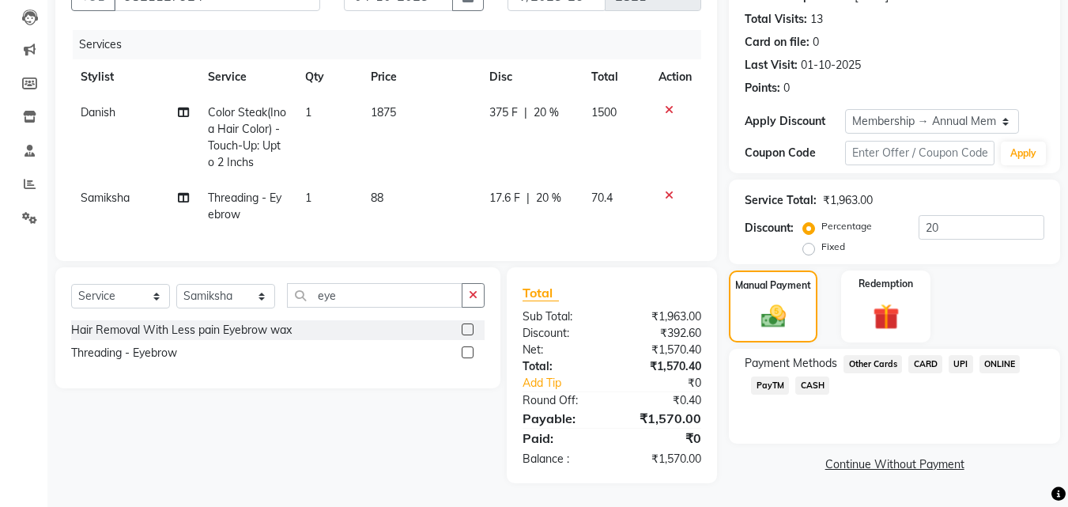
click at [820, 376] on span "CASH" at bounding box center [812, 385] width 34 height 18
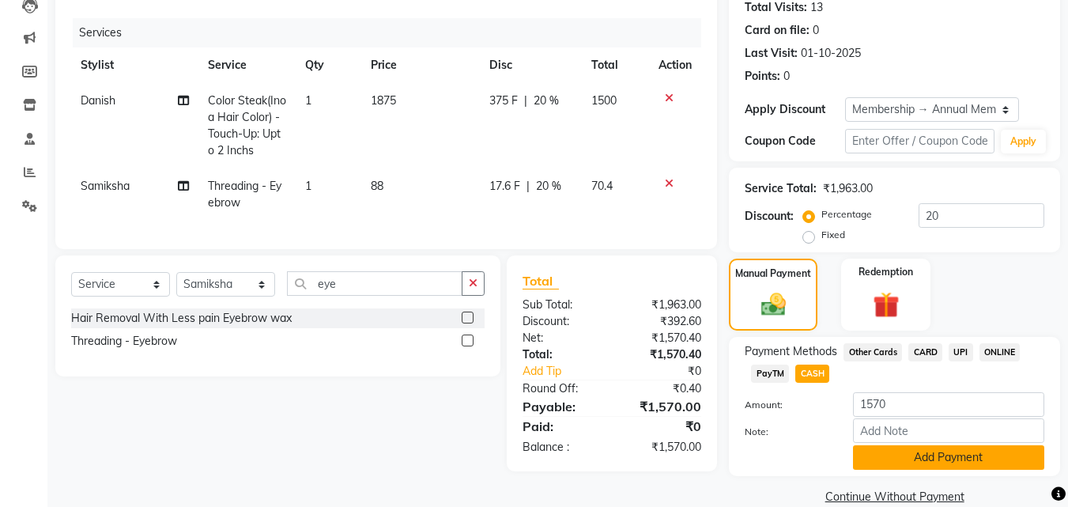
click at [884, 445] on button "Add Payment" at bounding box center [948, 457] width 191 height 25
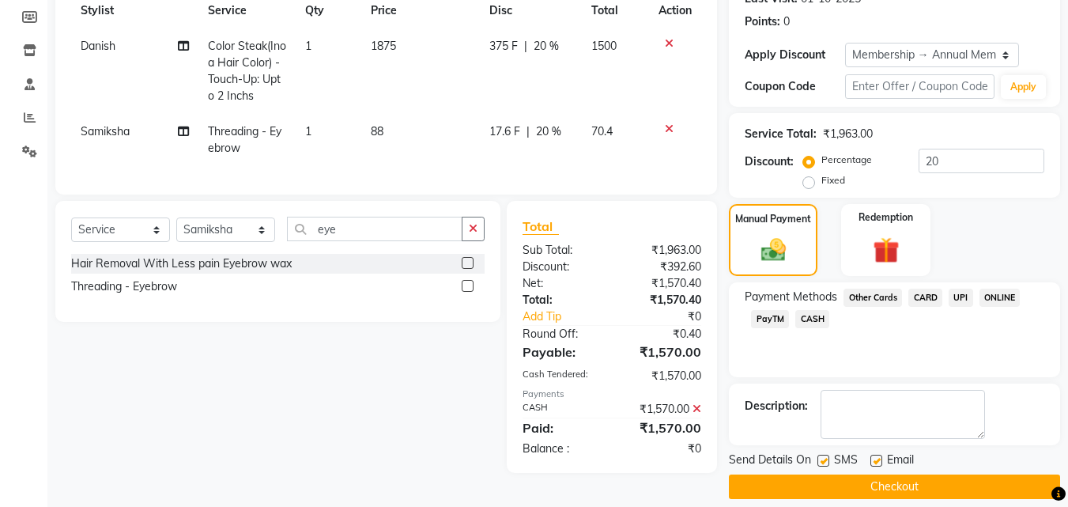
scroll to position [248, 0]
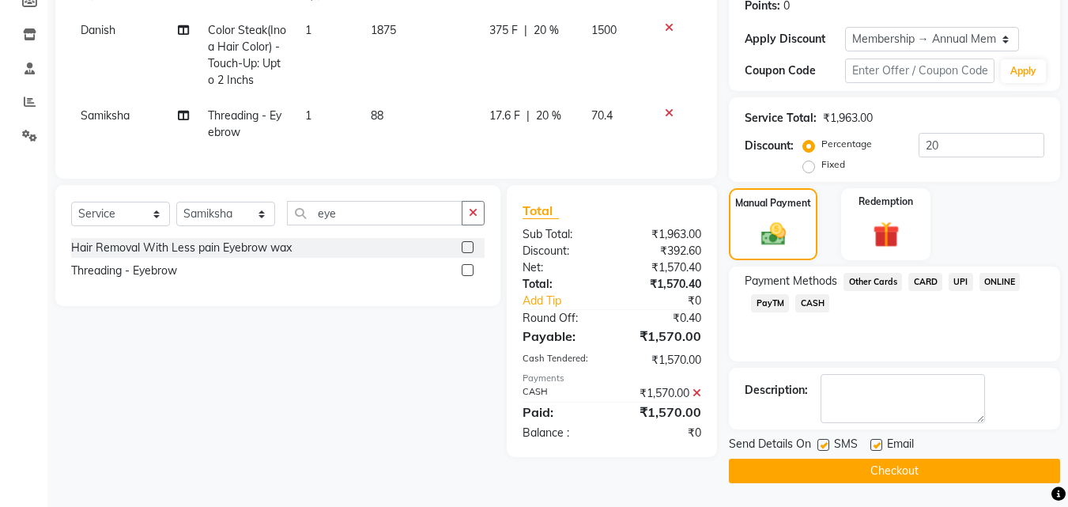
click at [921, 471] on button "Checkout" at bounding box center [894, 471] width 331 height 25
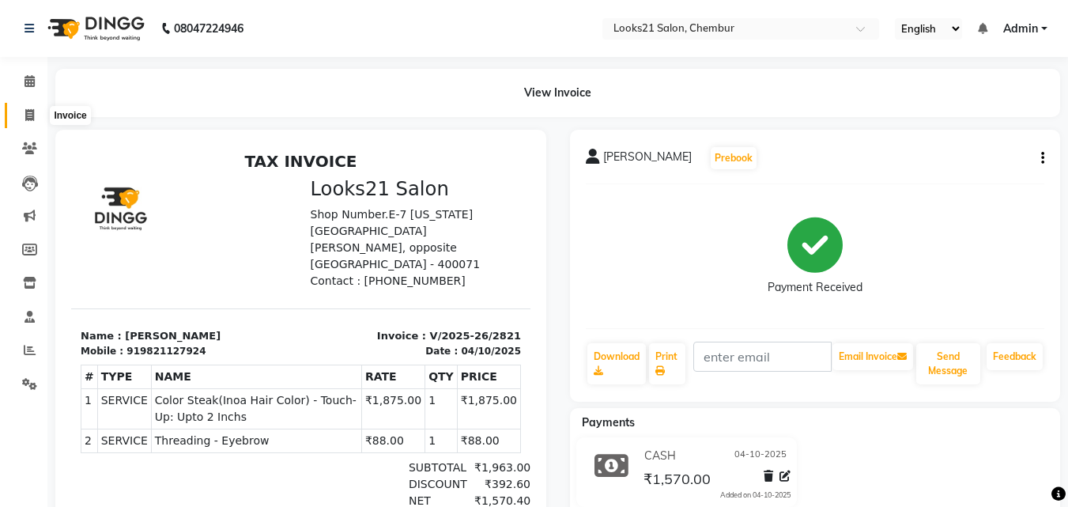
click at [26, 118] on icon at bounding box center [29, 115] width 9 height 12
select select "service"
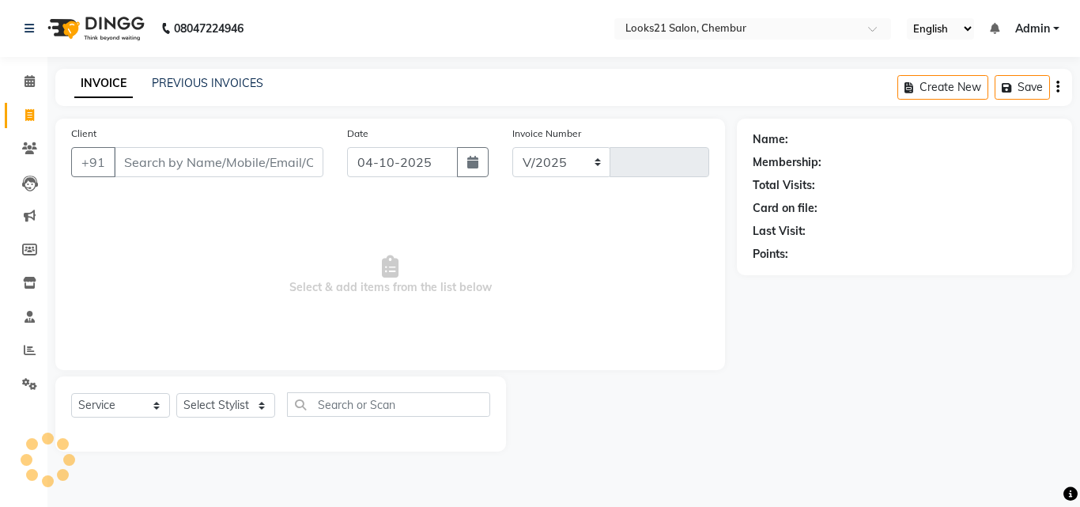
select select "844"
type input "2822"
